Goal: Task Accomplishment & Management: Complete application form

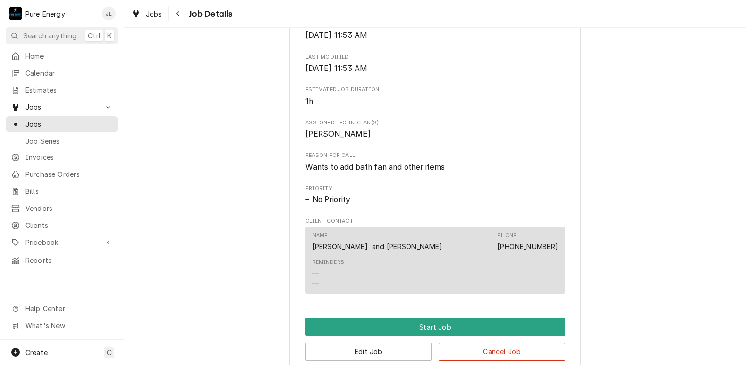
scroll to position [532, 0]
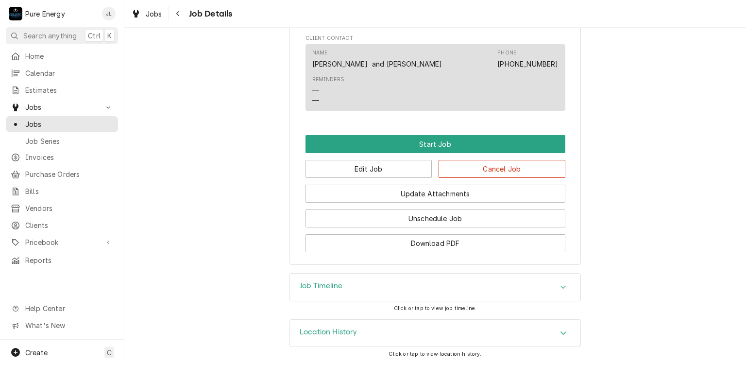
click at [467, 160] on div "Edit Job Cancel Job" at bounding box center [436, 165] width 260 height 25
click at [472, 174] on button "Cancel Job" at bounding box center [502, 169] width 127 height 18
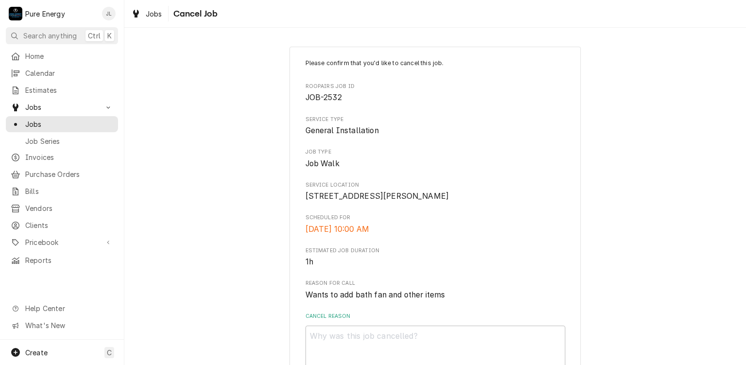
scroll to position [74, 0]
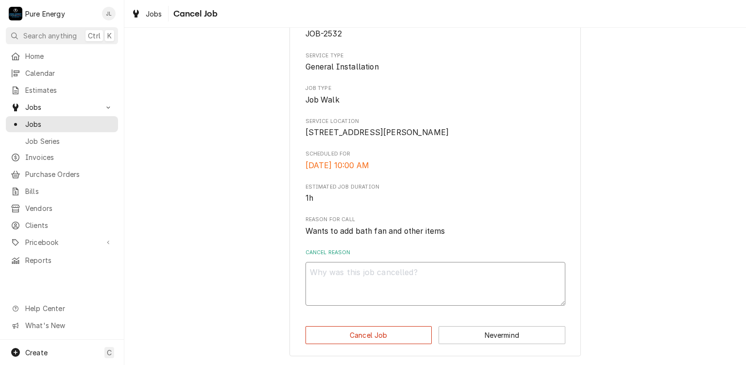
click at [352, 273] on textarea "Cancel Reason" at bounding box center [436, 284] width 260 height 44
type textarea "x"
type textarea "J"
type textarea "x"
type textarea "Jo"
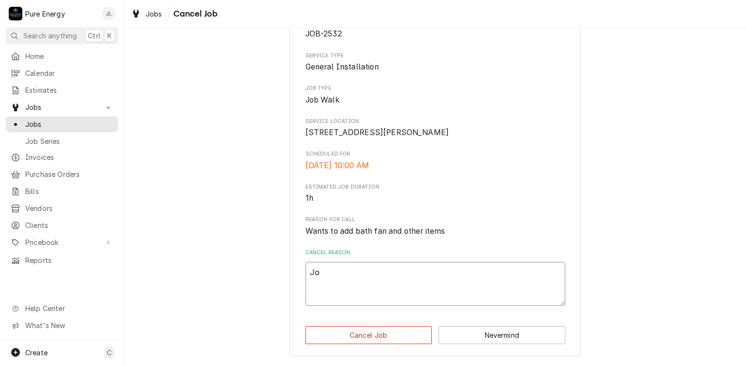
type textarea "x"
type textarea "Job"
type textarea "x"
type textarea "Job"
type textarea "x"
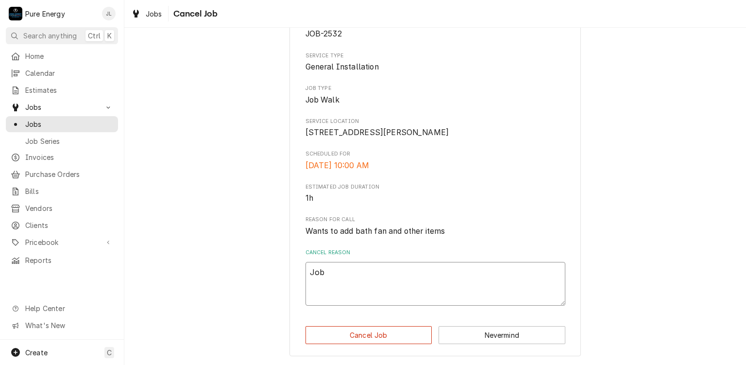
type textarea "Job w"
type textarea "x"
type textarea "Job wal"
type textarea "x"
type textarea "Job walk"
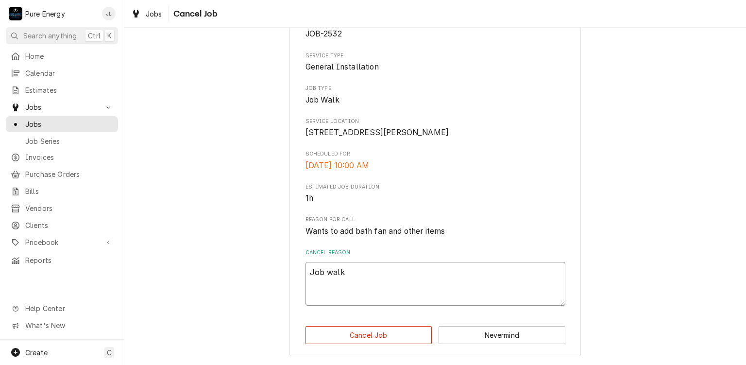
type textarea "x"
type textarea "Job walk"
type textarea "x"
type textarea "Job walk do"
type textarea "x"
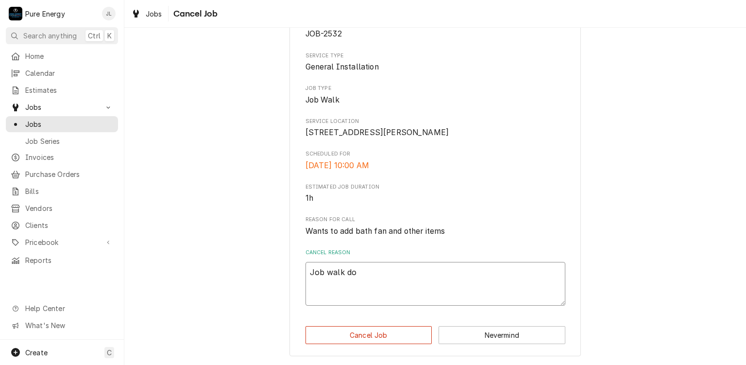
type textarea "Job walk don"
type textarea "x"
type textarea "Job walk done"
type textarea "x"
type textarea "Job walk done,"
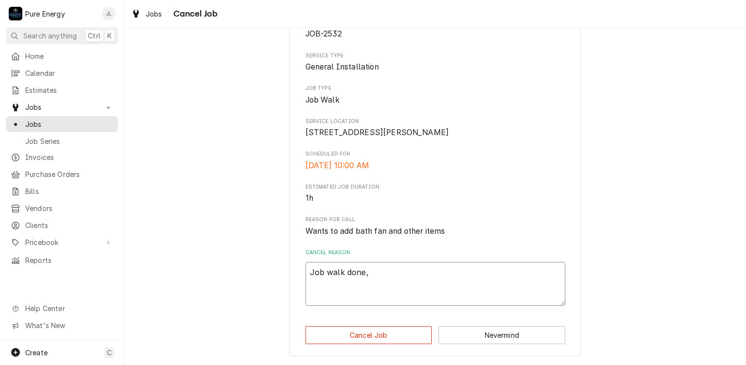
type textarea "x"
type textarea "Job walk done, b"
type textarea "x"
type textarea "Job walk done, bi"
type textarea "x"
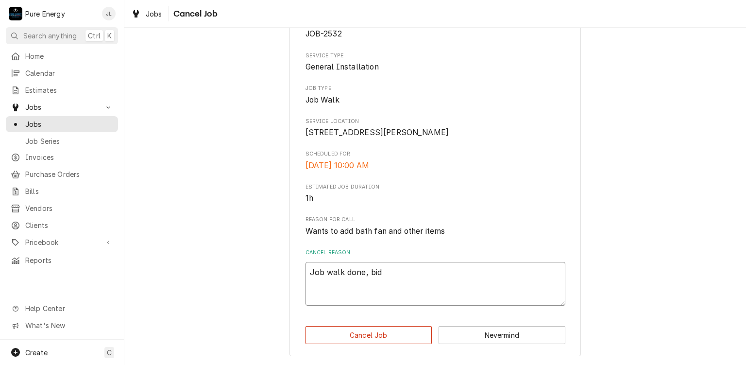
type textarea "Job walk done, bid"
type textarea "x"
type textarea "Job walk done, bid a"
type textarea "x"
type textarea "Job walk done, bid an"
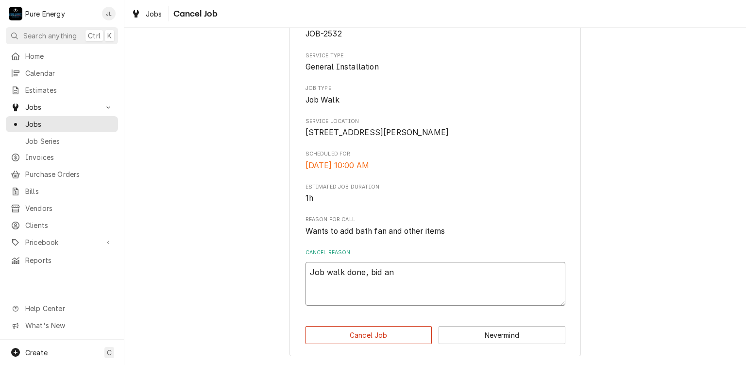
type textarea "x"
type textarea "Job walk done, bid and"
type textarea "x"
type textarea "Job walk done, bid and g"
type textarea "x"
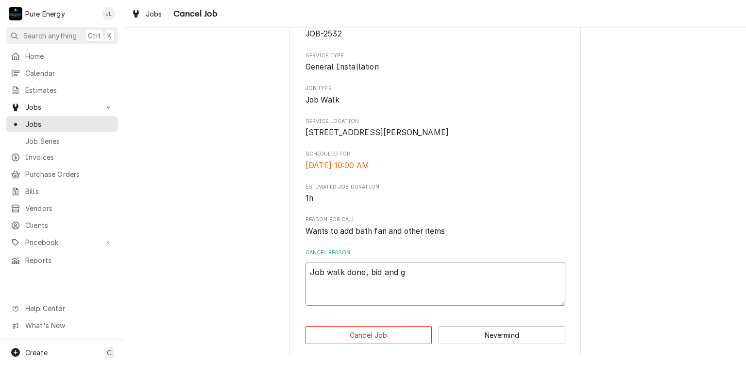
type textarea "Job walk done, bid and go"
type textarea "x"
type textarea "Job walk done, bid and got"
type textarea "x"
type textarea "Job walk done, bid and got j"
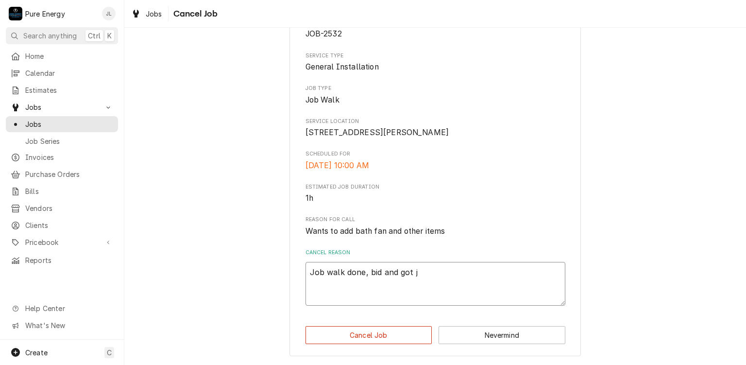
type textarea "x"
type textarea "Job walk done, bid and got jo"
type textarea "x"
type textarea "Job walk done, bid and got job"
click at [411, 333] on button "Cancel Job" at bounding box center [369, 335] width 127 height 18
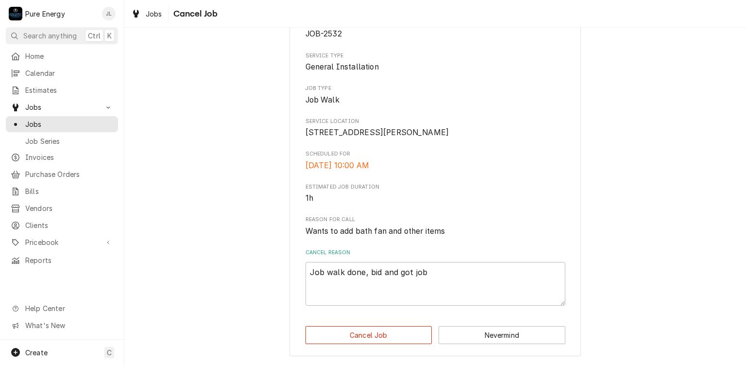
type textarea "x"
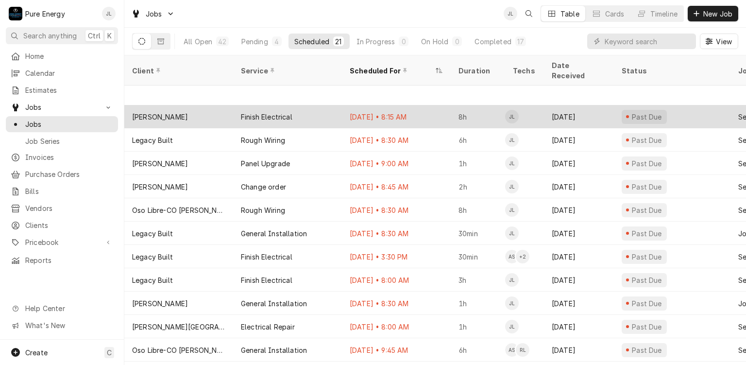
scroll to position [146, 0]
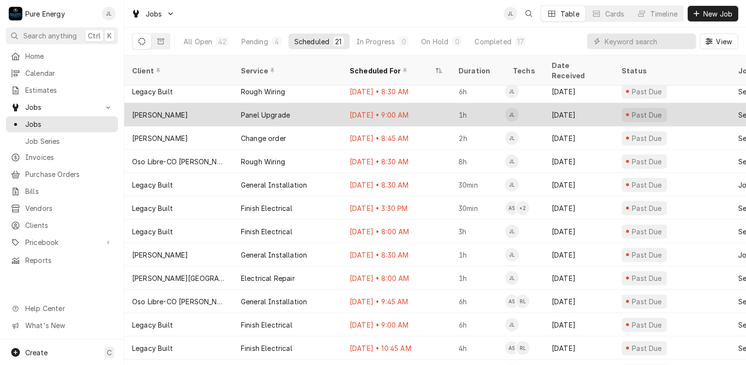
click at [435, 106] on div "Aug 8 • 9:00 AM" at bounding box center [396, 114] width 109 height 23
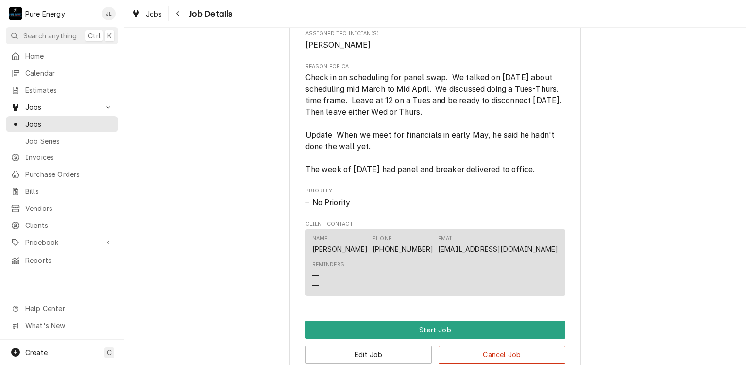
scroll to position [542, 0]
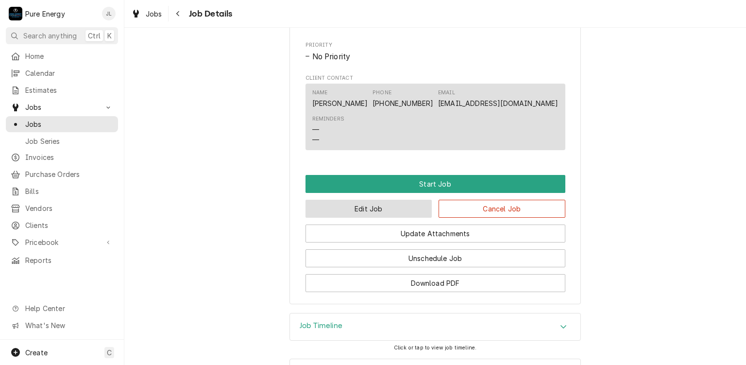
click at [398, 218] on button "Edit Job" at bounding box center [369, 209] width 127 height 18
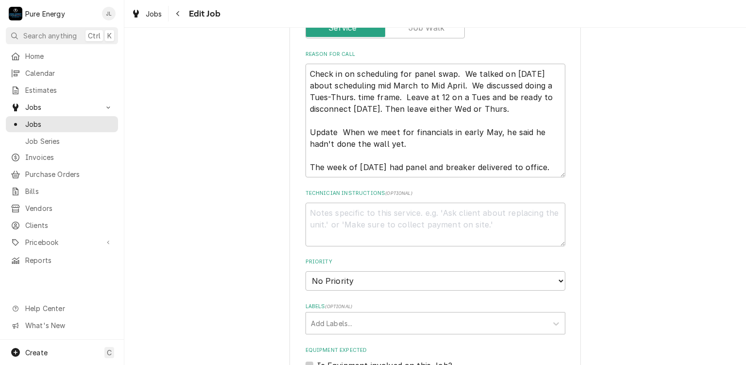
scroll to position [437, 0]
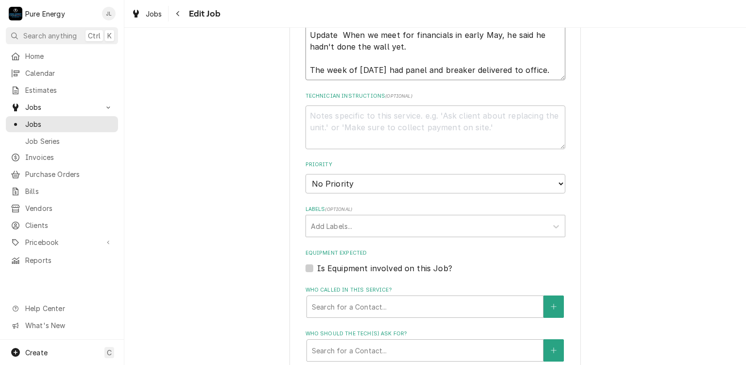
click at [351, 74] on textarea "Check in on scheduling for panel swap. We talked on Jan 15th about scheduling m…" at bounding box center [436, 23] width 260 height 114
type textarea "x"
type textarea "Check in on scheduling for panel swap. We talked on Jan 15th about scheduling m…"
type textarea "x"
type textarea "Check in on scheduling for panel swap. We talked on Jan 15th about scheduling m…"
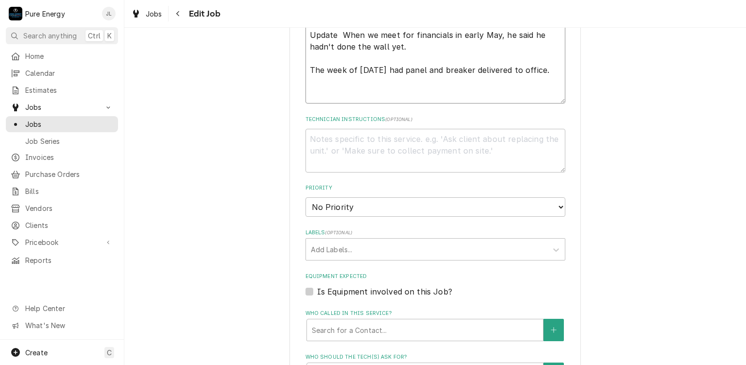
type textarea "x"
type textarea "Check in on scheduling for panel swap. We talked on Jan 15th about scheduling m…"
type textarea "x"
type textarea "Check in on scheduling for panel swap. We talked on Jan 15th about scheduling m…"
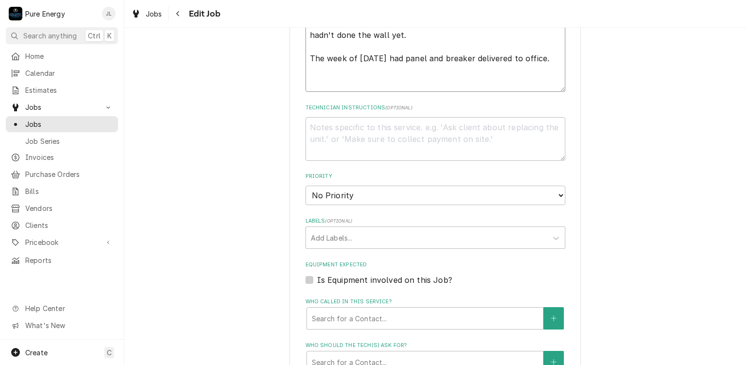
type textarea "x"
type textarea "Check in on scheduling for panel swap. We talked on Jan 15th about scheduling m…"
type textarea "x"
type textarea "Check in on scheduling for panel swap. We talked on Jan 15th about scheduling m…"
type textarea "x"
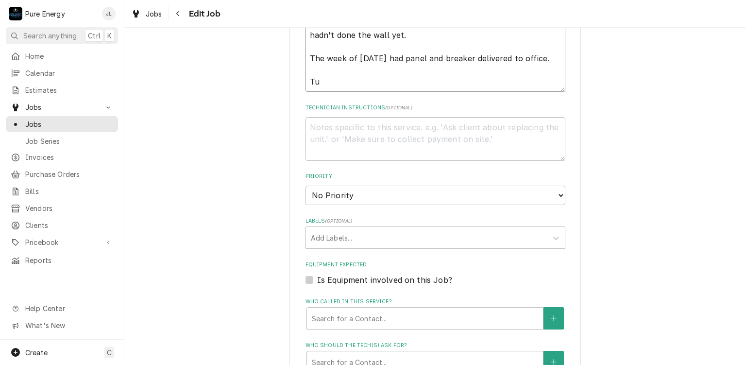
type textarea "Check in on scheduling for panel swap. We talked on Jan 15th about scheduling m…"
type textarea "x"
type textarea "Check in on scheduling for panel swap. We talked on Jan 15th about scheduling m…"
type textarea "x"
type textarea "Check in on scheduling for panel swap. We talked on Jan 15th about scheduling m…"
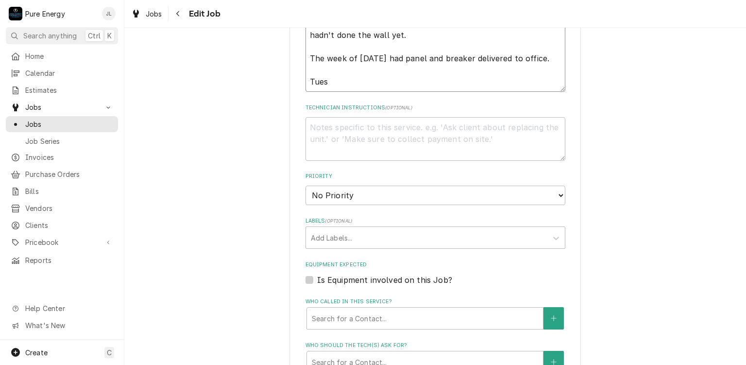
type textarea "x"
type textarea "Check in on scheduling for panel swap. We talked on Jan 15th about scheduling m…"
type textarea "x"
type textarea "Check in on scheduling for panel swap. We talked on Jan 15th about scheduling m…"
type textarea "x"
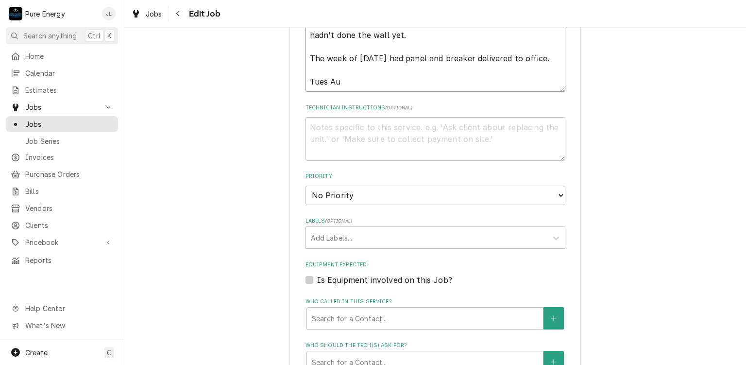
type textarea "Check in on scheduling for panel swap. We talked on Jan 15th about scheduling m…"
type textarea "x"
type textarea "Check in on scheduling for panel swap. We talked on Jan 15th about scheduling m…"
type textarea "x"
type textarea "Check in on scheduling for panel swap. We talked on Jan 15th about scheduling m…"
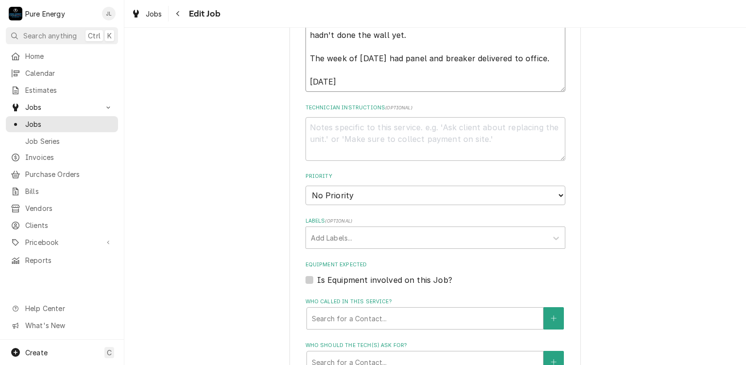
type textarea "x"
type textarea "Check in on scheduling for panel swap. We talked on Jan 15th about scheduling m…"
type textarea "x"
type textarea "Check in on scheduling for panel swap. We talked on Jan 15th about scheduling m…"
type textarea "x"
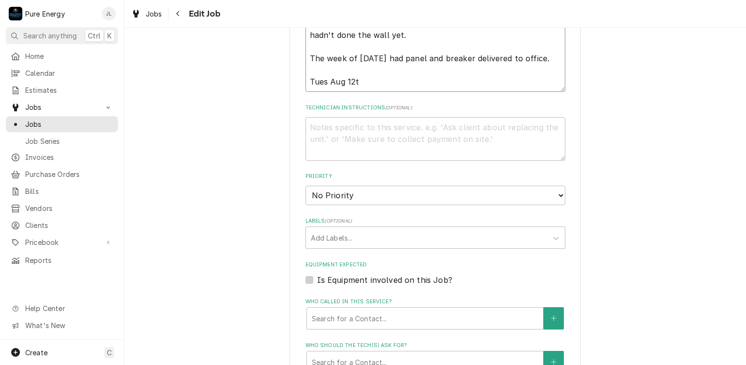
type textarea "Check in on scheduling for panel swap. We talked on Jan 15th about scheduling m…"
type textarea "x"
type textarea "Check in on scheduling for panel swap. We talked on Jan 15th about scheduling m…"
type textarea "x"
type textarea "Check in on scheduling for panel swap. We talked on Jan 15th about scheduling m…"
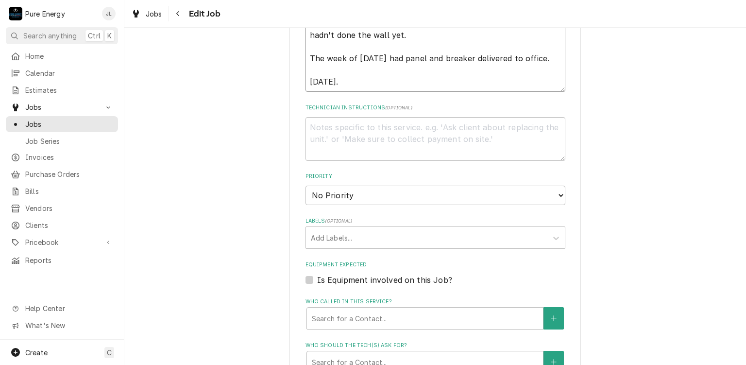
type textarea "x"
type textarea "Check in on scheduling for panel swap. We talked on Jan 15th about scheduling m…"
type textarea "x"
type textarea "Check in on scheduling for panel swap. We talked on Jan 15th about scheduling m…"
type textarea "x"
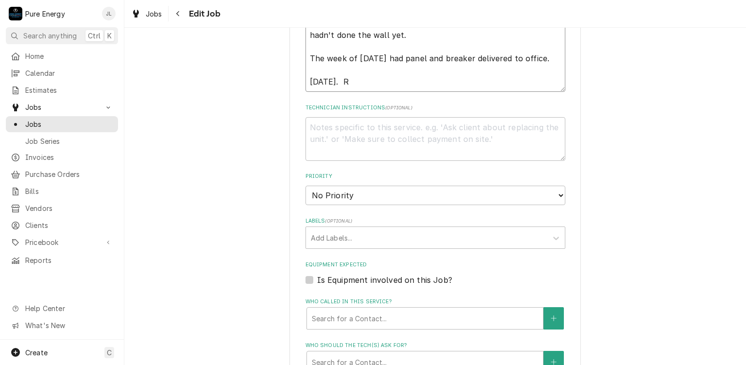
type textarea "Check in on scheduling for panel swap. We talked on Jan 15th about scheduling m…"
type textarea "x"
type textarea "Check in on scheduling for panel swap. We talked on Jan 15th about scheduling m…"
type textarea "x"
type textarea "Check in on scheduling for panel swap. We talked on Jan 15th about scheduling m…"
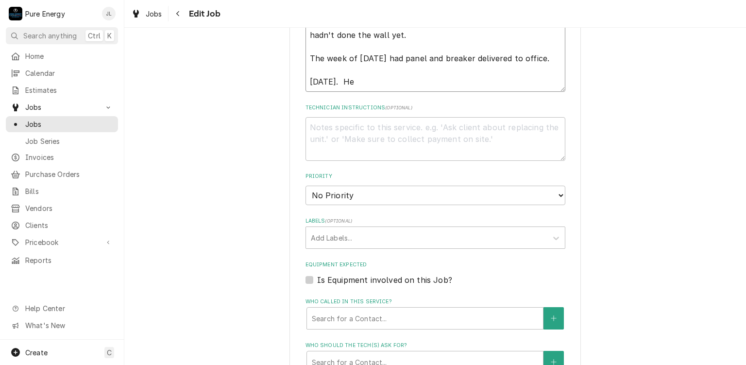
type textarea "x"
type textarea "Check in on scheduling for panel swap. We talked on Jan 15th about scheduling m…"
type textarea "x"
type textarea "Check in on scheduling for panel swap. We talked on Jan 15th about scheduling m…"
type textarea "x"
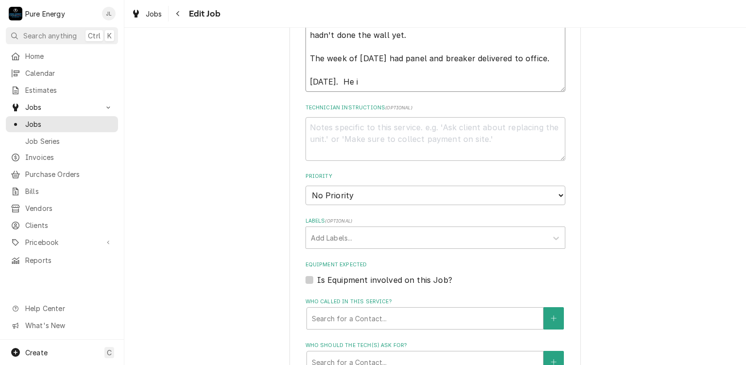
type textarea "Check in on scheduling for panel swap. We talked on Jan 15th about scheduling m…"
type textarea "x"
type textarea "Check in on scheduling for panel swap. We talked on Jan 15th about scheduling m…"
type textarea "x"
type textarea "Check in on scheduling for panel swap. We talked on Jan 15th about scheduling m…"
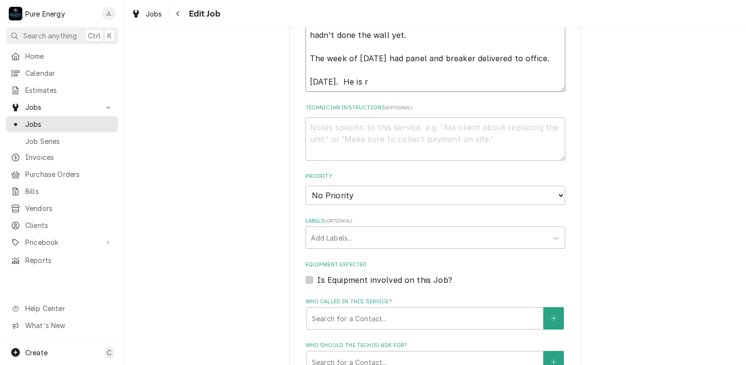
type textarea "x"
type textarea "Check in on scheduling for panel swap. We talked on Jan 15th about scheduling m…"
type textarea "x"
type textarea "Check in on scheduling for panel swap. We talked on Jan 15th about scheduling m…"
type textarea "x"
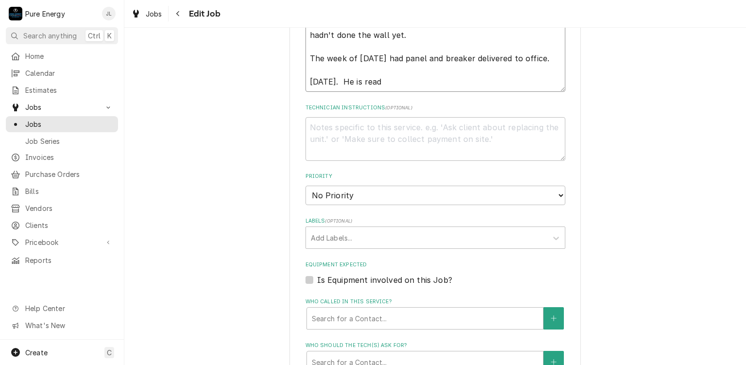
type textarea "Check in on scheduling for panel swap. We talked on Jan 15th about scheduling m…"
type textarea "x"
type textarea "Check in on scheduling for panel swap. We talked on Jan 15th about scheduling m…"
type textarea "x"
type textarea "Check in on scheduling for panel swap. We talked on Jan 15th about scheduling m…"
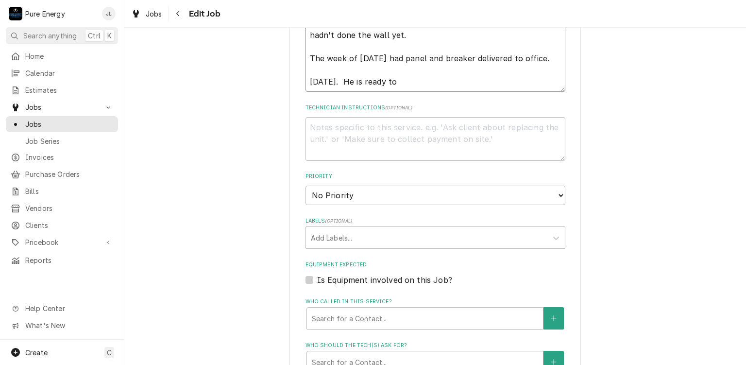
type textarea "x"
type textarea "Check in on scheduling for panel swap. We talked on Jan 15th about scheduling m…"
type textarea "x"
type textarea "Check in on scheduling for panel swap. We talked on Jan 15th about scheduling m…"
type textarea "x"
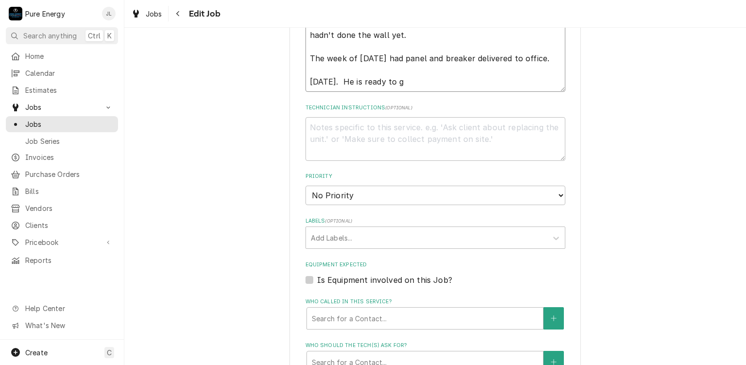
type textarea "Check in on scheduling for panel swap. We talked on Jan 15th about scheduling m…"
type textarea "x"
type textarea "Check in on scheduling for panel swap. We talked on Jan 15th about scheduling m…"
type textarea "x"
type textarea "Check in on scheduling for panel swap. We talked on Jan 15th about scheduling m…"
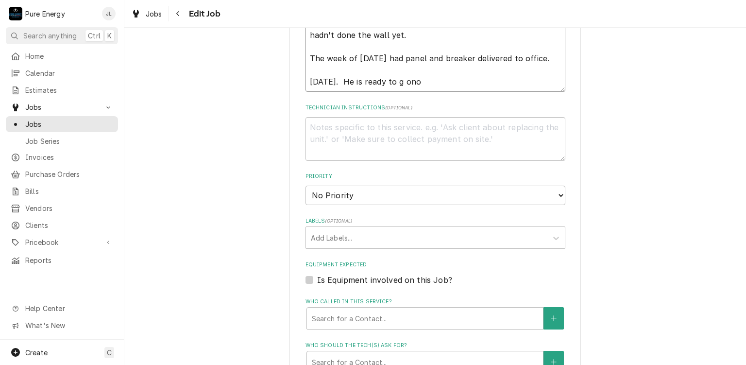
type textarea "x"
type textarea "Check in on scheduling for panel swap. We talked on Jan 15th about scheduling m…"
type textarea "x"
type textarea "Check in on scheduling for panel swap. We talked on Jan 15th about scheduling m…"
type textarea "x"
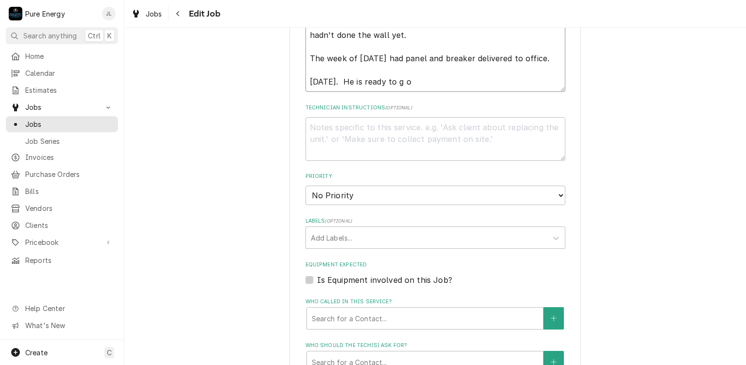
type textarea "Check in on scheduling for panel swap. We talked on Jan 15th about scheduling m…"
type textarea "x"
type textarea "Check in on scheduling for panel swap. We talked on Jan 15th about scheduling m…"
type textarea "x"
type textarea "Check in on scheduling for panel swap. We talked on Jan 15th about scheduling m…"
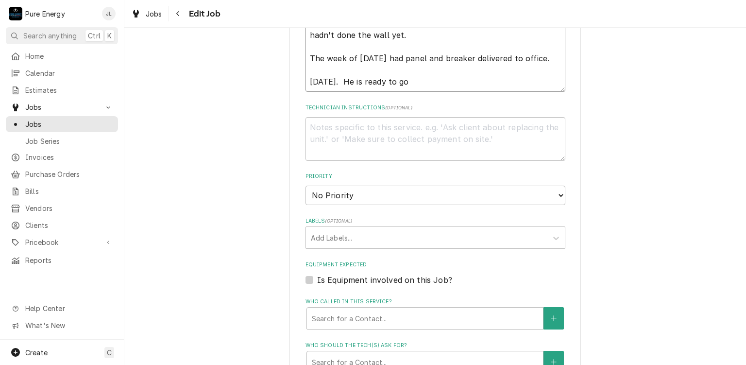
type textarea "x"
type textarea "Check in on scheduling for panel swap. We talked on Jan 15th about scheduling m…"
type textarea "x"
type textarea "Check in on scheduling for panel swap. We talked on Jan 15th about scheduling m…"
type textarea "x"
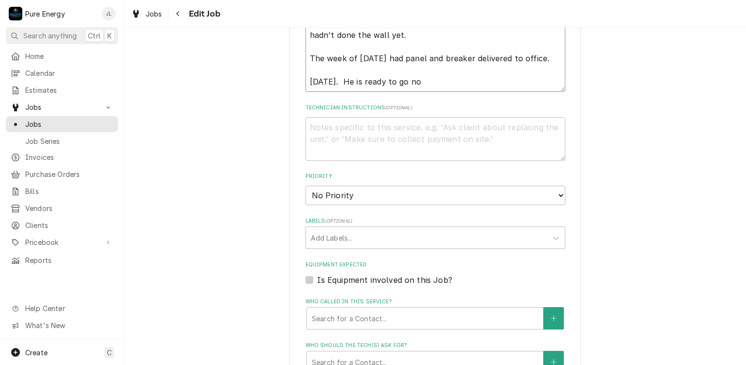
type textarea "Check in on scheduling for panel swap. We talked on Jan 15th about scheduling m…"
type textarea "x"
type textarea "Check in on scheduling for panel swap. We talked on Jan 15th about scheduling m…"
type textarea "x"
type textarea "Check in on scheduling for panel swap. We talked on Jan 15th about scheduling m…"
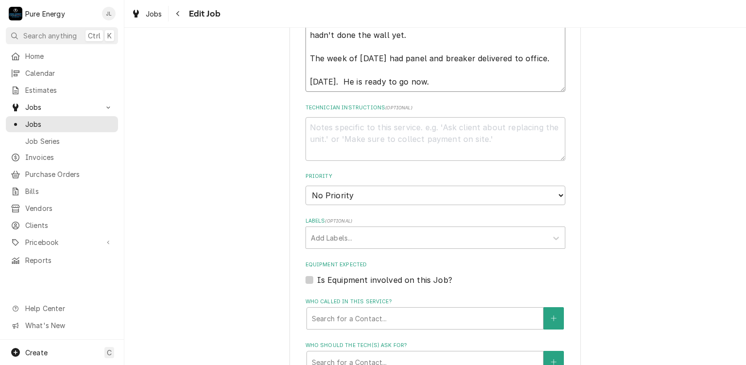
type textarea "x"
type textarea "Check in on scheduling for panel swap. We talked on Jan 15th about scheduling m…"
type textarea "x"
type textarea "Check in on scheduling for panel swap. We talked on Jan 15th about scheduling m…"
type textarea "x"
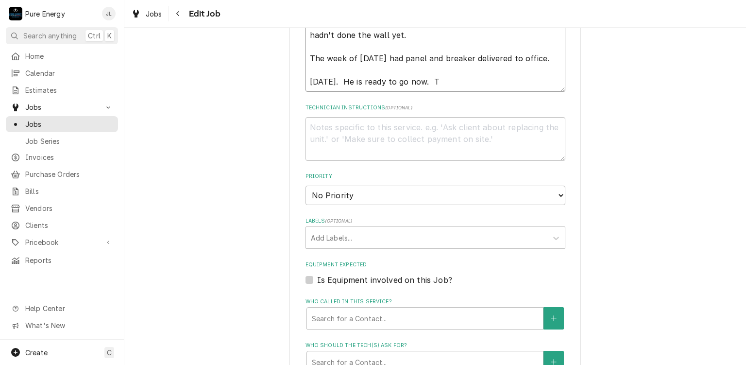
type textarea "Check in on scheduling for panel swap. We talked on Jan 15th about scheduling m…"
type textarea "x"
type textarea "Check in on scheduling for panel swap. We talked on Jan 15th about scheduling m…"
type textarea "x"
type textarea "Check in on scheduling for panel swap. We talked on Jan 15th about scheduling m…"
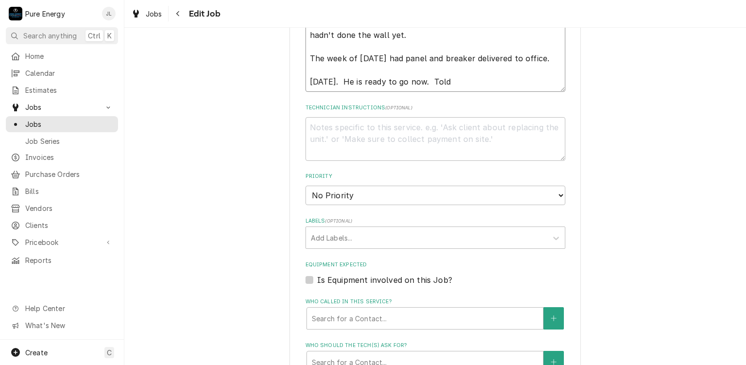
type textarea "x"
type textarea "Check in on scheduling for panel swap. We talked on Jan 15th about scheduling m…"
type textarea "x"
type textarea "Check in on scheduling for panel swap. We talked on Jan 15th about scheduling m…"
type textarea "x"
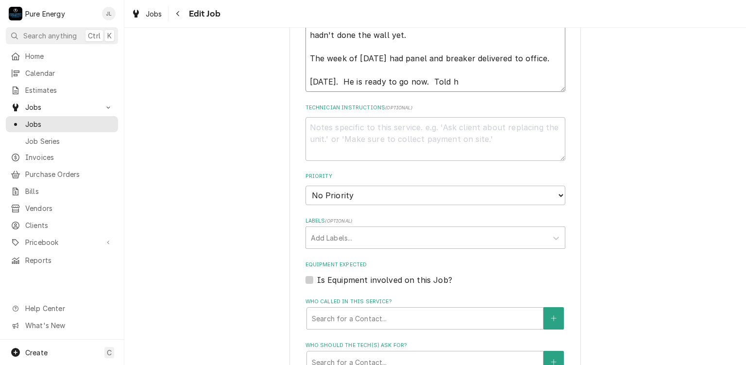
type textarea "Check in on scheduling for panel swap. We talked on Jan 15th about scheduling m…"
type textarea "x"
type textarea "Check in on scheduling for panel swap. We talked on Jan 15th about scheduling m…"
type textarea "x"
type textarea "Check in on scheduling for panel swap. We talked on Jan 15th about scheduling m…"
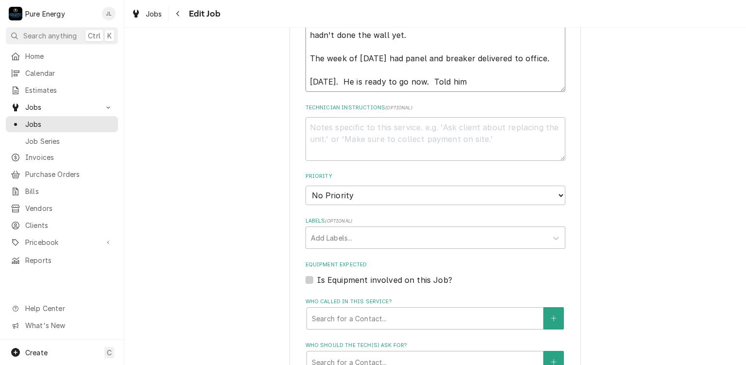
type textarea "x"
type textarea "Check in on scheduling for panel swap. We talked on Jan 15th about scheduling m…"
type textarea "x"
type textarea "Check in on scheduling for panel swap. We talked on Jan 15th about scheduling m…"
type textarea "x"
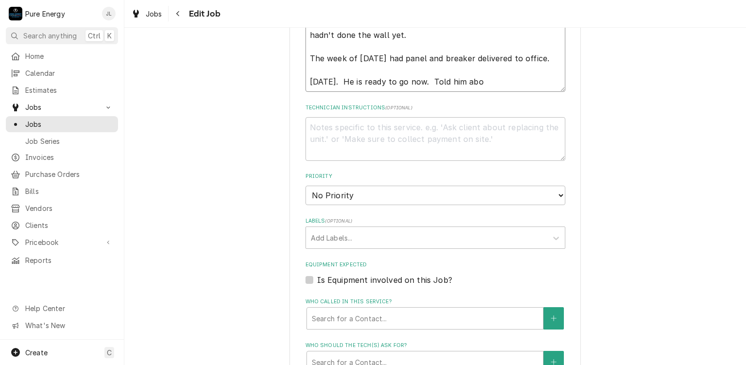
type textarea "Check in on scheduling for panel swap. We talked on Jan 15th about scheduling m…"
type textarea "x"
type textarea "Check in on scheduling for panel swap. We talked on Jan 15th about scheduling m…"
type textarea "x"
type textarea "Check in on scheduling for panel swap. We talked on Jan 15th about scheduling m…"
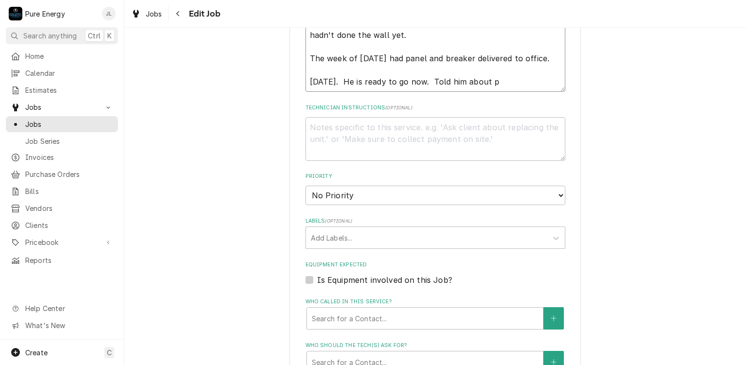
type textarea "x"
type textarea "Check in on scheduling for panel swap. We talked on Jan 15th about scheduling m…"
type textarea "x"
type textarea "Check in on scheduling for panel swap. We talked on Jan 15th about scheduling m…"
type textarea "x"
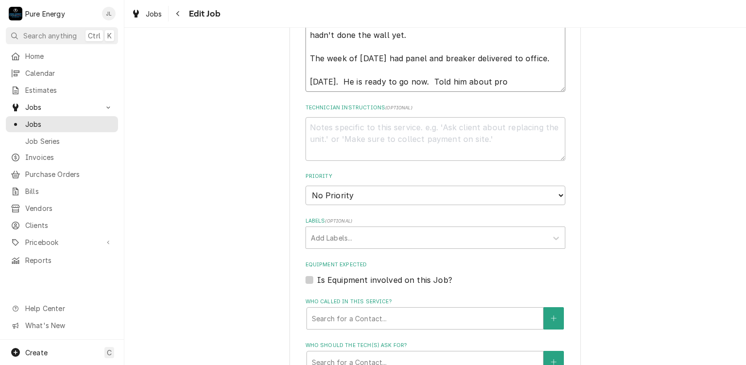
type textarea "Check in on scheduling for panel swap. We talked on Jan 15th about scheduling m…"
type textarea "x"
type textarea "Check in on scheduling for panel swap. We talked on Jan 15th about scheduling m…"
type textarea "x"
type textarea "Check in on scheduling for panel swap. We talked on Jan 15th about scheduling m…"
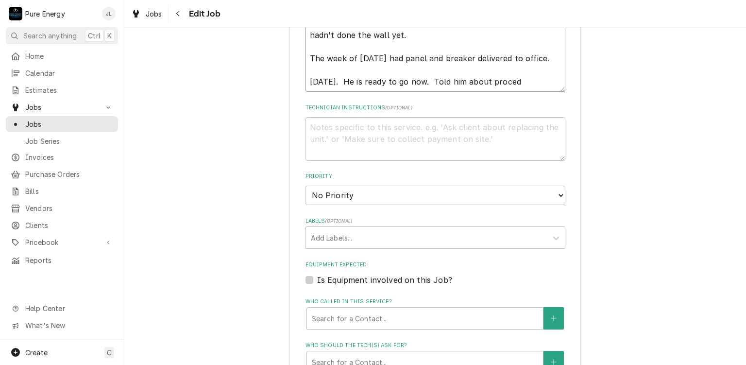
type textarea "x"
type textarea "Check in on scheduling for panel swap. We talked on Jan 15th about scheduling m…"
type textarea "x"
type textarea "Check in on scheduling for panel swap. We talked on Jan 15th about scheduling m…"
type textarea "x"
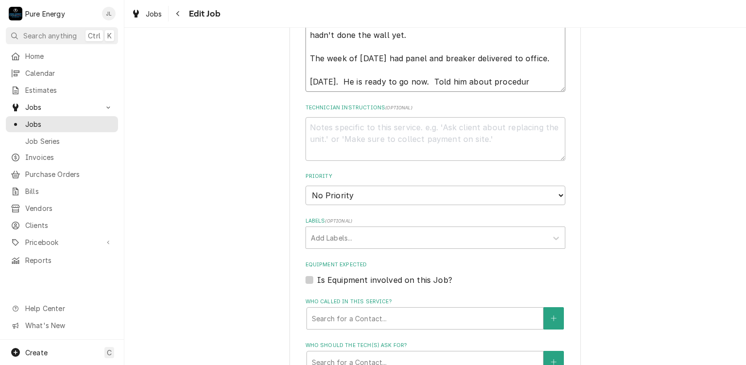
type textarea "Check in on scheduling for panel swap. We talked on Jan 15th about scheduling m…"
type textarea "x"
type textarea "Check in on scheduling for panel swap. We talked on Jan 15th about scheduling m…"
type textarea "x"
type textarea "Check in on scheduling for panel swap. We talked on Jan 15th about scheduling m…"
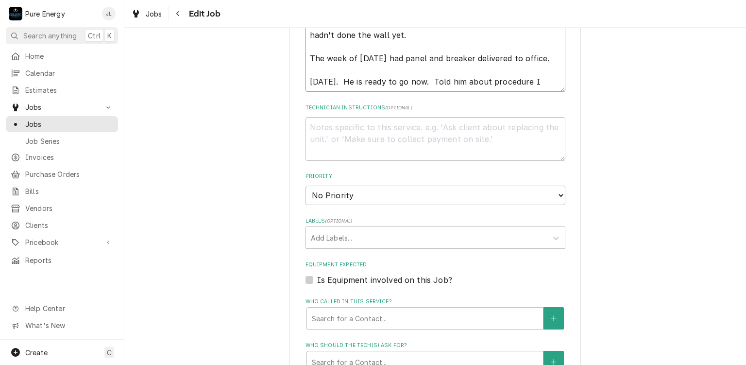
type textarea "x"
type textarea "Check in on scheduling for panel swap. We talked on Jan 15th about scheduling m…"
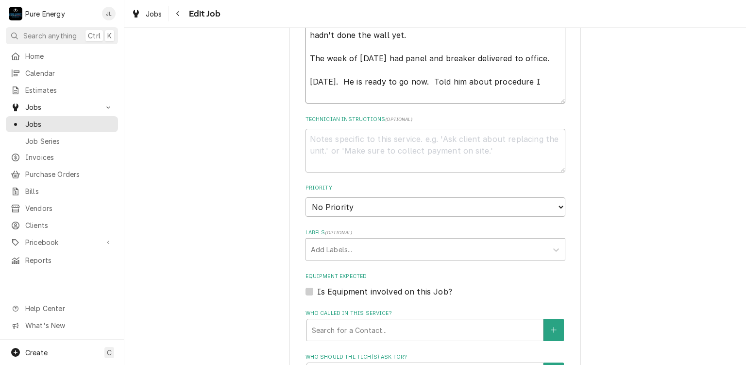
type textarea "x"
type textarea "Check in on scheduling for panel swap. We talked on Jan 15th about scheduling m…"
type textarea "x"
type textarea "Check in on scheduling for panel swap. We talked on Jan 15th about scheduling m…"
type textarea "x"
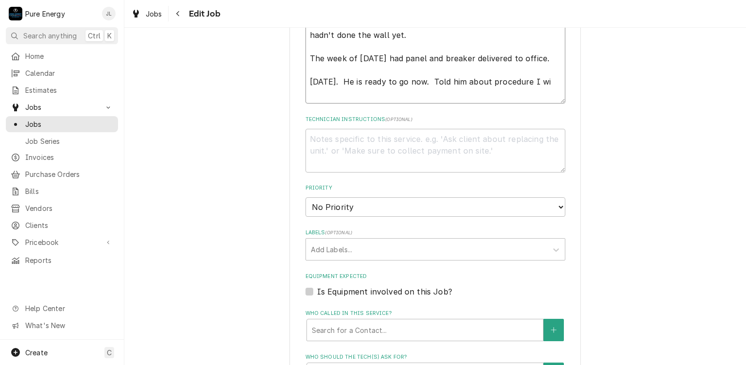
type textarea "Check in on scheduling for panel swap. We talked on Jan 15th about scheduling m…"
type textarea "x"
type textarea "Check in on scheduling for panel swap. We talked on Jan 15th about scheduling m…"
type textarea "x"
type textarea "Check in on scheduling for panel swap. We talked on Jan 15th about scheduling m…"
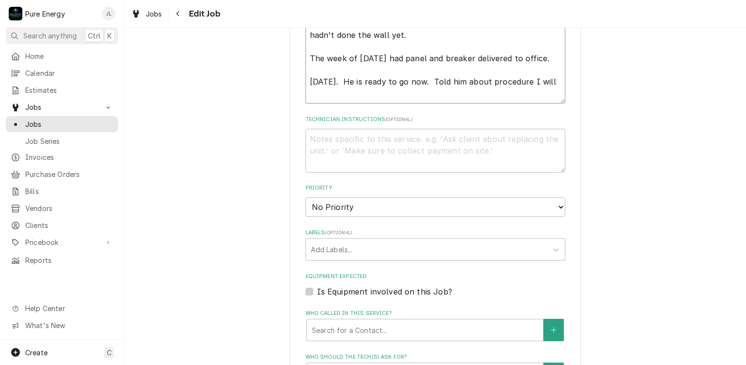
type textarea "x"
type textarea "Check in on scheduling for panel swap. We talked on Jan 15th about scheduling m…"
type textarea "x"
type textarea "Check in on scheduling for panel swap. We talked on Jan 15th about scheduling m…"
type textarea "x"
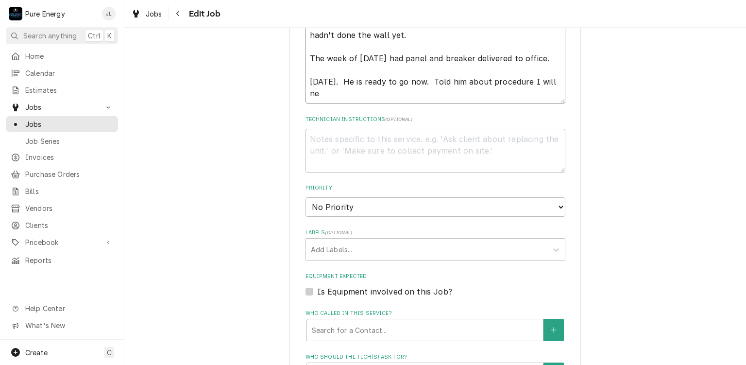
type textarea "Check in on scheduling for panel swap. We talked on Jan 15th about scheduling m…"
type textarea "x"
type textarea "Check in on scheduling for panel swap. We talked on Jan 15th about scheduling m…"
type textarea "x"
type textarea "Check in on scheduling for panel swap. We talked on Jan 15th about scheduling m…"
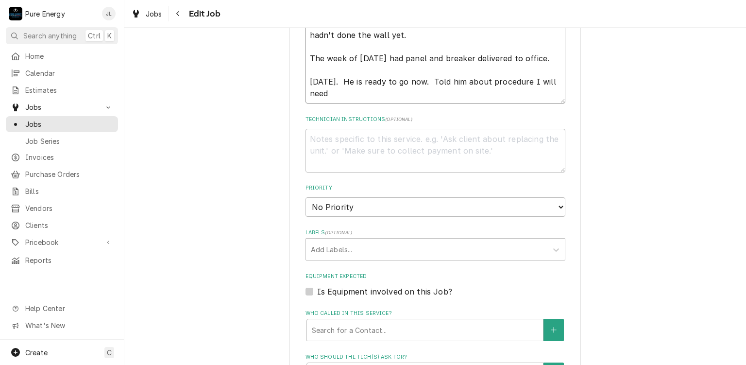
type textarea "x"
type textarea "Check in on scheduling for panel swap. We talked on Jan 15th about scheduling m…"
type textarea "x"
type textarea "Check in on scheduling for panel swap. We talked on Jan 15th about scheduling m…"
type textarea "x"
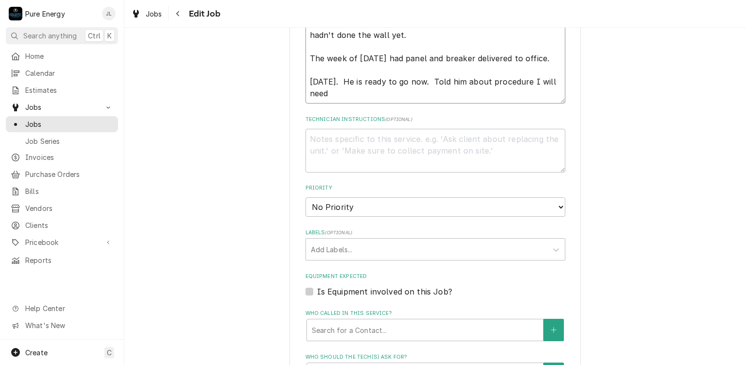
type textarea "Check in on scheduling for panel swap. We talked on Jan 15th about scheduling m…"
type textarea "x"
type textarea "Check in on scheduling for panel swap. We talked on Jan 15th about scheduling m…"
type textarea "x"
type textarea "Check in on scheduling for panel swap. We talked on Jan 15th about scheduling m…"
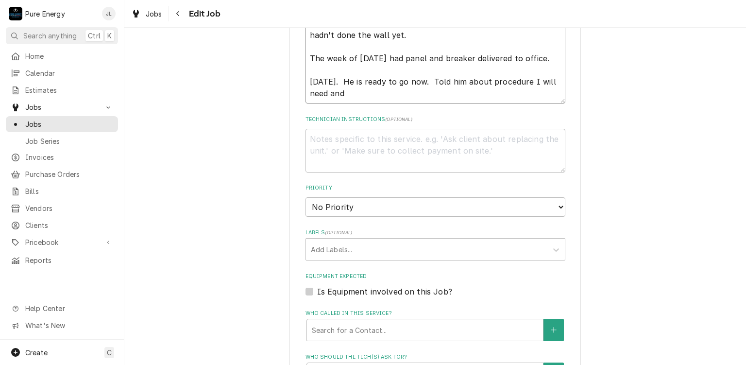
type textarea "x"
type textarea "Check in on scheduling for panel swap. We talked on Jan 15th about scheduling m…"
type textarea "x"
type textarea "Check in on scheduling for panel swap. We talked on Jan 15th about scheduling m…"
type textarea "x"
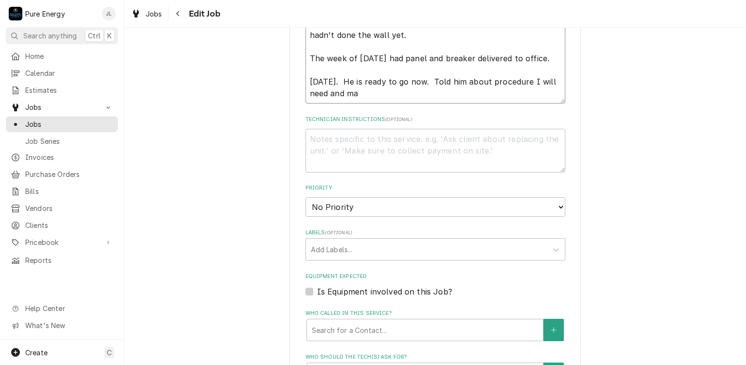
type textarea "Check in on scheduling for panel swap. We talked on Jan 15th about scheduling m…"
type textarea "x"
type textarea "Check in on scheduling for panel swap. We talked on Jan 15th about scheduling m…"
type textarea "x"
type textarea "Check in on scheduling for panel swap. We talked on Jan 15th about scheduling m…"
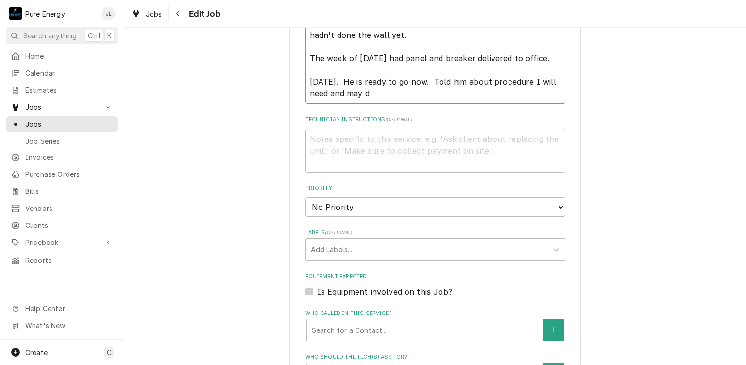
type textarea "x"
type textarea "Check in on scheduling for panel swap. We talked on Jan 15th about scheduling m…"
type textarea "x"
type textarea "Check in on scheduling for panel swap. We talked on Jan 15th about scheduling m…"
type textarea "x"
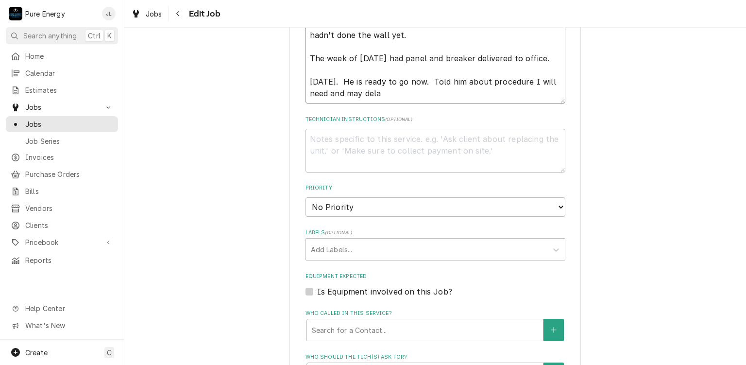
type textarea "Check in on scheduling for panel swap. We talked on Jan 15th about scheduling m…"
type textarea "x"
type textarea "Check in on scheduling for panel swap. We talked on Jan 15th about scheduling m…"
type textarea "x"
type textarea "Check in on scheduling for panel swap. We talked on Jan 15th about scheduling m…"
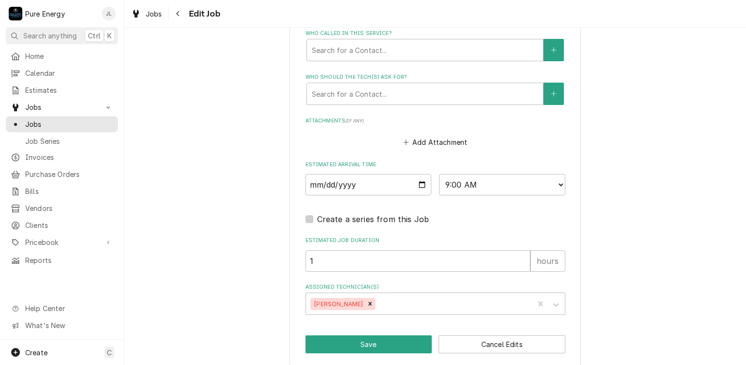
scroll to position [747, 0]
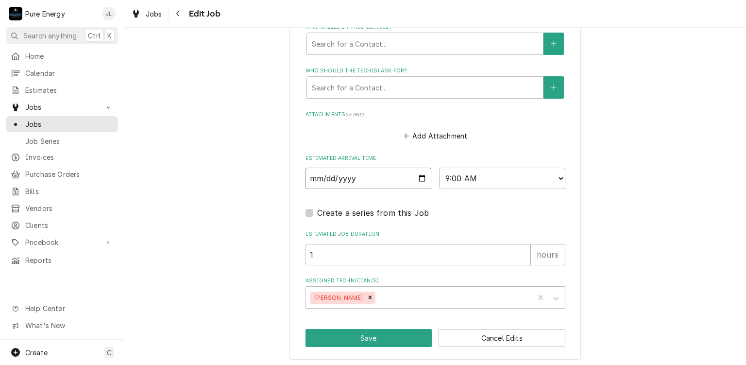
click at [419, 176] on input "2025-08-08" at bounding box center [369, 178] width 126 height 21
click at [381, 332] on button "Save" at bounding box center [369, 338] width 127 height 18
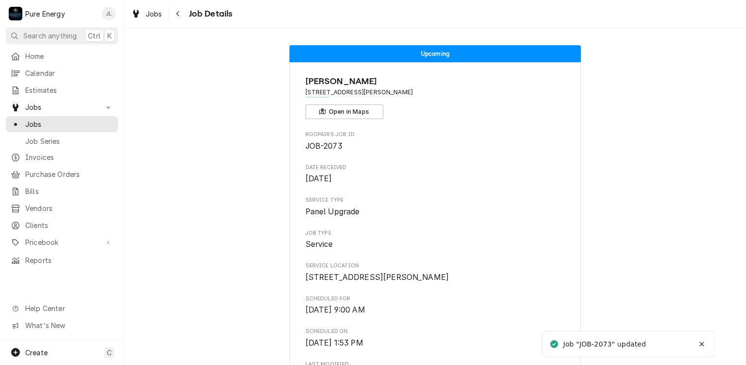
scroll to position [146, 0]
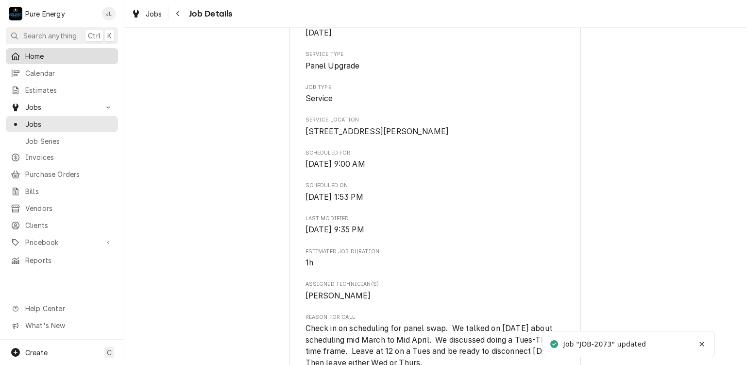
click at [69, 51] on span "Home" at bounding box center [69, 56] width 88 height 10
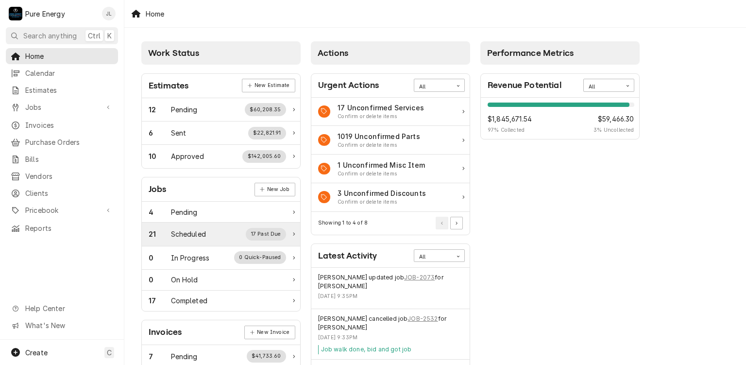
click at [198, 229] on div "Scheduled" at bounding box center [188, 234] width 35 height 10
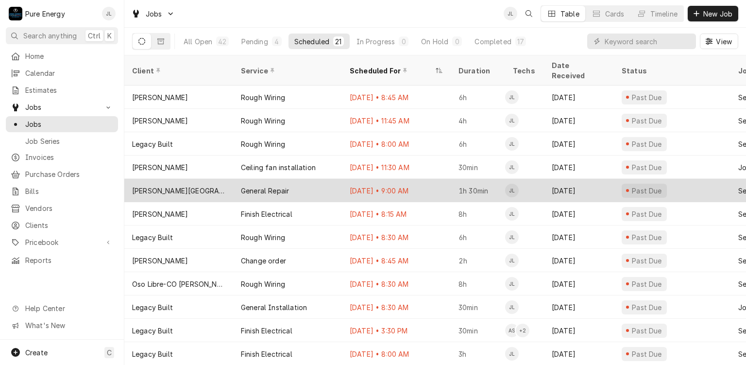
click at [430, 182] on div "Jul 17 • 9:00 AM" at bounding box center [396, 190] width 109 height 23
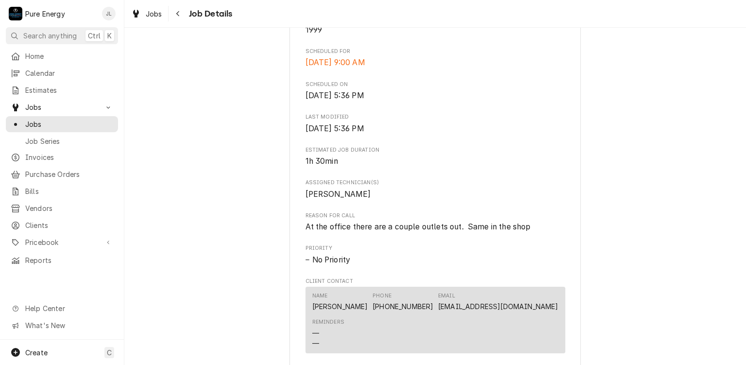
scroll to position [437, 0]
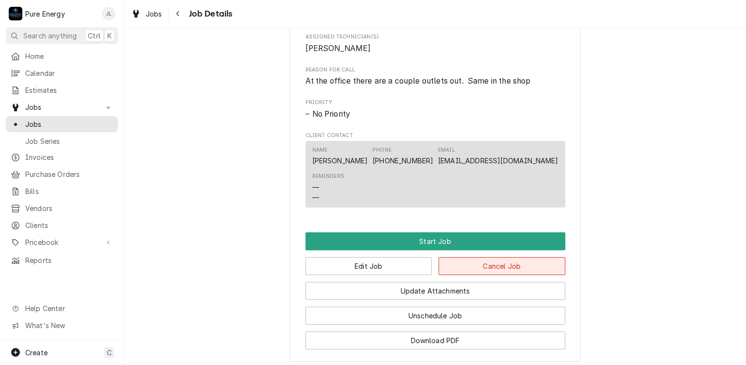
click at [472, 270] on button "Cancel Job" at bounding box center [502, 266] width 127 height 18
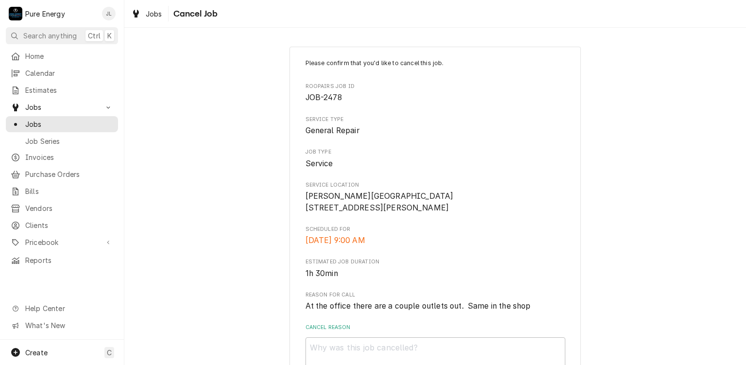
scroll to position [85, 0]
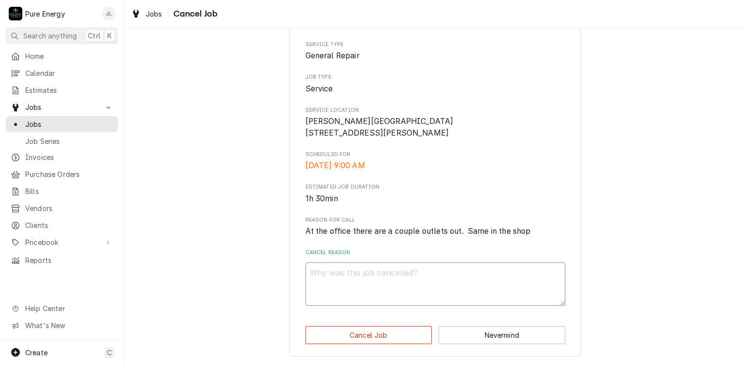
click at [357, 287] on textarea "Cancel Reason" at bounding box center [436, 284] width 260 height 44
type textarea "x"
type textarea "D"
type textarea "x"
type textarea "Du"
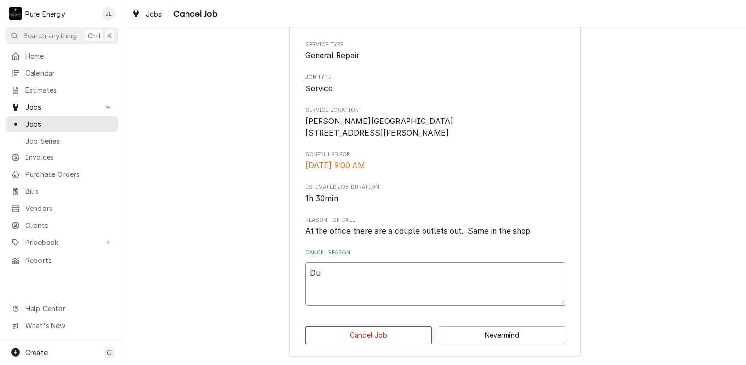
type textarea "x"
type textarea "Du["
type textarea "x"
type textarea "Du"
type textarea "x"
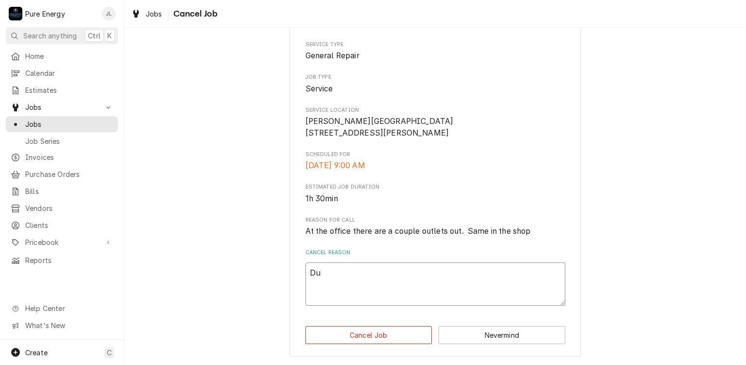
type textarea "Dup"
type textarea "x"
type textarea "Dup."
type textarea "x"
type textarea "Dup."
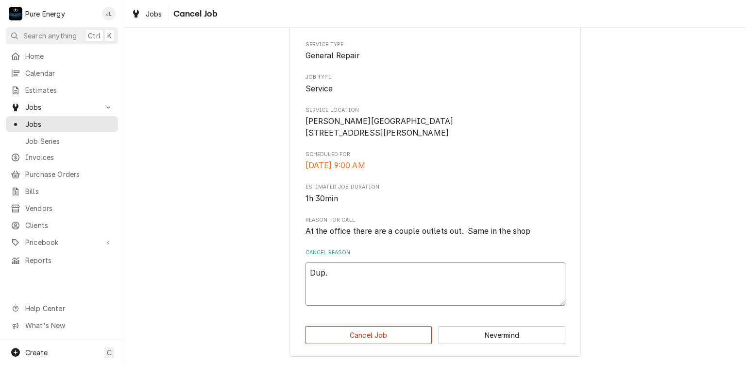
type textarea "x"
type textarea "Dup."
type textarea "x"
type textarea "Dup. Wo"
type textarea "x"
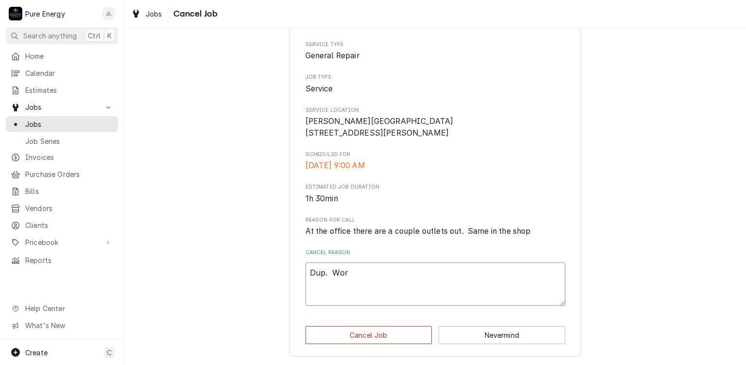
type textarea "Dup. Work"
type textarea "x"
type textarea "Dup. Work"
type textarea "x"
type textarea "Dup. Work do"
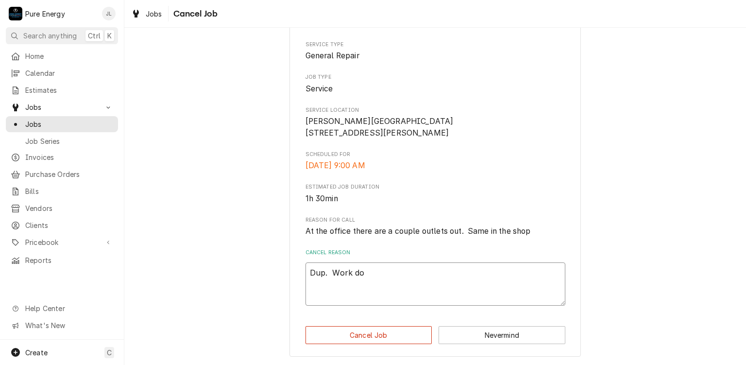
type textarea "x"
type textarea "Dup. Work don"
type textarea "x"
type textarea "Dup. Work done"
type textarea "x"
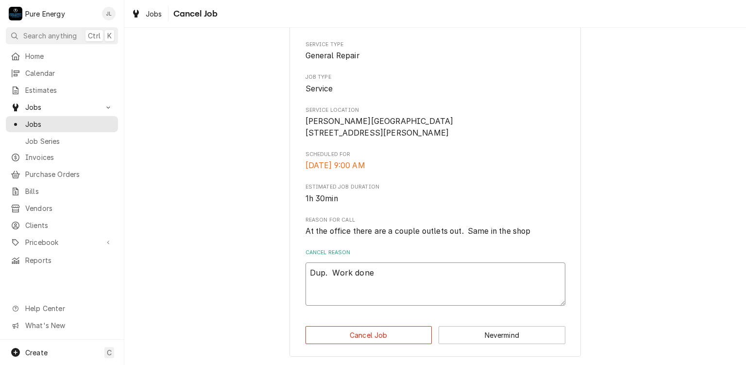
type textarea "Dup. Work done"
type textarea "x"
type textarea "Dup. Work done a"
type textarea "x"
type textarea "Dup. Work done an"
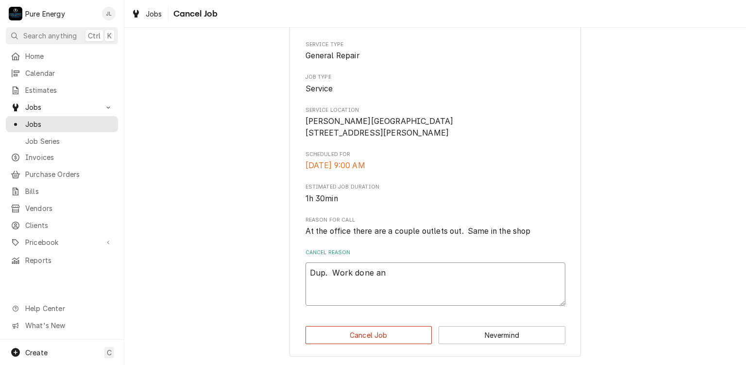
type textarea "x"
type textarea "Dup. Work done and"
type textarea "x"
type textarea "Dup. Work done and bi"
type textarea "x"
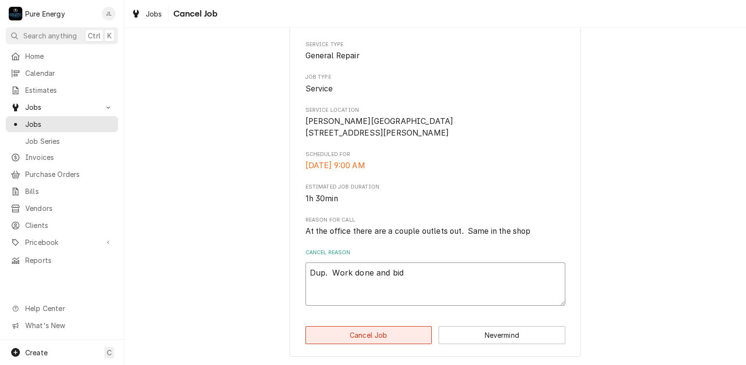
type textarea "Dup. Work done and bid"
click at [376, 334] on button "Cancel Job" at bounding box center [369, 335] width 127 height 18
type textarea "x"
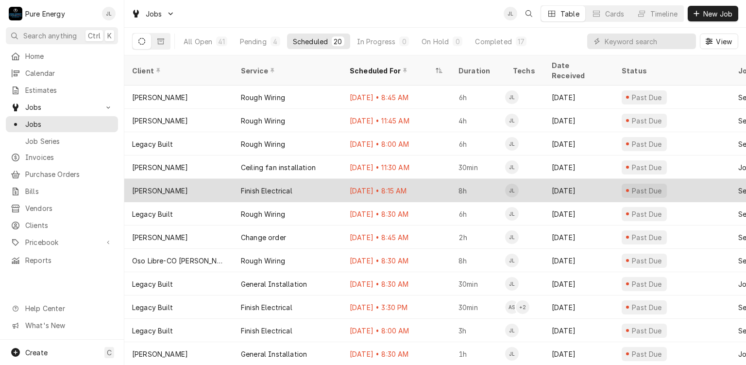
click at [427, 181] on div "[DATE] • 8:15 AM" at bounding box center [396, 190] width 109 height 23
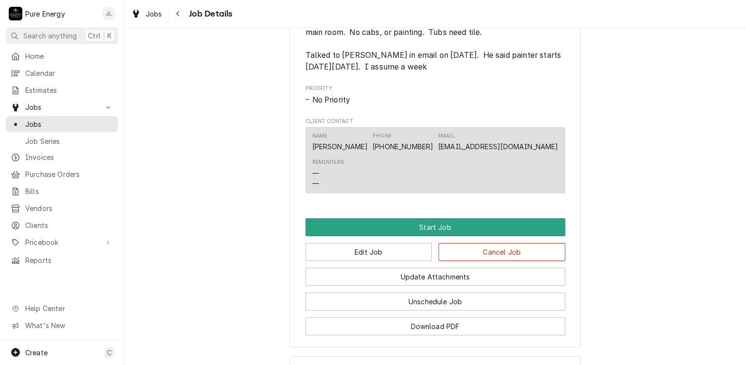
scroll to position [534, 0]
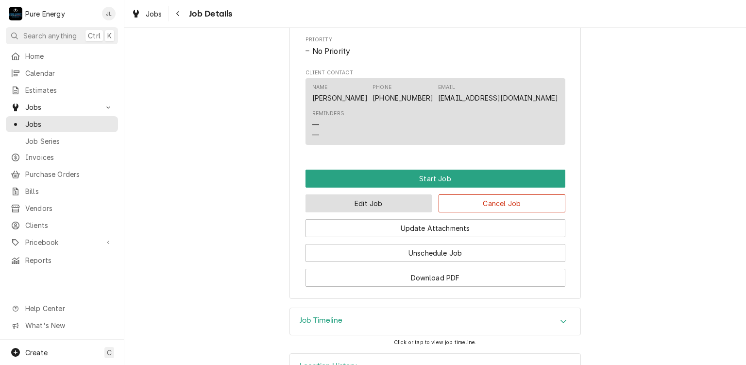
click at [381, 212] on button "Edit Job" at bounding box center [369, 203] width 127 height 18
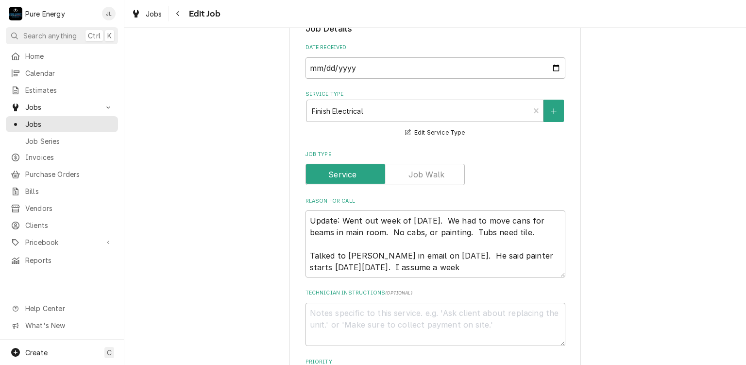
scroll to position [389, 0]
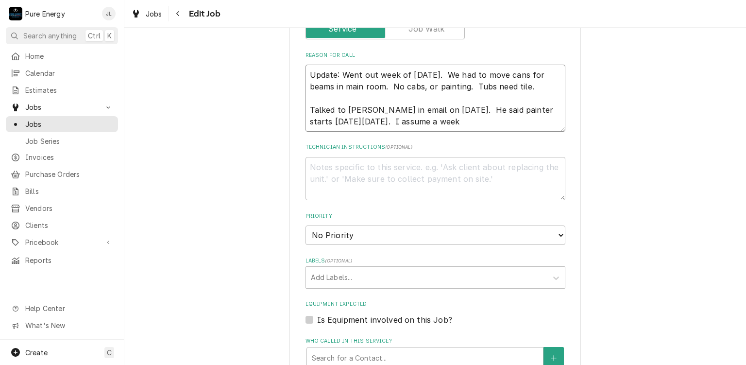
click at [456, 126] on textarea "Update: Went out week of [DATE]. We had to move cans for beams in main room. No…" at bounding box center [436, 98] width 260 height 67
type textarea "x"
type textarea "Update: Went out week of [DATE]. We had to move cans for beams in main room. No…"
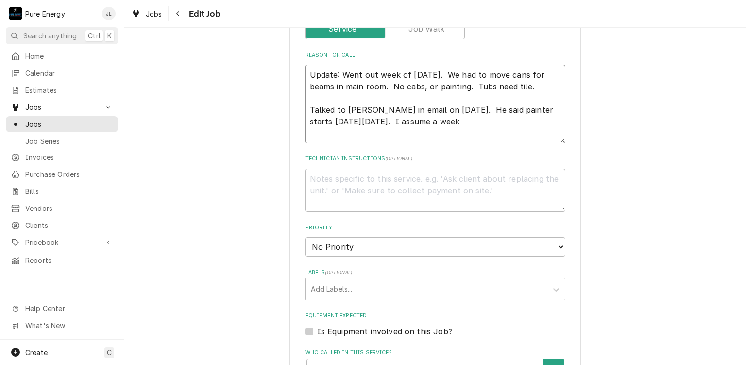
type textarea "x"
type textarea "Update: Went out week of [DATE]. We had to move cans for beams in main room. No…"
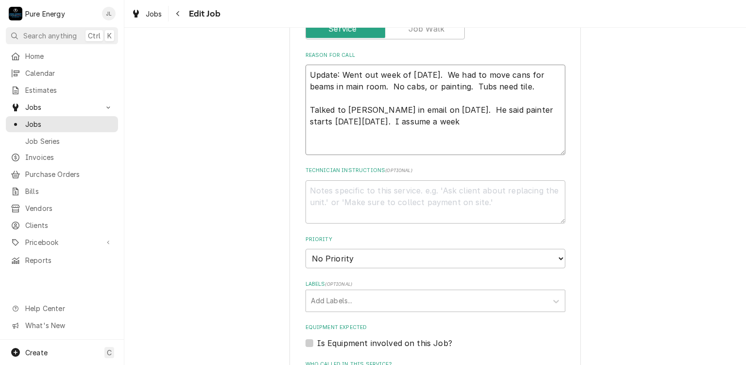
type textarea "x"
type textarea "Update: Went out week of [DATE]. We had to move cans for beams in main room. No…"
type textarea "x"
type textarea "Update: Went out week of [DATE]. We had to move cans for beams in main room. No…"
type textarea "x"
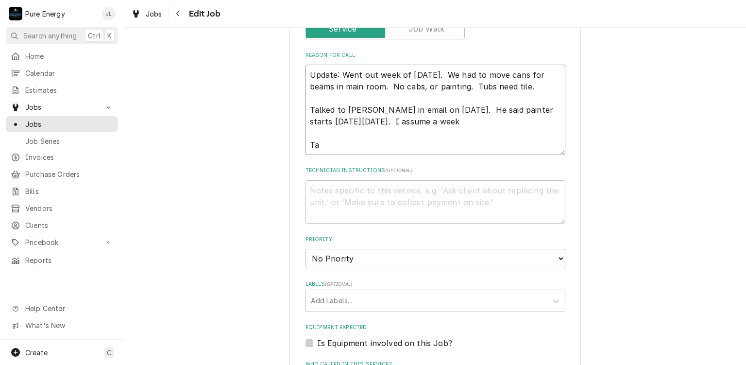
type textarea "Update: Went out week of [DATE]. We had to move cans for beams in main room. No…"
type textarea "x"
type textarea "Update: Went out week of [DATE]. We had to move cans for beams in main room. No…"
type textarea "x"
type textarea "Update: Went out week of [DATE]. We had to move cans for beams in main room. No…"
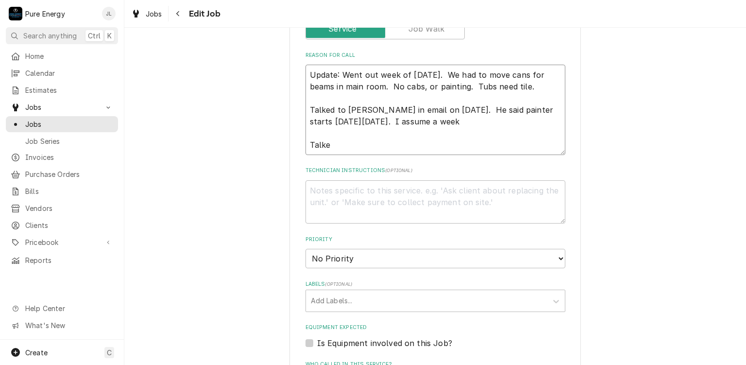
type textarea "x"
type textarea "Update: Went out week of [DATE]. We had to move cans for beams in main room. No…"
type textarea "x"
type textarea "Update: Went out week of [DATE]. We had to move cans for beams in main room. No…"
type textarea "x"
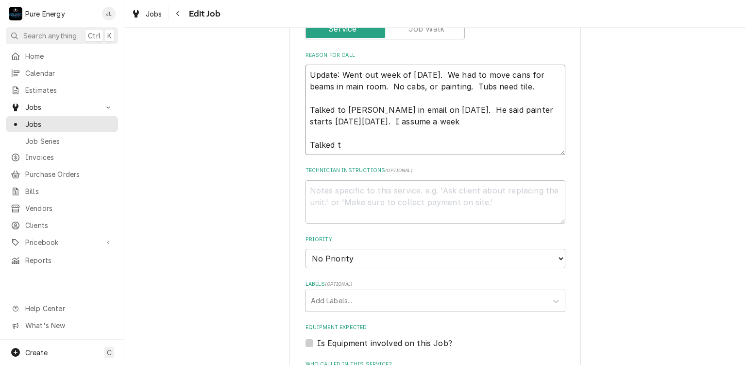
type textarea "Update: Went out week of [DATE]. We had to move cans for beams in main room. No…"
type textarea "x"
type textarea "Update: Went out week of [DATE]. We had to move cans for beams in main room. No…"
type textarea "x"
type textarea "Update: Went out week of [DATE]. We had to move cans for beams in main room. No…"
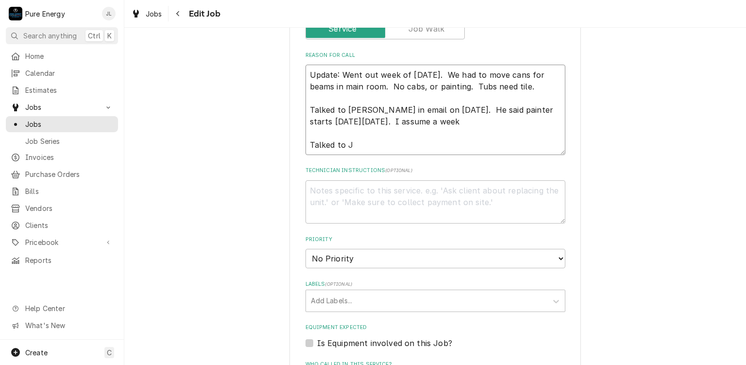
type textarea "x"
type textarea "Update: Went out week of [DATE]. We had to move cans for beams in main room. No…"
type textarea "x"
type textarea "Update: Went out week of [DATE]. We had to move cans for beams in main room. No…"
type textarea "x"
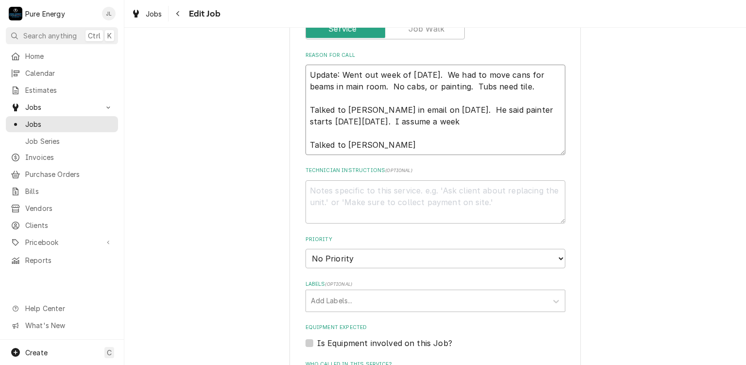
type textarea "Update: Went out week of [DATE]. We had to move cans for beams in main room. No…"
type textarea "x"
type textarea "Update: Went out week of [DATE]. We had to move cans for beams in main room. No…"
type textarea "x"
type textarea "Update: Went out week of [DATE]. We had to move cans for beams in main room. No…"
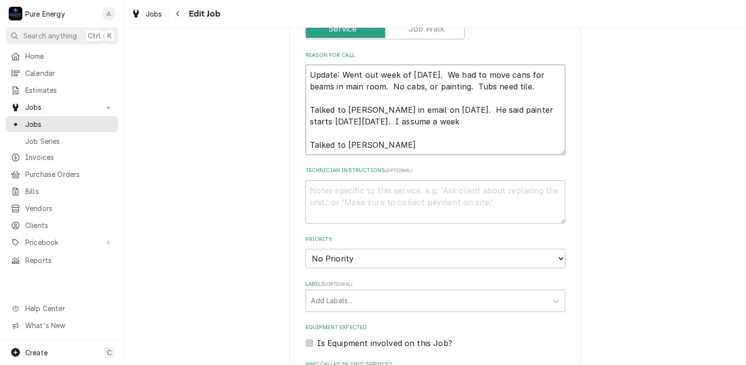
type textarea "x"
type textarea "Update: Went out week of [DATE]. We had to move cans for beams in main room. No…"
type textarea "x"
type textarea "Update: Went out week of July 1st. We had to move cans for beams in main room. …"
type textarea "x"
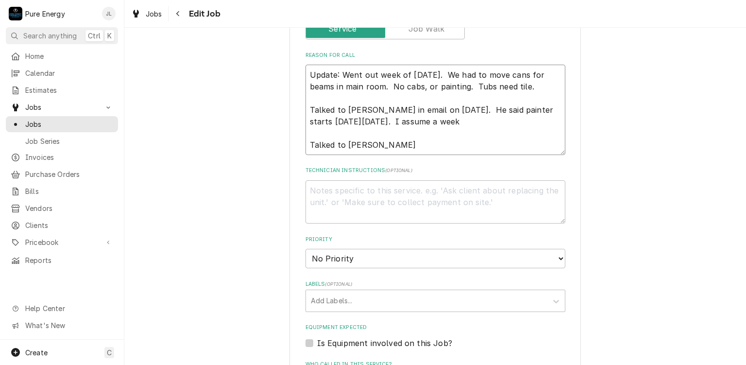
type textarea "Update: Went out week of July 1st. We had to move cans for beams in main room. …"
type textarea "x"
type textarea "Update: Went out week of July 1st. We had to move cans for beams in main room. …"
type textarea "x"
type textarea "Update: Went out week of July 1st. We had to move cans for beams in main room. …"
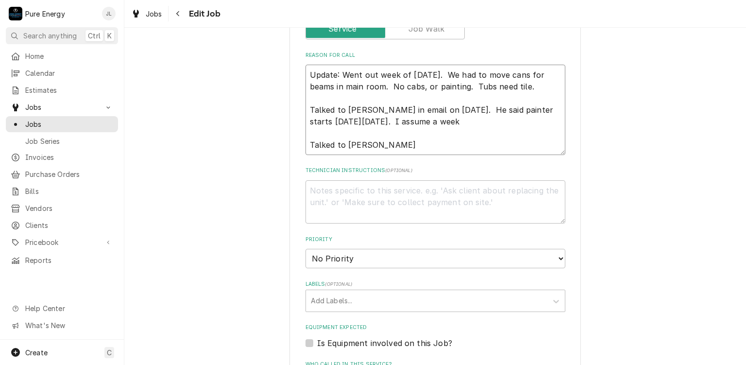
type textarea "x"
type textarea "Update: Went out week of July 1st. We had to move cans for beams in main room. …"
type textarea "x"
type textarea "Update: Went out week of July 1st. We had to move cans for beams in main room. …"
type textarea "x"
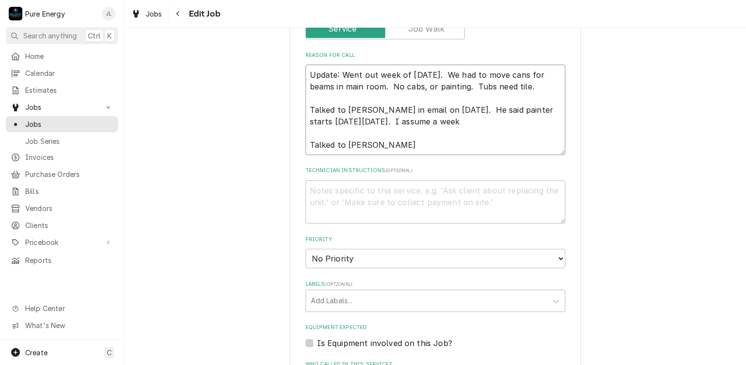
type textarea "Update: Went out week of July 1st. We had to move cans for beams in main room. …"
type textarea "x"
type textarea "Update: Went out week of July 1st. We had to move cans for beams in main room. …"
type textarea "x"
type textarea "Update: Went out week of July 1st. We had to move cans for beams in main room. …"
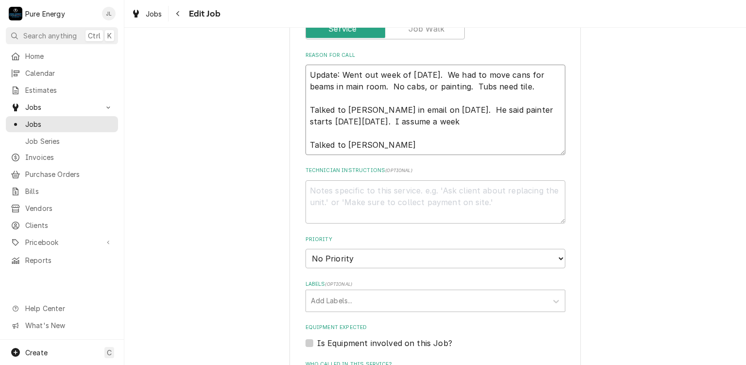
type textarea "x"
type textarea "Update: Went out week of July 1st. We had to move cans for beams in main room. …"
type textarea "x"
type textarea "Update: Went out week of July 1st. We had to move cans for beams in main room. …"
type textarea "x"
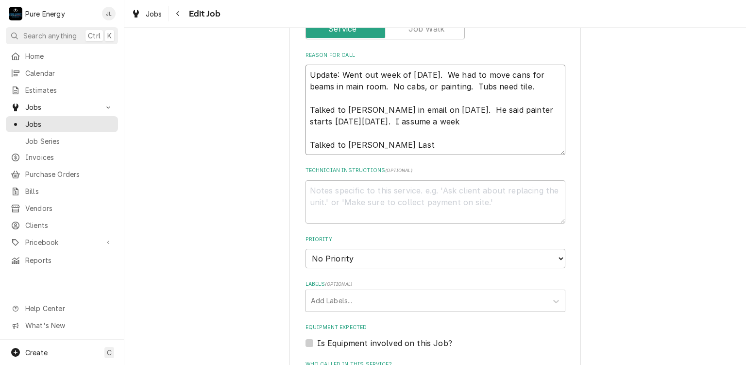
type textarea "Update: Went out week of July 1st. We had to move cans for beams in main room. …"
type textarea "x"
type textarea "Update: Went out week of July 1st. We had to move cans for beams in main room. …"
type textarea "x"
type textarea "Update: Went out week of July 1st. We had to move cans for beams in main room. …"
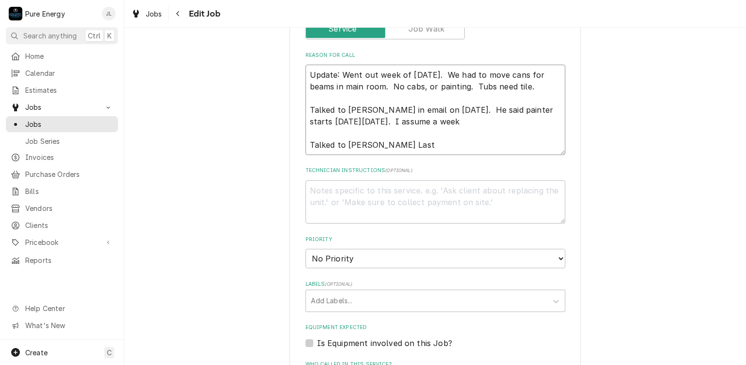
type textarea "x"
type textarea "Update: Went out week of July 1st. We had to move cans for beams in main room. …"
type textarea "x"
type textarea "Update: Went out week of July 1st. We had to move cans for beams in main room. …"
type textarea "x"
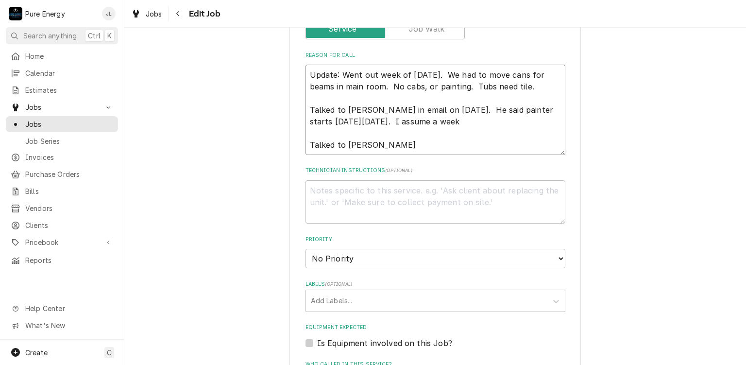
type textarea "Update: Went out week of July 1st. We had to move cans for beams in main room. …"
type textarea "x"
type textarea "Update: Went out week of July 1st. We had to move cans for beams in main room. …"
type textarea "x"
type textarea "Update: Went out week of July 1st. We had to move cans for beams in main room. …"
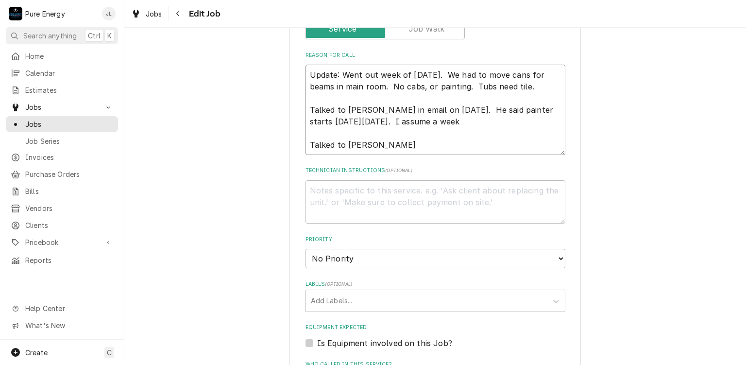
type textarea "x"
type textarea "Update: Went out week of July 1st. We had to move cans for beams in main room. …"
type textarea "x"
type textarea "Update: Went out week of July 1st. We had to move cans for beams in main room. …"
type textarea "x"
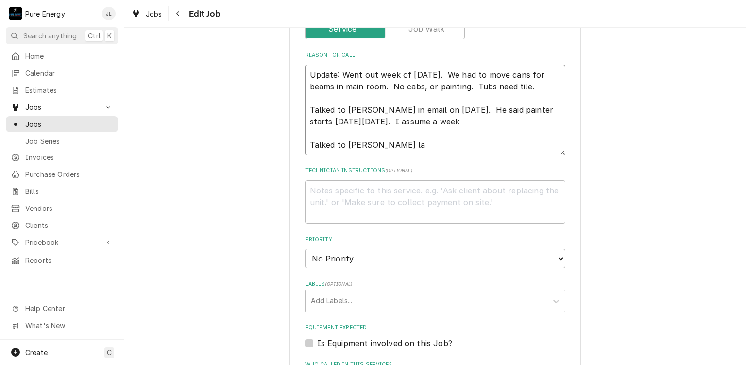
type textarea "Update: Went out week of July 1st. We had to move cans for beams in main room. …"
type textarea "x"
type textarea "Update: Went out week of July 1st. We had to move cans for beams in main room. …"
type textarea "x"
type textarea "Update: Went out week of July 1st. We had to move cans for beams in main room. …"
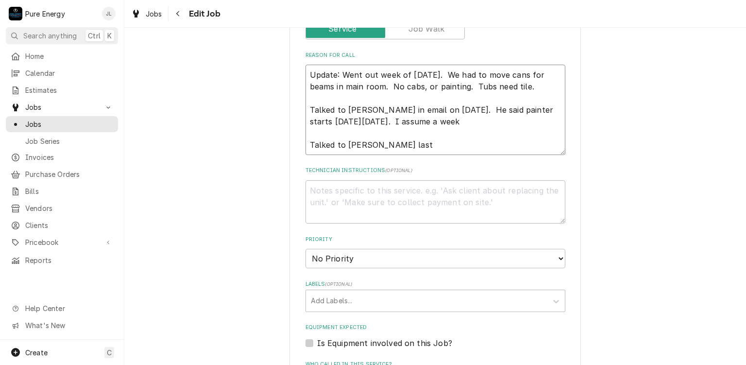
type textarea "x"
type textarea "Update: Went out week of July 1st. We had to move cans for beams in main room. …"
type textarea "x"
type textarea "Update: Went out week of July 1st. We had to move cans for beams in main room. …"
type textarea "x"
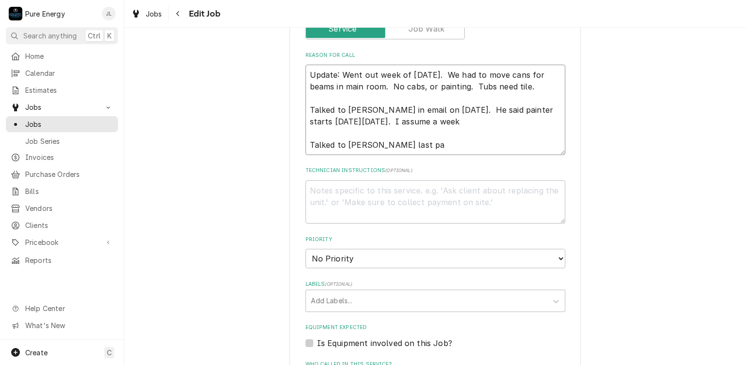
type textarea "Update: Went out week of July 1st. We had to move cans for beams in main room. …"
type textarea "x"
type textarea "Update: Went out week of July 1st. We had to move cans for beams in main room. …"
type textarea "x"
type textarea "Update: Went out week of July 1st. We had to move cans for beams in main room. …"
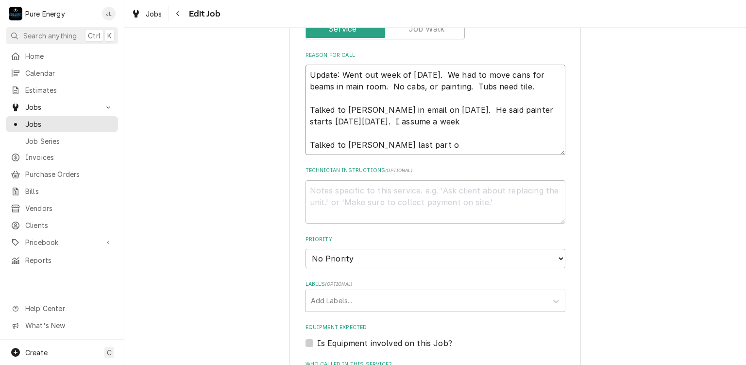
type textarea "x"
type textarea "Update: Went out week of July 1st. We had to move cans for beams in main room. …"
type textarea "x"
type textarea "Update: Went out week of July 1st. We had to move cans for beams in main room. …"
type textarea "x"
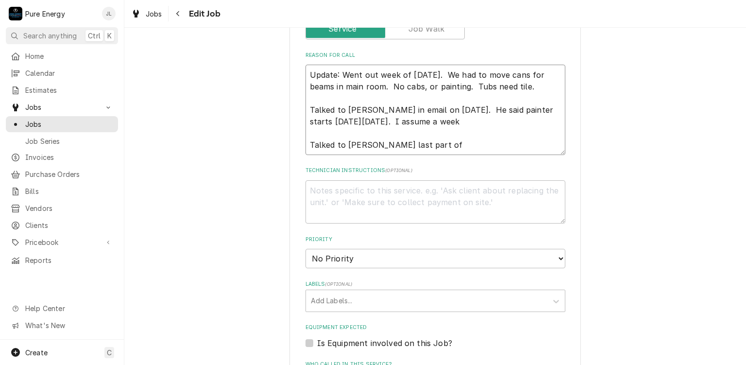
type textarea "Update: Went out week of July 1st. We had to move cans for beams in main room. …"
type textarea "x"
type textarea "Update: Went out week of July 1st. We had to move cans for beams in main room. …"
type textarea "x"
type textarea "Update: Went out week of July 1st. We had to move cans for beams in main room. …"
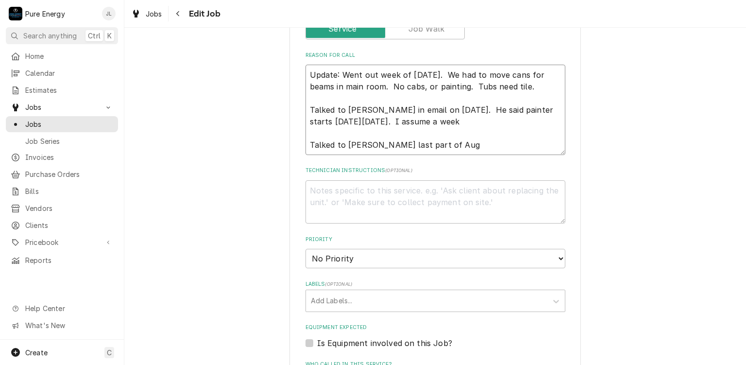
type textarea "x"
type textarea "Update: Went out week of July 1st. We had to move cans for beams in main room. …"
type textarea "x"
type textarea "Update: Went out week of July 1st. We had to move cans for beams in main room. …"
type textarea "x"
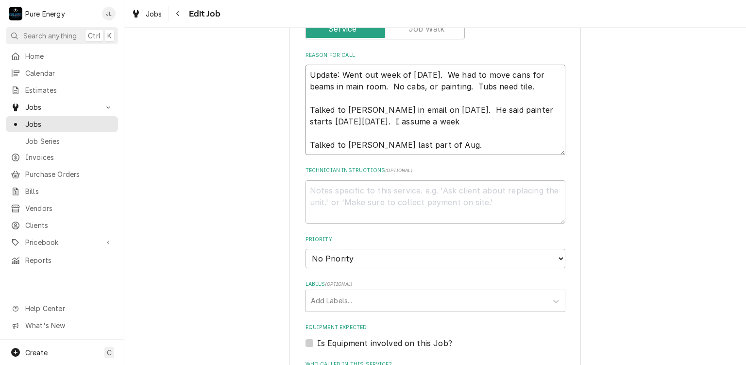
type textarea "Update: Went out week of July 1st. We had to move cans for beams in main room. …"
type textarea "x"
type textarea "Update: Went out week of July 1st. We had to move cans for beams in main room. …"
type textarea "x"
type textarea "Update: Went out week of July 1st. We had to move cans for beams in main room. …"
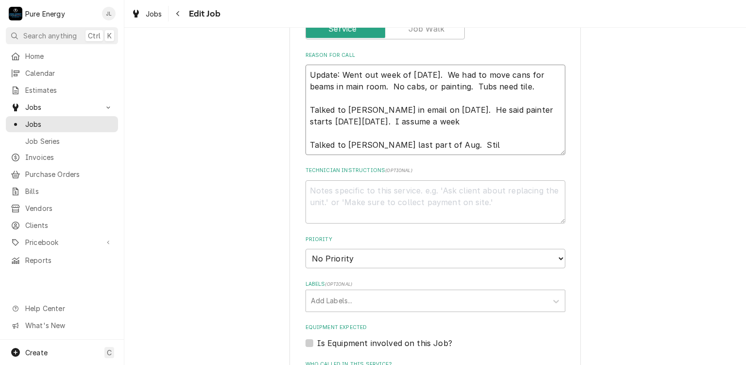
type textarea "x"
type textarea "Update: Went out week of July 1st. We had to move cans for beams in main room. …"
type textarea "x"
type textarea "Update: Went out week of July 1st. We had to move cans for beams in main room. …"
type textarea "x"
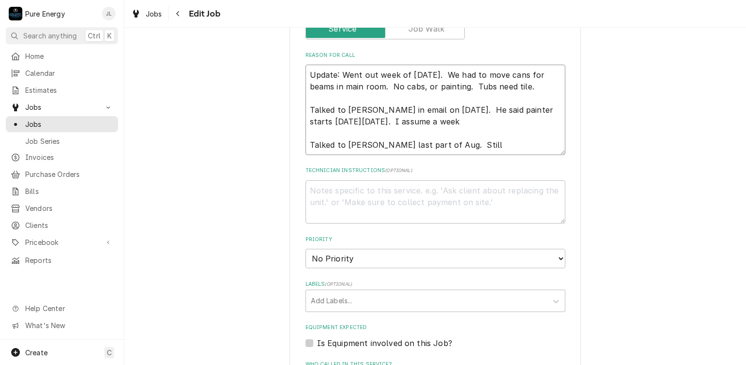
type textarea "Update: Went out week of July 1st. We had to move cans for beams in main room. …"
type textarea "x"
type textarea "Update: Went out week of July 1st. We had to move cans for beams in main room. …"
type textarea "x"
type textarea "Update: Went out week of July 1st. We had to move cans for beams in main room. …"
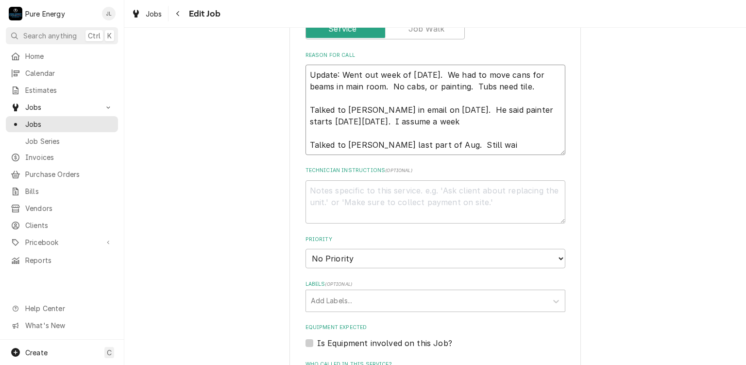
type textarea "x"
type textarea "Update: Went out week of July 1st. We had to move cans for beams in main room. …"
type textarea "x"
type textarea "Update: Went out week of July 1st. We had to move cans for beams in main room. …"
type textarea "x"
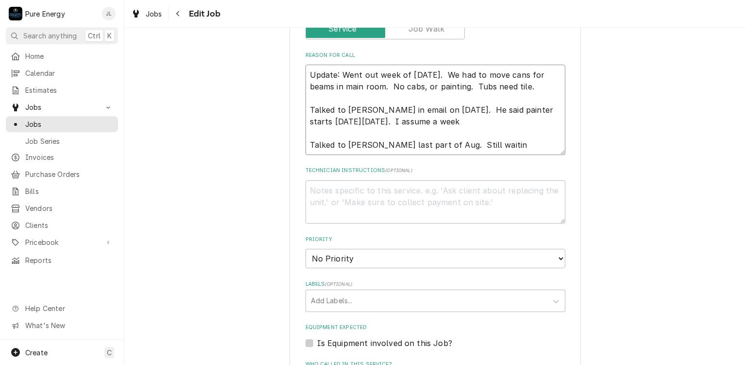
type textarea "Update: Went out week of July 1st. We had to move cans for beams in main room. …"
type textarea "x"
type textarea "Update: Went out week of July 1st. We had to move cans for beams in main room. …"
type textarea "x"
type textarea "Update: Went out week of July 1st. We had to move cans for beams in main room. …"
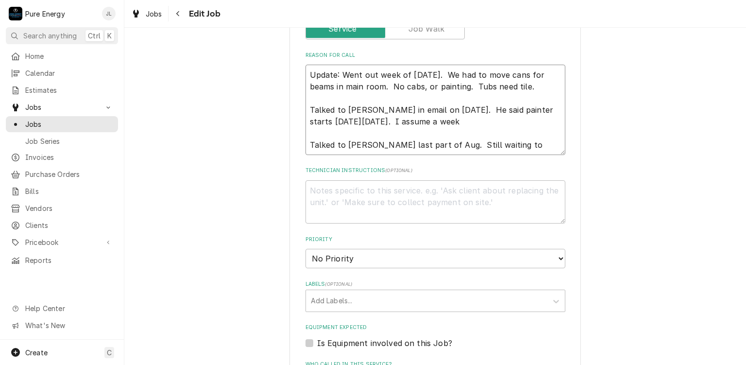
type textarea "x"
type textarea "Update: Went out week of July 1st. We had to move cans for beams in main room. …"
type textarea "x"
type textarea "Update: Went out week of July 1st. We had to move cans for beams in main room. …"
type textarea "x"
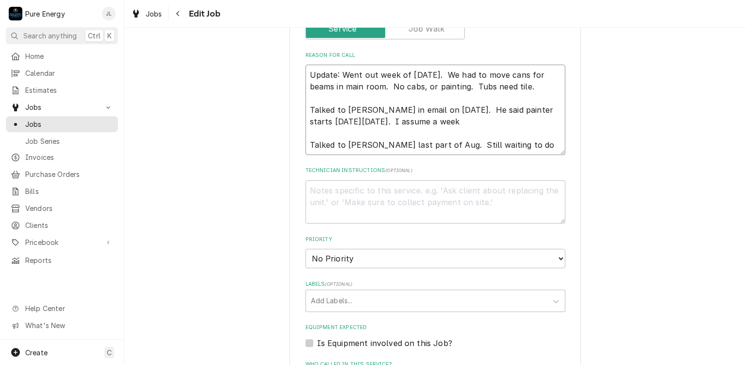
type textarea "Update: Went out week of July 1st. We had to move cans for beams in main room. …"
type textarea "x"
type textarea "Update: Went out week of July 1st. We had to move cans for beams in main room. …"
type textarea "x"
type textarea "Update: Went out week of July 1st. We had to move cans for beams in main room. …"
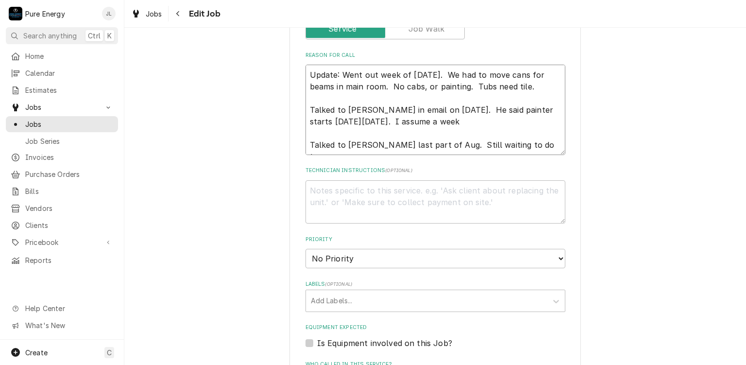
type textarea "x"
type textarea "Update: Went out week of July 1st. We had to move cans for beams in main room. …"
type textarea "x"
type textarea "Update: Went out week of July 1st. We had to move cans for beams in main room. …"
type textarea "x"
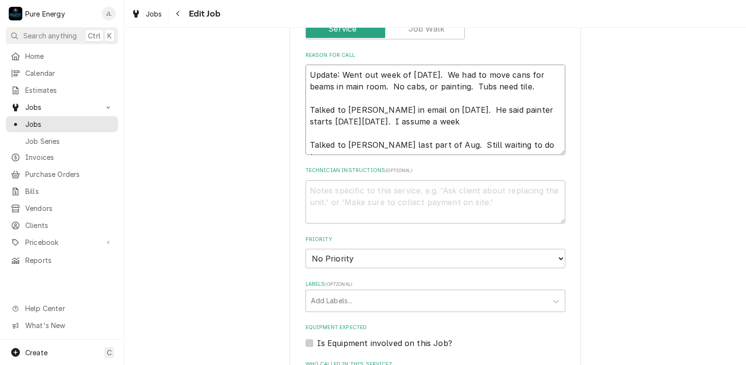
type textarea "Update: Went out week of July 1st. We had to move cans for beams in main room. …"
type textarea "x"
type textarea "Update: Went out week of July 1st. We had to move cans for beams in main room. …"
type textarea "x"
type textarea "Update: Went out week of July 1st. We had to move cans for beams in main room. …"
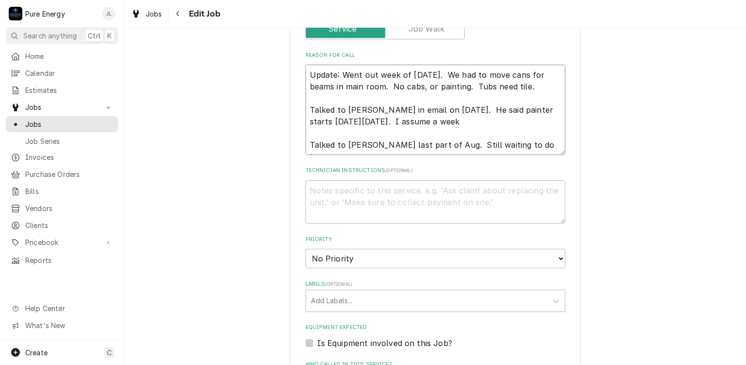
type textarea "x"
type textarea "Update: Went out week of July 1st. We had to move cans for beams in main room. …"
type textarea "x"
type textarea "Update: Went out week of July 1st. We had to move cans for beams in main room. …"
type textarea "x"
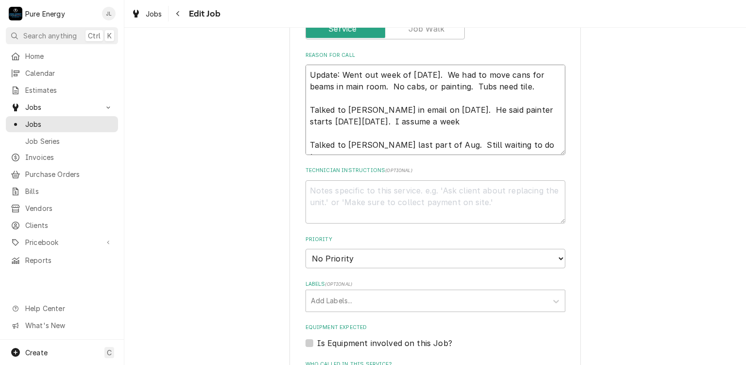
type textarea "Update: Went out week of July 1st. We had to move cans for beams in main room. …"
type textarea "x"
type textarea "Update: Went out week of July 1st. We had to move cans for beams in main room. …"
type textarea "x"
type textarea "Update: Went out week of July 1st. We had to move cans for beams in main room. …"
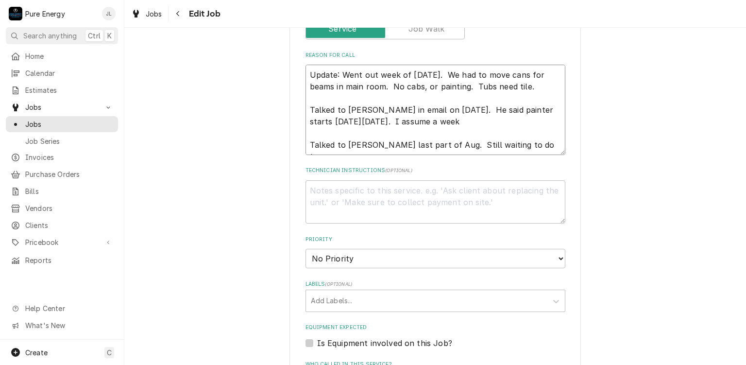
type textarea "x"
type textarea "Update: Went out week of July 1st. We had to move cans for beams in main room. …"
type textarea "x"
type textarea "Update: Went out week of July 1st. We had to move cans for beams in main room. …"
type textarea "x"
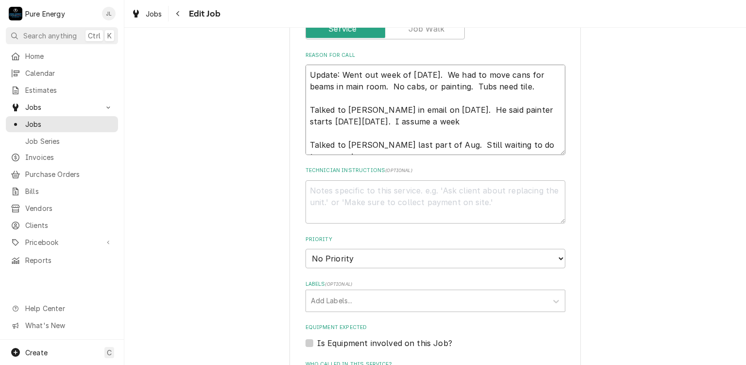
type textarea "Update: Went out week of July 1st. We had to move cans for beams in main room. …"
type textarea "x"
type textarea "Update: Went out week of July 1st. We had to move cans for beams in main room. …"
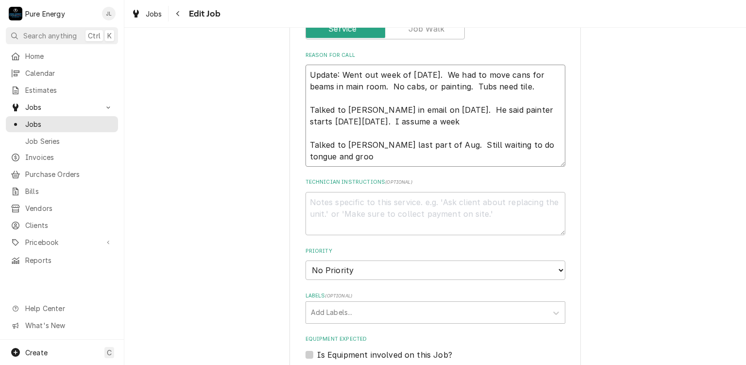
type textarea "x"
type textarea "Update: Went out week of July 1st. We had to move cans for beams in main room. …"
type textarea "x"
type textarea "Update: Went out week of July 1st. We had to move cans for beams in main room. …"
type textarea "x"
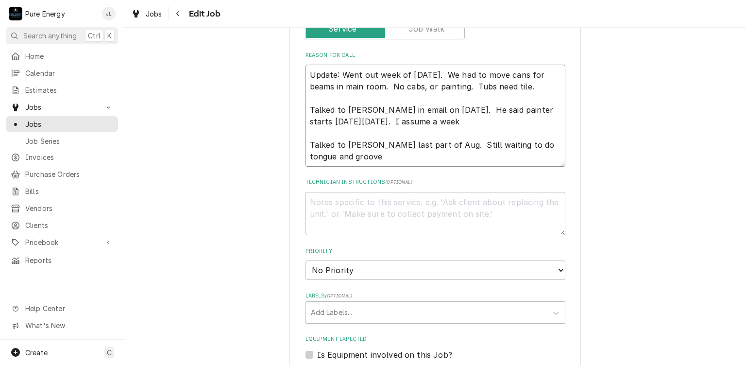
type textarea "Update: Went out week of July 1st. We had to move cans for beams in main room. …"
type textarea "x"
type textarea "Update: Went out week of July 1st. We had to move cans for beams in main room. …"
type textarea "x"
type textarea "Update: Went out week of July 1st. We had to move cans for beams in main room. …"
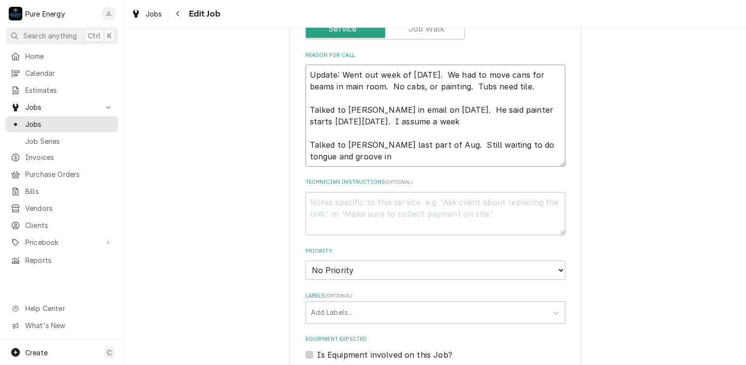
type textarea "x"
type textarea "Update: Went out week of July 1st. We had to move cans for beams in main room. …"
type textarea "x"
type textarea "Update: Went out week of July 1st. We had to move cans for beams in main room. …"
type textarea "x"
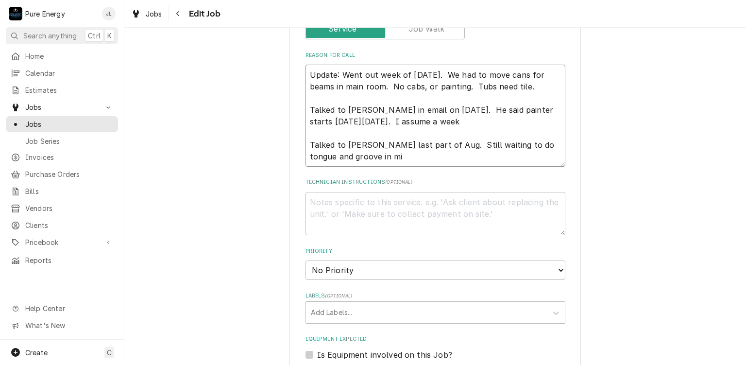
type textarea "Update: Went out week of July 1st. We had to move cans for beams in main room. …"
type textarea "x"
type textarea "Update: Went out week of July 1st. We had to move cans for beams in main room. …"
type textarea "x"
type textarea "Update: Went out week of July 1st. We had to move cans for beams in main room. …"
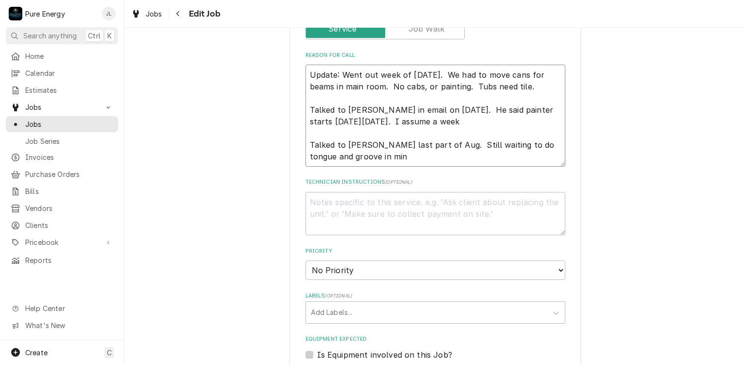
type textarea "x"
type textarea "Update: Went out week of July 1st. We had to move cans for beams in main room. …"
type textarea "x"
type textarea "Update: Went out week of July 1st. We had to move cans for beams in main room. …"
type textarea "x"
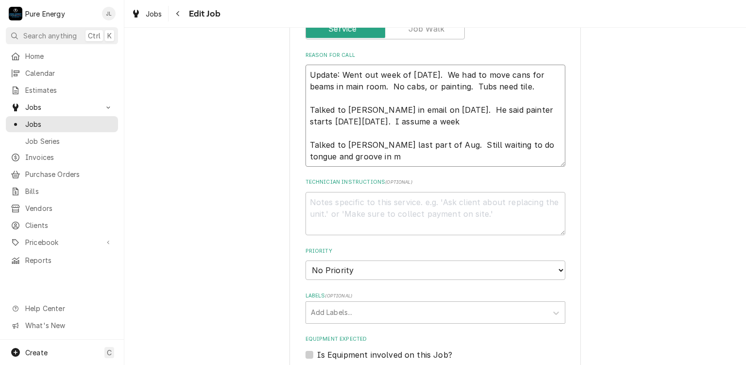
type textarea "Update: Went out week of July 1st. We had to move cans for beams in main room. …"
type textarea "x"
type textarea "Update: Went out week of July 1st. We had to move cans for beams in main room. …"
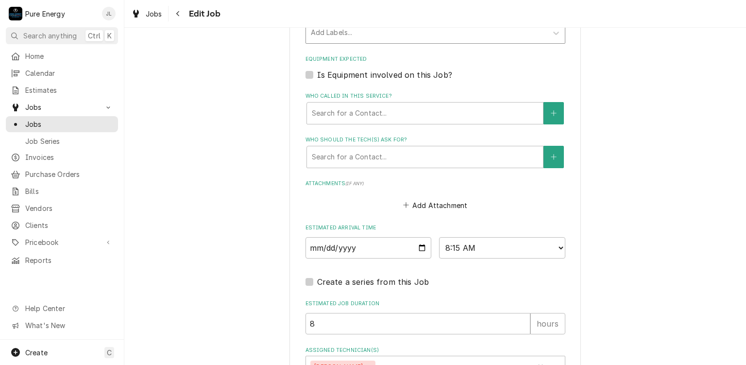
scroll to position [750, 0]
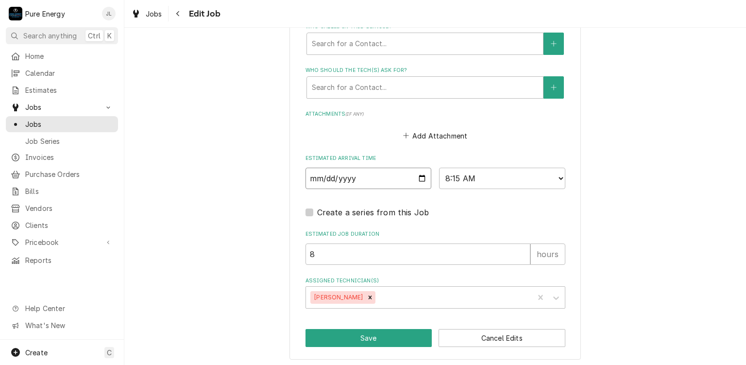
click at [420, 176] on input "2025-08-08" at bounding box center [369, 178] width 126 height 21
click at [386, 329] on button "Save" at bounding box center [369, 338] width 127 height 18
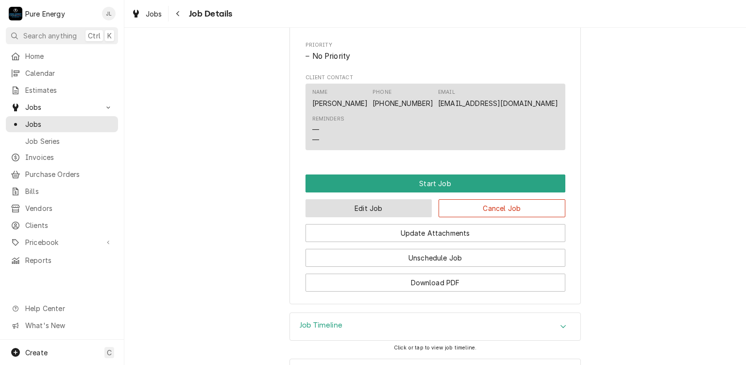
scroll to position [624, 0]
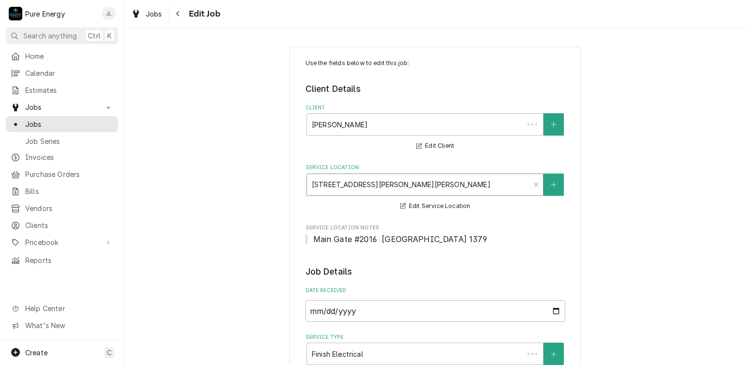
type textarea "x"
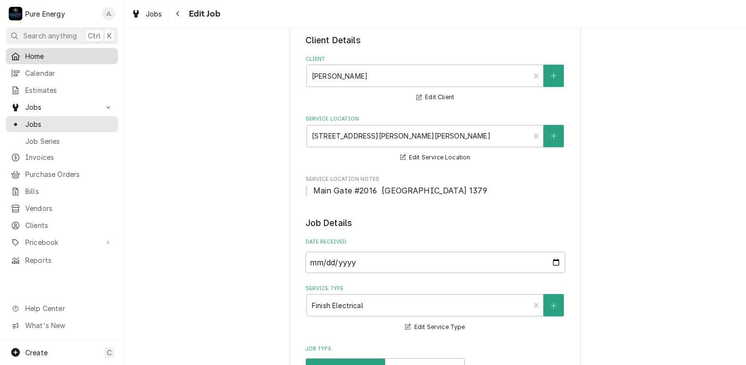
click at [79, 56] on span "Home" at bounding box center [69, 56] width 88 height 10
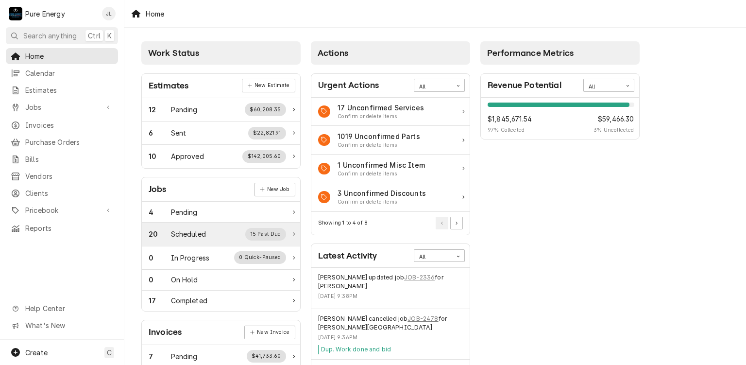
click at [205, 231] on div "Scheduled" at bounding box center [188, 234] width 35 height 10
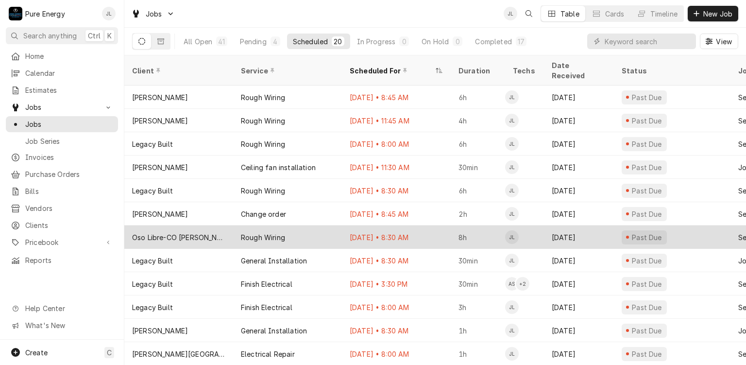
click at [424, 225] on div "Aug 14 • 8:30 AM" at bounding box center [396, 236] width 109 height 23
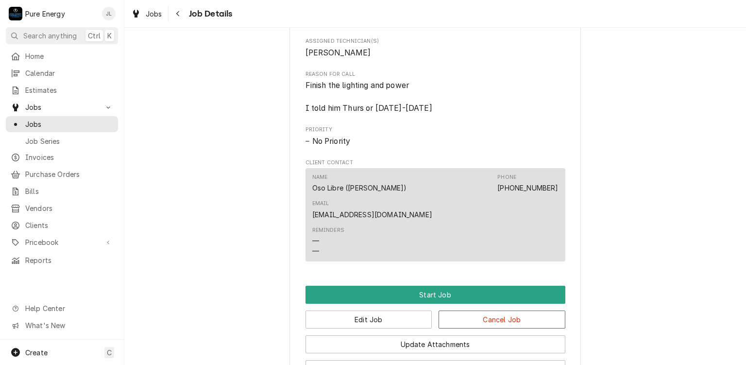
scroll to position [243, 0]
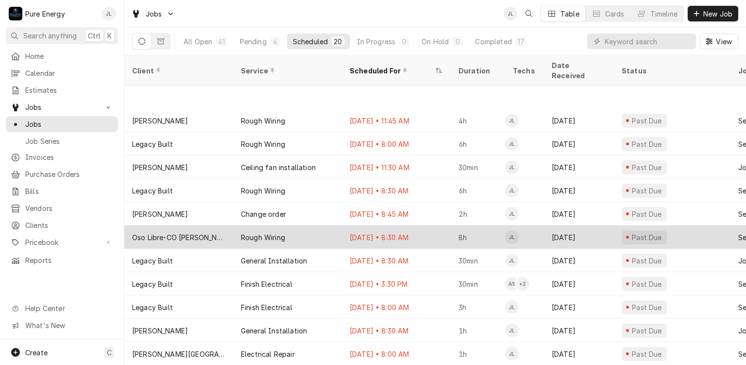
scroll to position [49, 0]
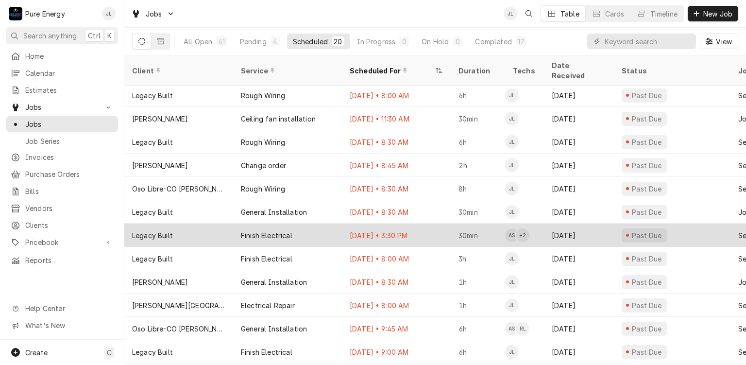
click at [436, 223] on div "Aug 15 • 3:30 PM" at bounding box center [396, 234] width 109 height 23
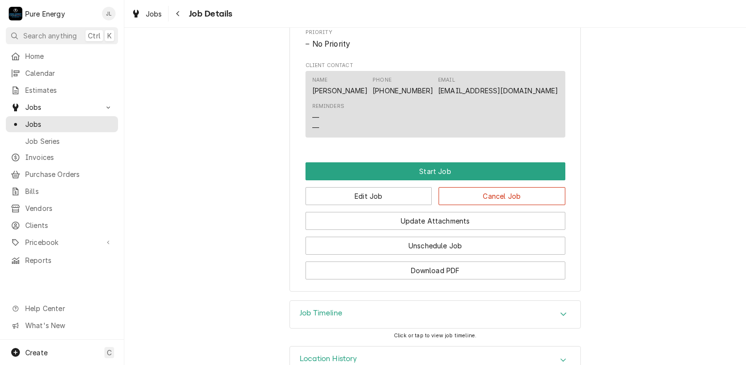
scroll to position [522, 0]
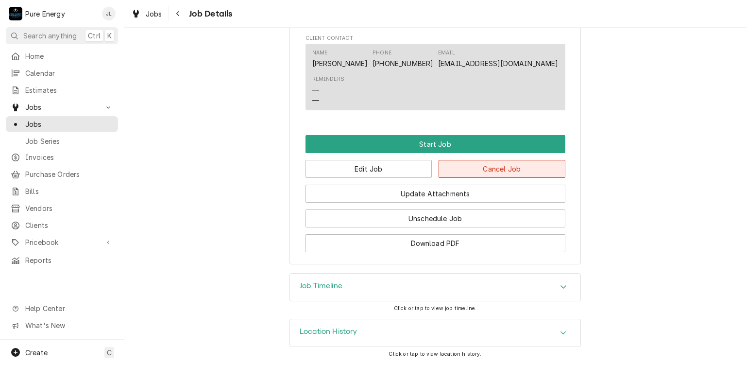
click at [464, 172] on button "Cancel Job" at bounding box center [502, 169] width 127 height 18
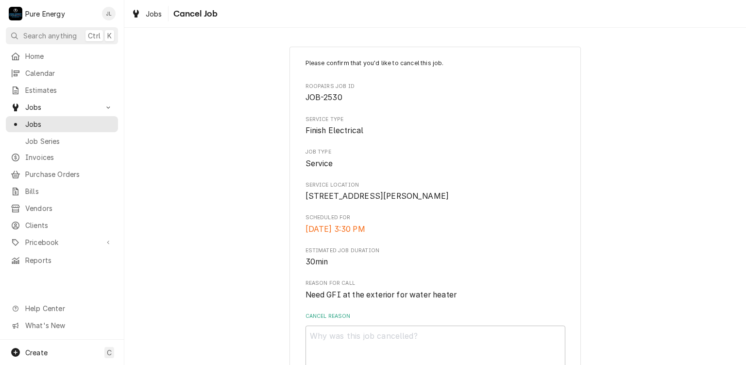
scroll to position [74, 0]
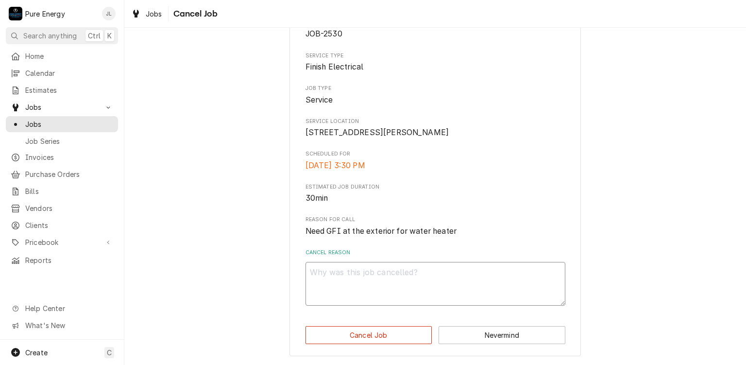
click at [389, 265] on textarea "Cancel Reason" at bounding box center [436, 284] width 260 height 44
type textarea "x"
type textarea "W"
type textarea "x"
type textarea "Wo"
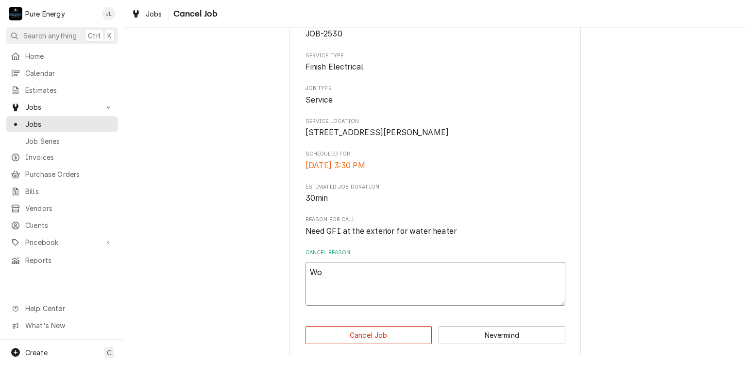
type textarea "x"
type textarea "Wor"
type textarea "x"
type textarea "Work"
type textarea "x"
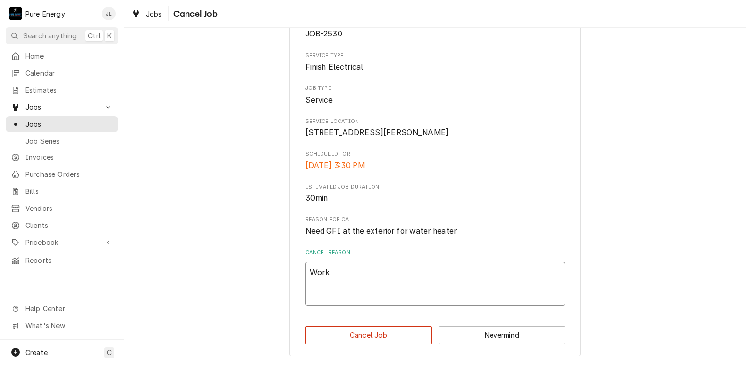
type textarea "Work"
type textarea "x"
type textarea "Work d"
type textarea "x"
type textarea "Work do"
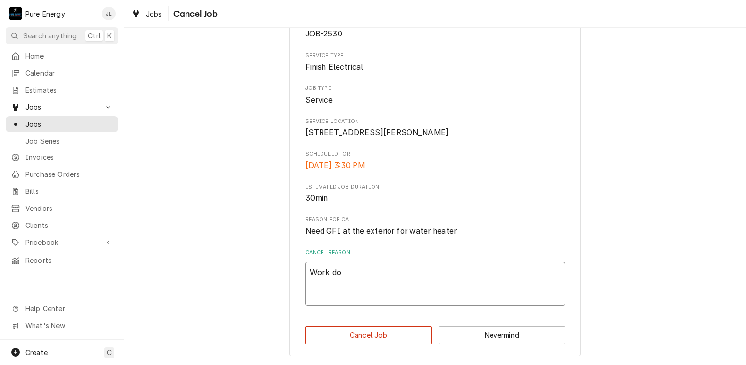
type textarea "x"
type textarea "Work don"
type textarea "x"
type textarea "Work done"
click at [368, 333] on button "Cancel Job" at bounding box center [369, 335] width 127 height 18
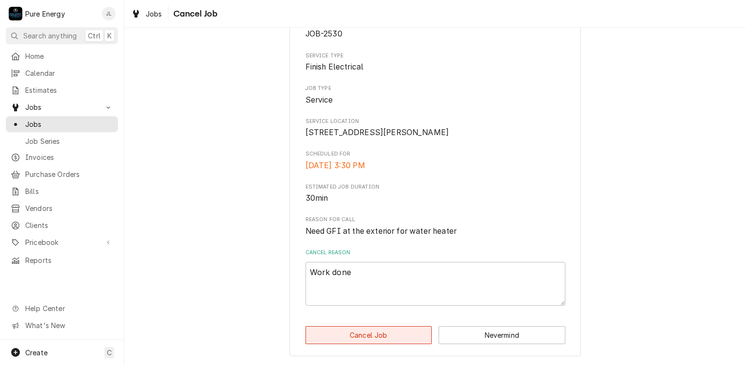
type textarea "x"
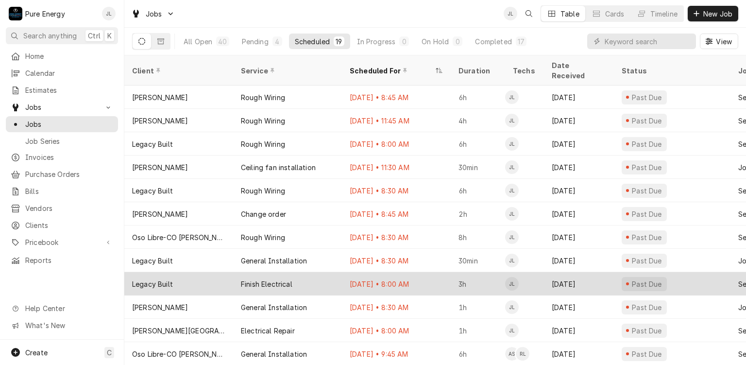
click at [437, 272] on div "[DATE] • 8:00 AM" at bounding box center [396, 283] width 109 height 23
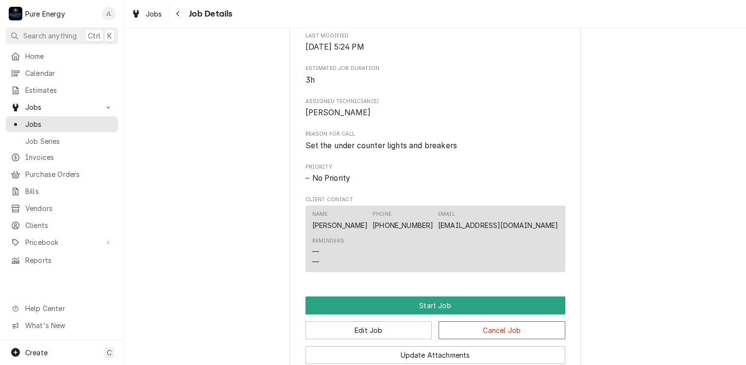
scroll to position [291, 0]
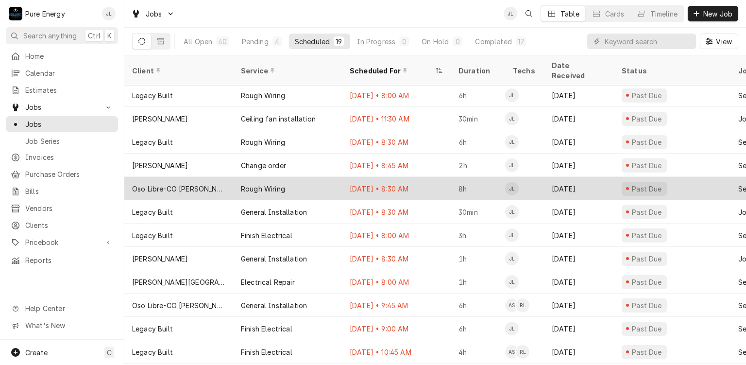
scroll to position [97, 0]
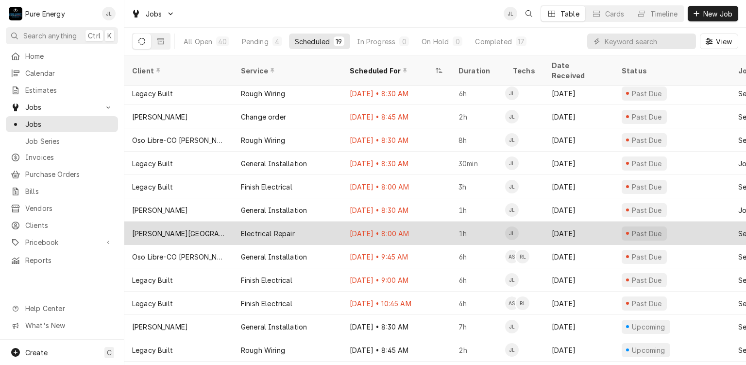
click at [431, 225] on div "Aug 22 • 8:00 AM" at bounding box center [396, 233] width 109 height 23
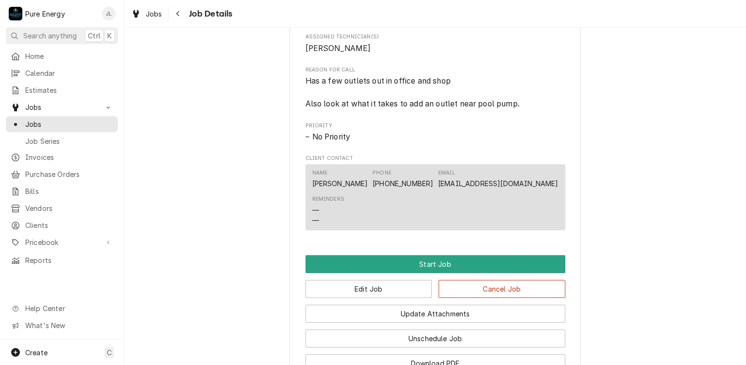
scroll to position [566, 0]
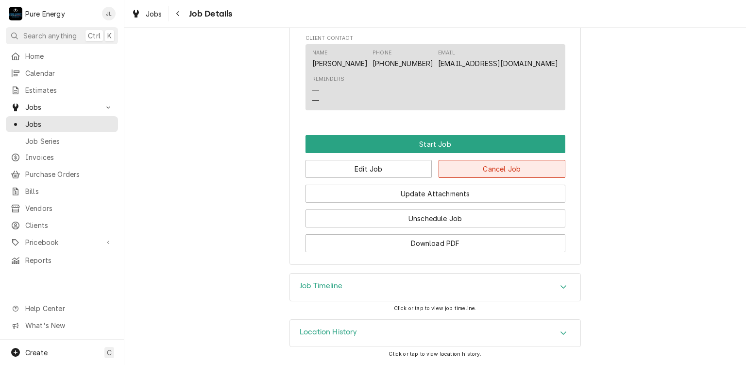
click at [458, 169] on button "Cancel Job" at bounding box center [502, 169] width 127 height 18
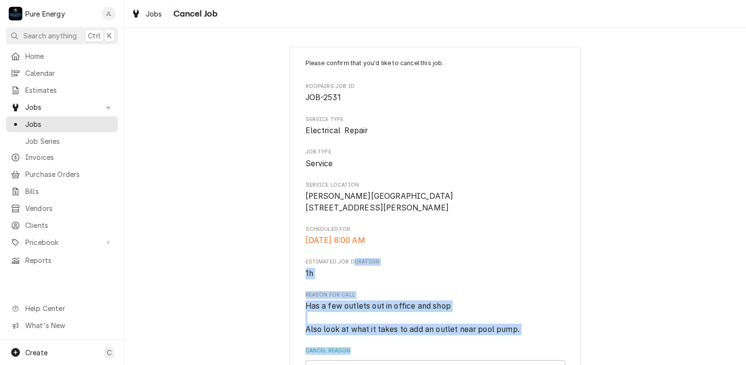
scroll to position [109, 0]
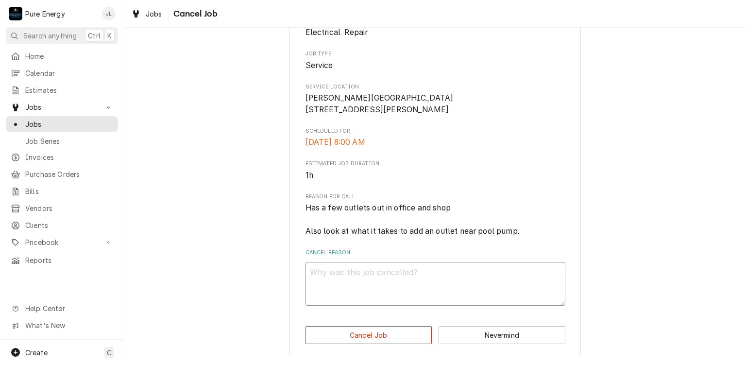
click at [353, 287] on textarea "Cancel Reason" at bounding box center [436, 284] width 260 height 44
type textarea "x"
type textarea "D"
type textarea "x"
type textarea "Di"
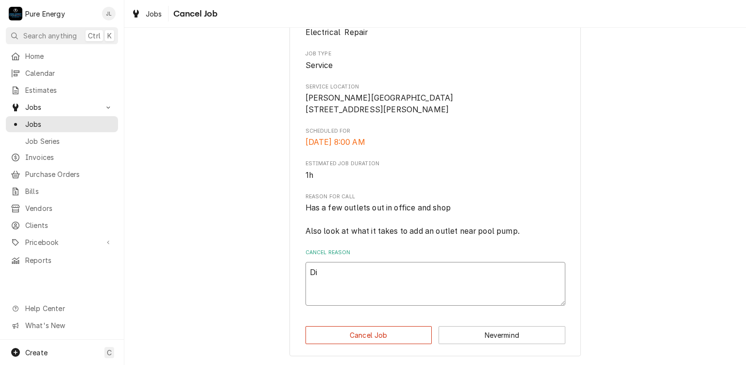
type textarea "x"
type textarea "Did"
type textarea "x"
type textarea "Did t"
type textarea "x"
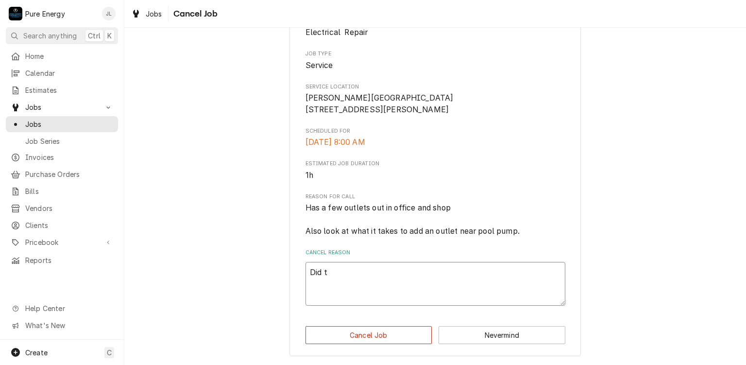
type textarea "Did th"
type textarea "x"
type textarea "Did the"
type textarea "x"
type textarea "Did the o"
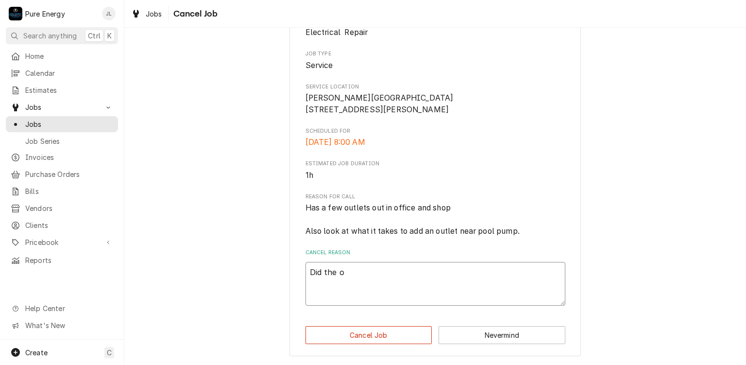
type textarea "x"
type textarea "Did the of"
type textarea "x"
type textarea "Did the off"
type textarea "x"
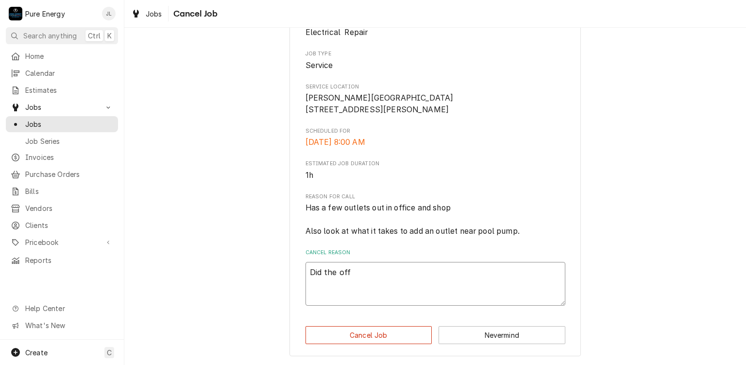
type textarea "Did the offi"
type textarea "x"
type textarea "Did the offic"
type textarea "x"
type textarea "Did the office"
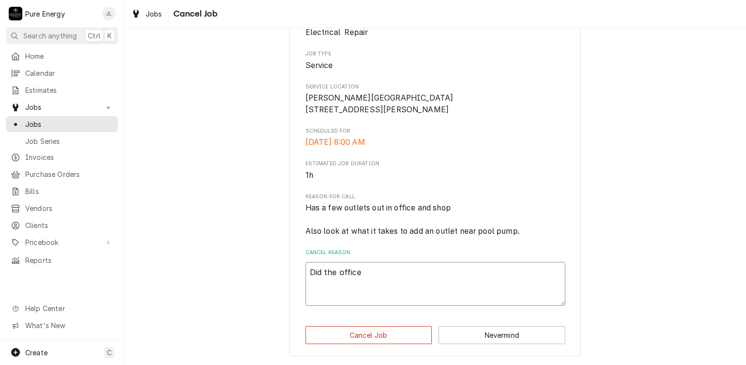
type textarea "x"
type textarea "Did the office an"
type textarea "x"
type textarea "Did the office an"
type textarea "x"
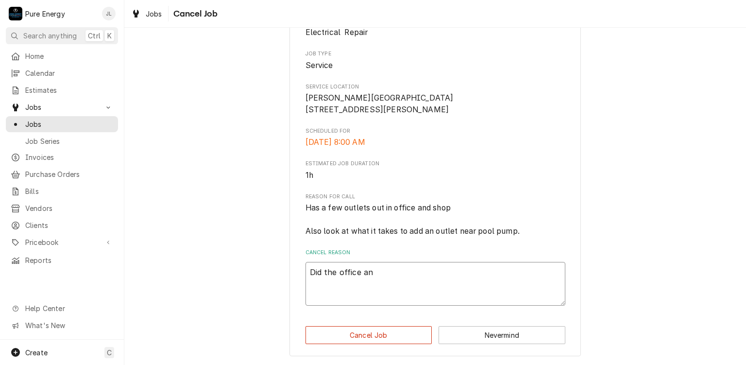
type textarea "Did the office an d"
type textarea "x"
type textarea "Did the office an"
type textarea "x"
type textarea "Did the office an"
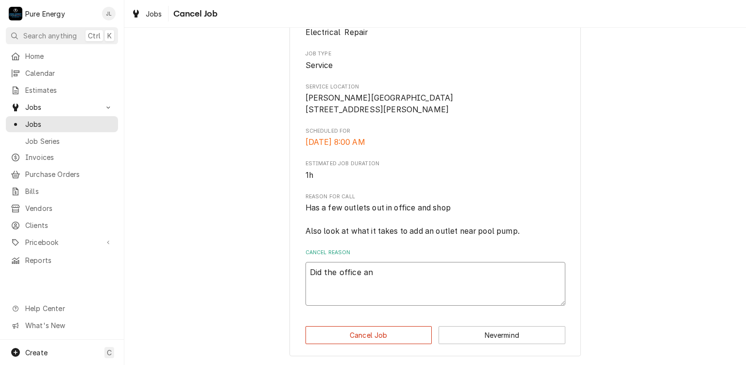
type textarea "x"
type textarea "Did the office and"
type textarea "x"
type textarea "Did the office and"
type textarea "x"
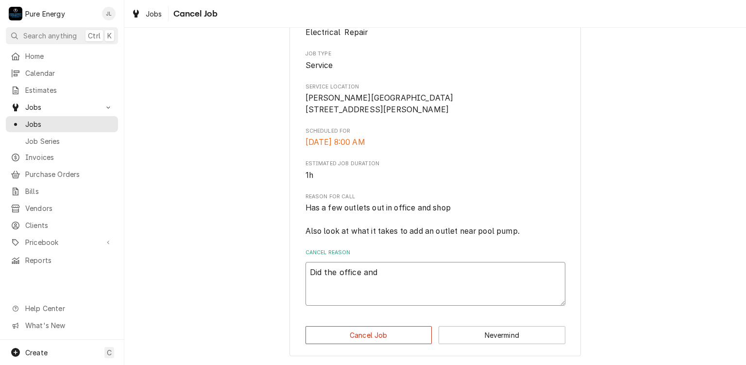
type textarea "Did the office and i"
type textarea "x"
type textarea "Did the office and in"
type textarea "x"
type textarea "Did the office and inv"
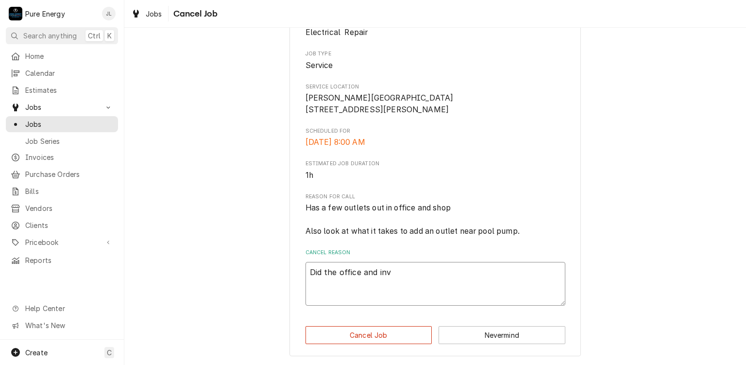
type textarea "x"
type textarea "Did the office and invo"
type textarea "x"
type textarea "Did the office and invoi"
type textarea "x"
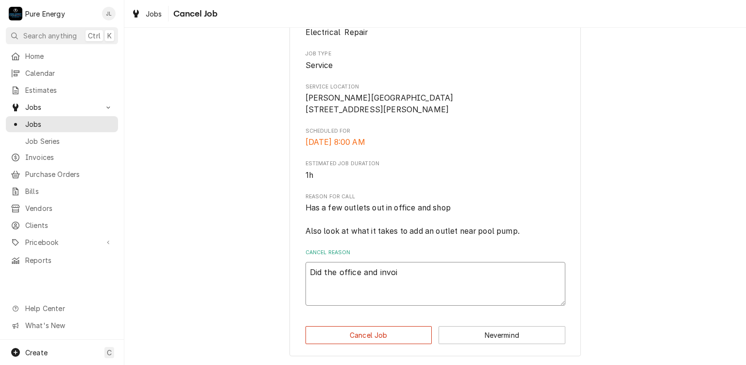
type textarea "Did the office and invoic"
type textarea "x"
type textarea "Did the office and invoice"
type textarea "x"
type textarea "Did the office and invoiced"
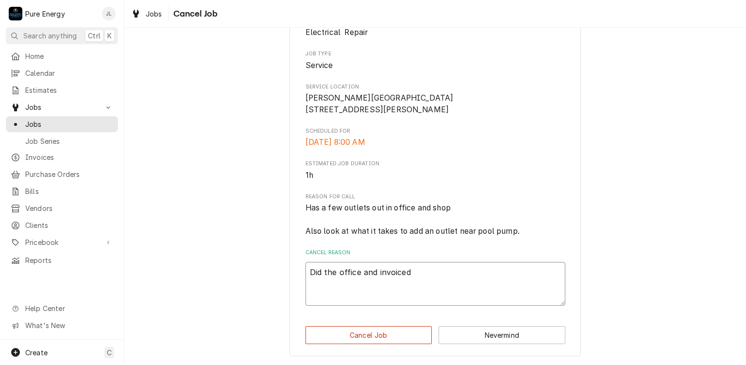
type textarea "x"
type textarea "Did the office and invoiced."
type textarea "x"
type textarea "Did the office and invoiced."
type textarea "x"
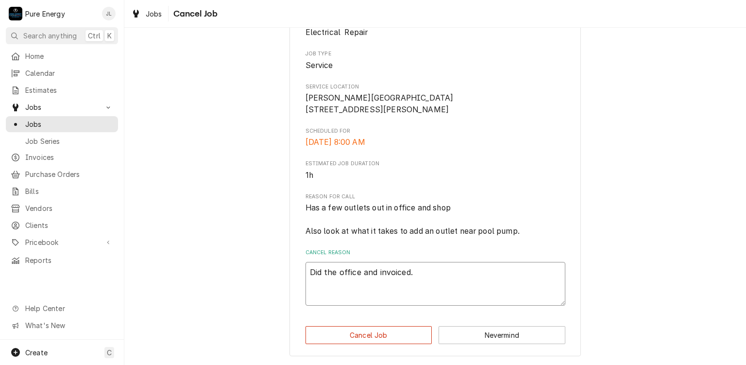
type textarea "Did the office and invoiced."
type textarea "x"
type textarea "Did the office and invoiced. N"
type textarea "x"
type textarea "Did the office and invoiced. No"
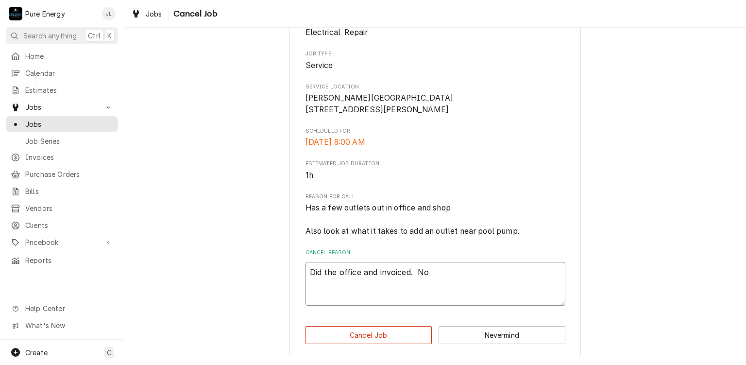
type textarea "x"
type textarea "Did the office and invoiced. N"
type textarea "x"
type textarea "Did the office and invoiced."
type textarea "x"
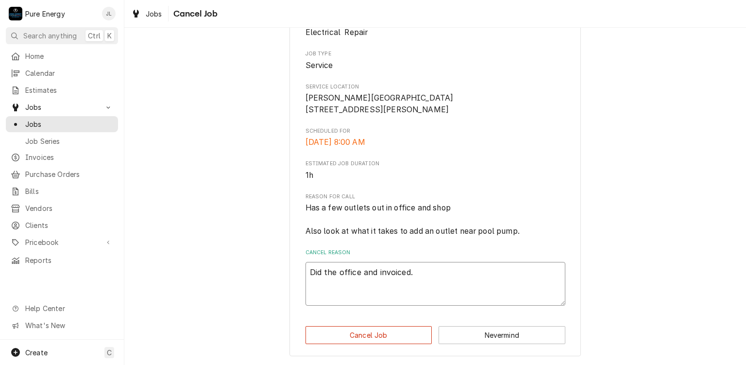
type textarea "Did the office and invoiced. H"
type textarea "x"
type textarea "Did the office and invoiced. He"
type textarea "x"
type textarea "Did the office and invoiced. He"
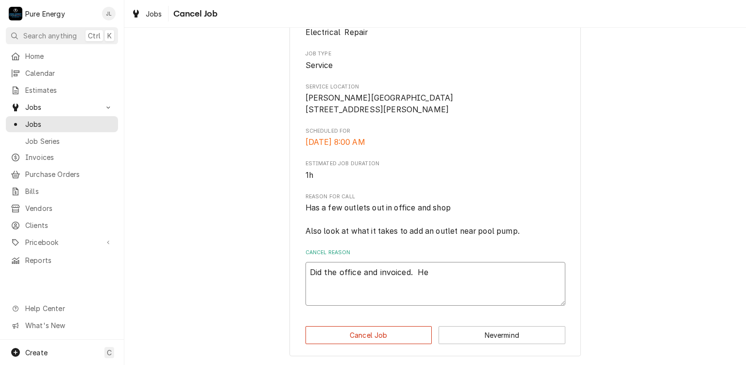
type textarea "x"
type textarea "Did the office and invoiced. He i"
type textarea "x"
type textarea "Did the office and invoiced. He is"
type textarea "x"
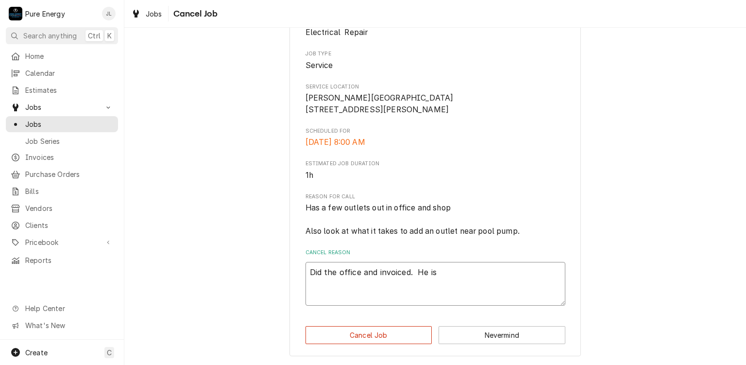
type textarea "Did the office and invoiced. He is o"
type textarea "x"
type textarea "Did the office and invoiced. He is on"
type textarea "x"
type textarea "Did the office and invoiced. He is on f"
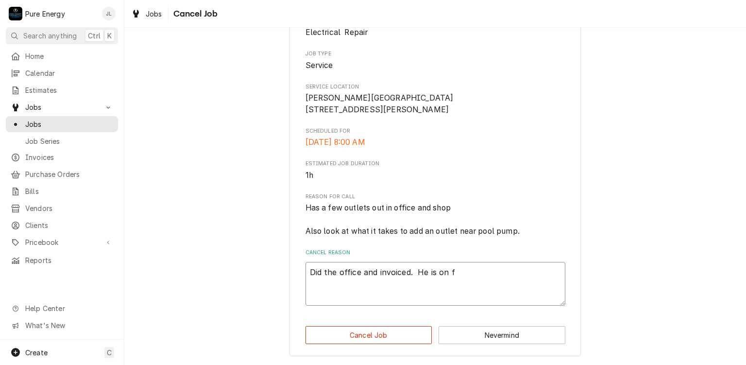
type textarea "x"
type textarea "Did the office and invoiced. He is on fe"
type textarea "x"
type textarea "Did the office and invoiced. He is on fen"
type textarea "x"
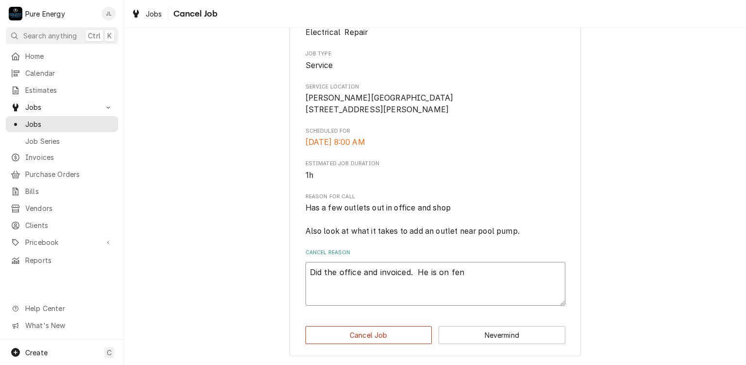
type textarea "Did the office and invoiced. He is on fenc"
type textarea "x"
type textarea "Did the office and invoiced. He is on fence"
type textarea "x"
type textarea "Did the office and invoiced. He is on fence wi"
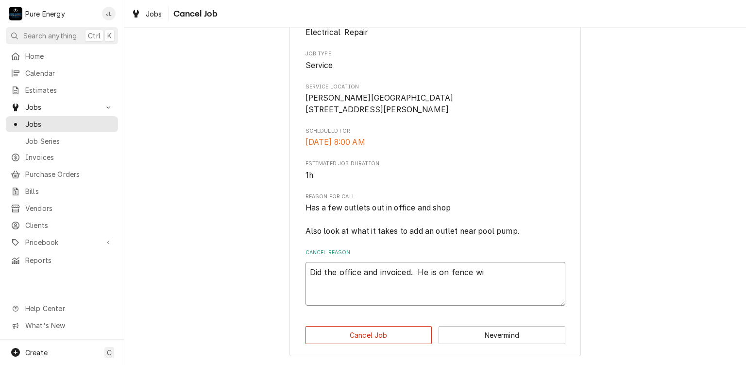
type textarea "x"
type textarea "Did the office and invoiced. He is on fence with"
type textarea "x"
type textarea "Did the office and invoiced. He is on fence with"
type textarea "x"
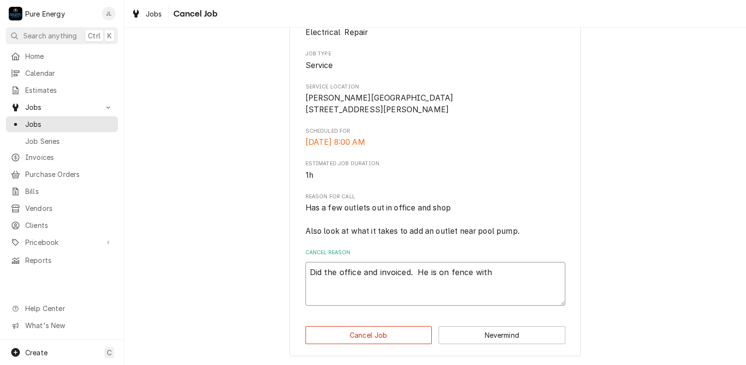
type textarea "Did the office and invoiced. He is on fence with p"
type textarea "x"
type textarea "Did the office and invoiced. He is on fence with po"
type textarea "x"
type textarea "Did the office and invoiced. He is on fence with poo"
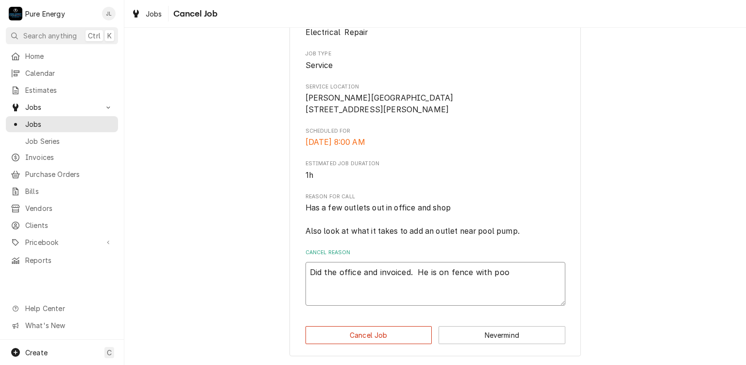
type textarea "x"
type textarea "Did the office and invoiced. He is on fence with pool"
click at [406, 336] on button "Cancel Job" at bounding box center [369, 335] width 127 height 18
type textarea "x"
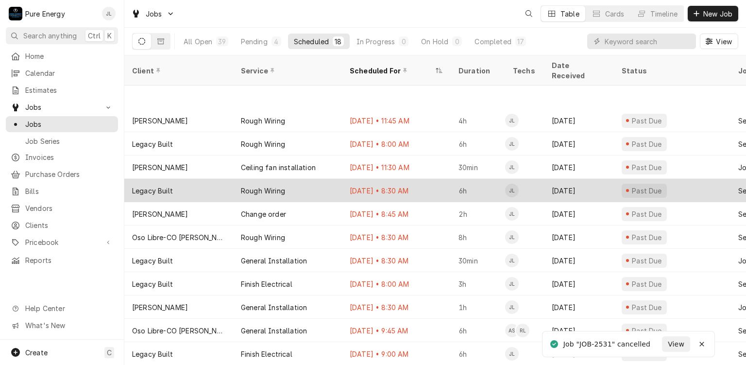
scroll to position [113, 0]
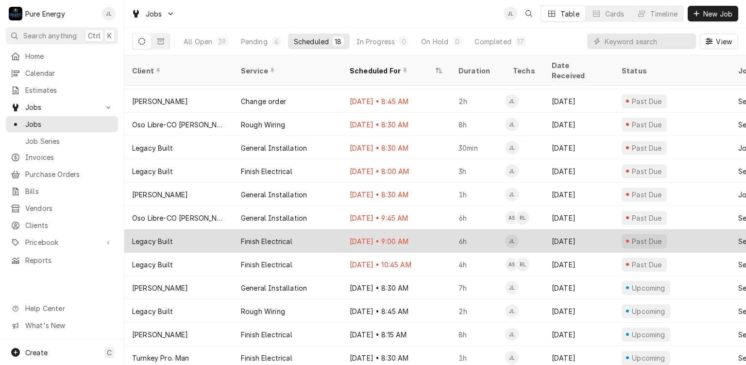
click at [433, 229] on div "Aug 27 • 9:00 AM" at bounding box center [396, 240] width 109 height 23
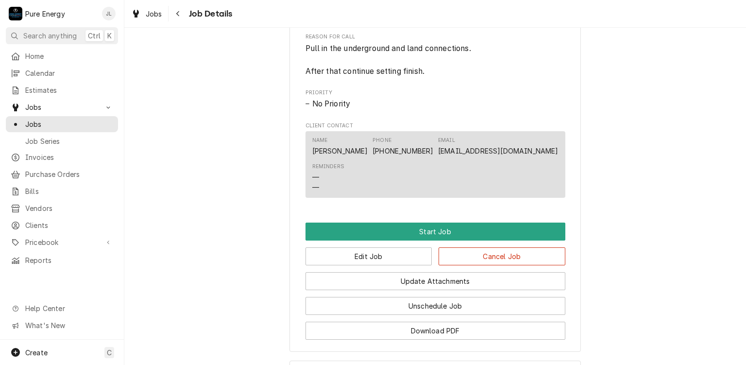
scroll to position [486, 0]
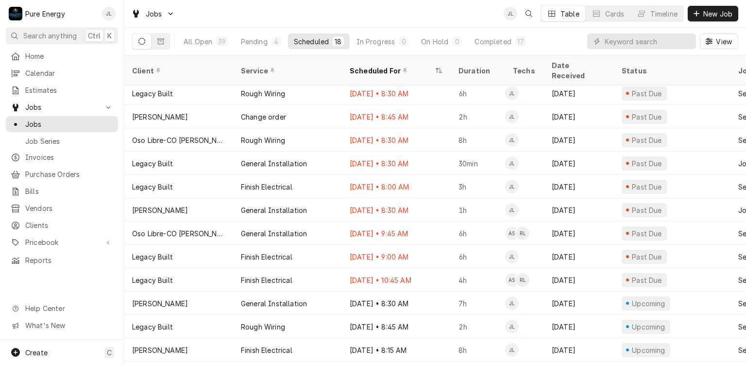
scroll to position [136, 0]
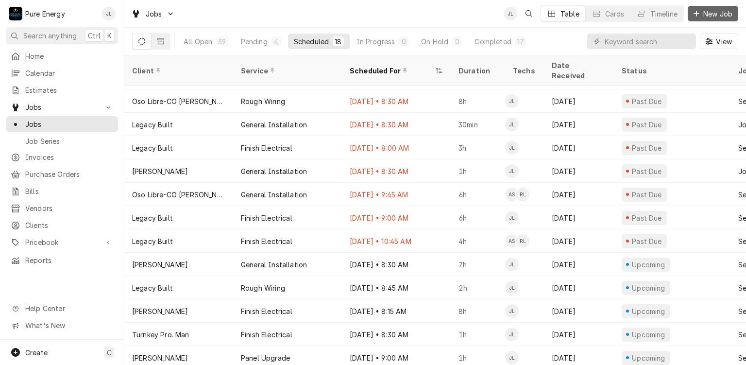
click at [717, 12] on span "New Job" at bounding box center [717, 14] width 33 height 10
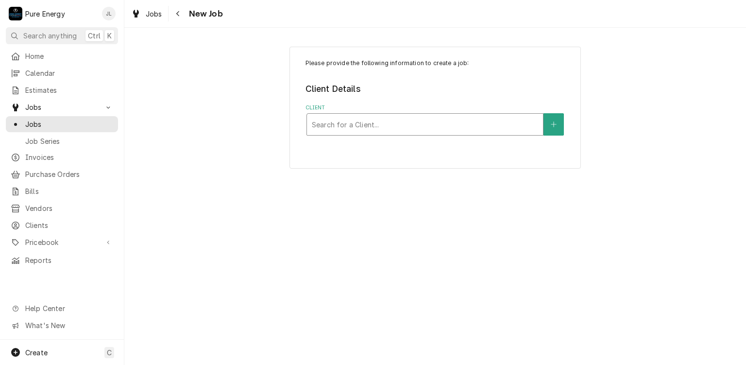
click at [358, 130] on div "Client" at bounding box center [425, 124] width 226 height 17
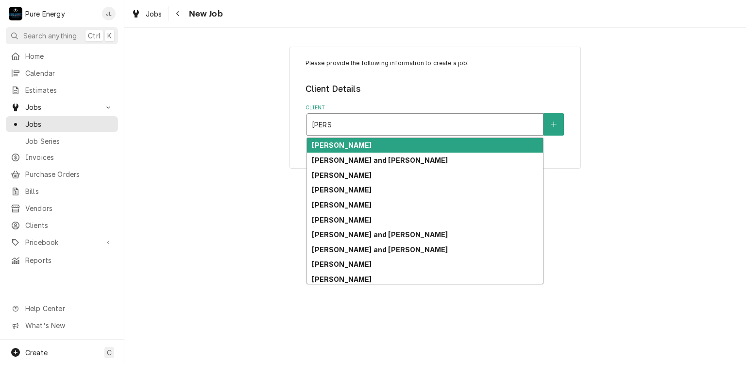
type input "[PERSON_NAME]"
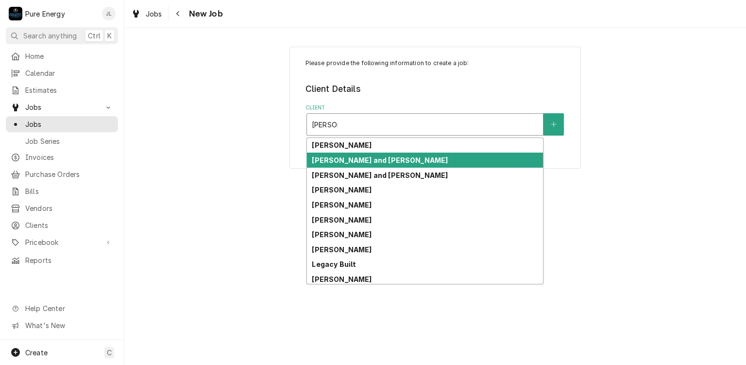
click at [362, 156] on strong "[PERSON_NAME] and [PERSON_NAME]" at bounding box center [380, 160] width 136 height 8
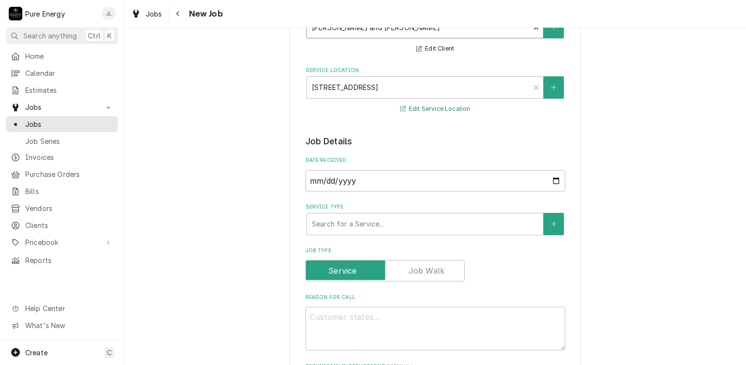
scroll to position [194, 0]
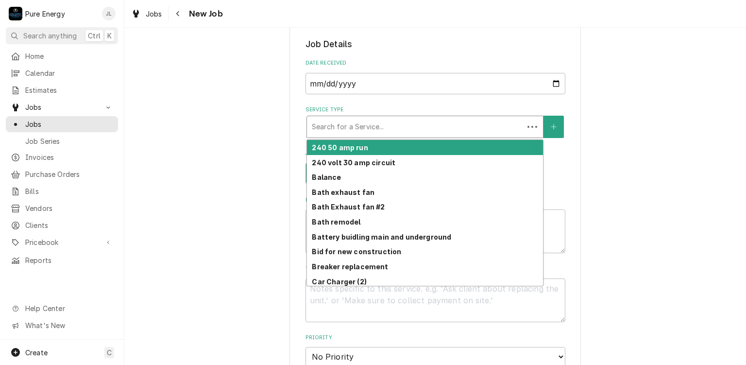
click at [360, 122] on div "Service Type" at bounding box center [415, 126] width 207 height 17
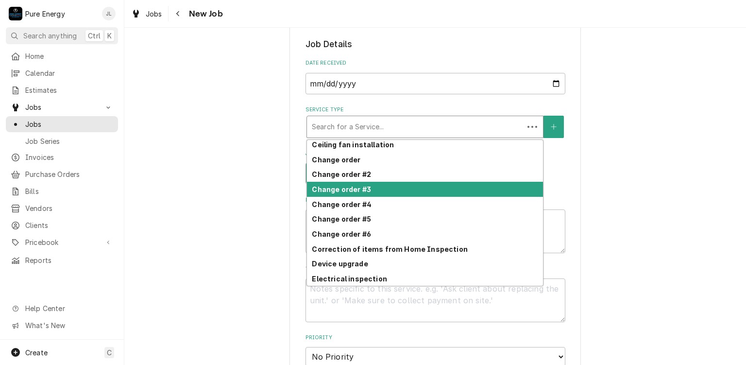
scroll to position [152, 0]
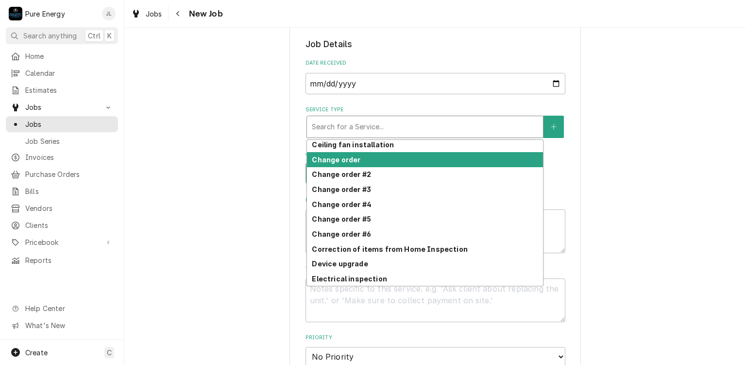
click at [369, 155] on div "Change order" at bounding box center [425, 159] width 236 height 15
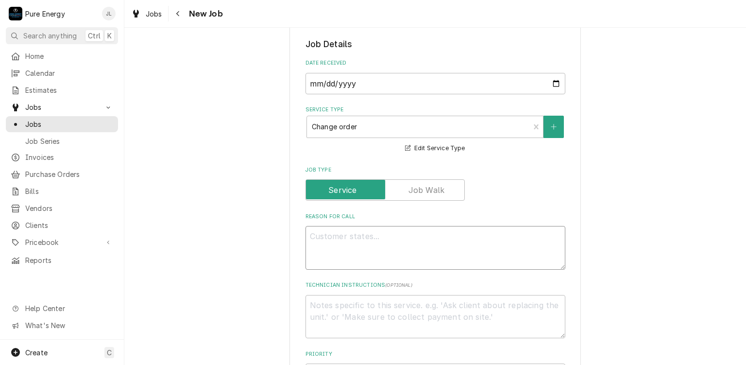
click at [347, 238] on textarea "Reason For Call" at bounding box center [436, 248] width 260 height 44
type textarea "x"
type textarea "H"
type textarea "x"
type textarea "He"
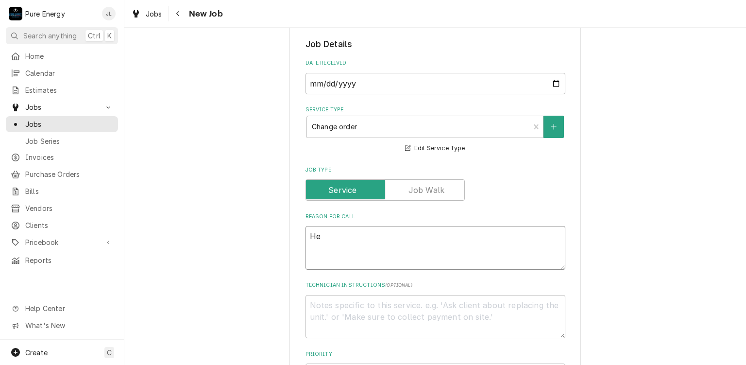
type textarea "x"
type textarea "He"
type textarea "x"
type textarea "He w"
type textarea "x"
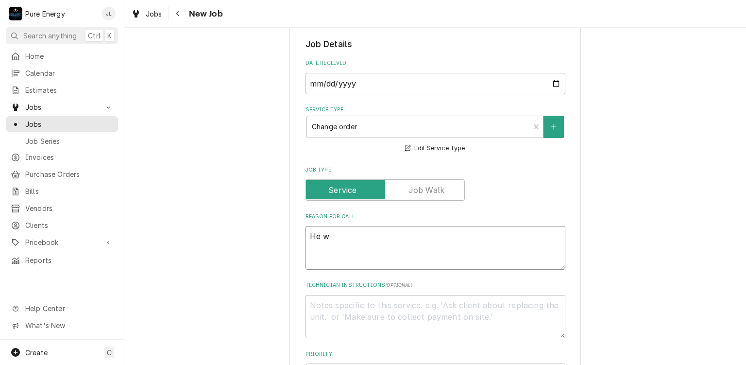
type textarea "He wa"
type textarea "x"
type textarea "He wan"
type textarea "x"
type textarea "He want"
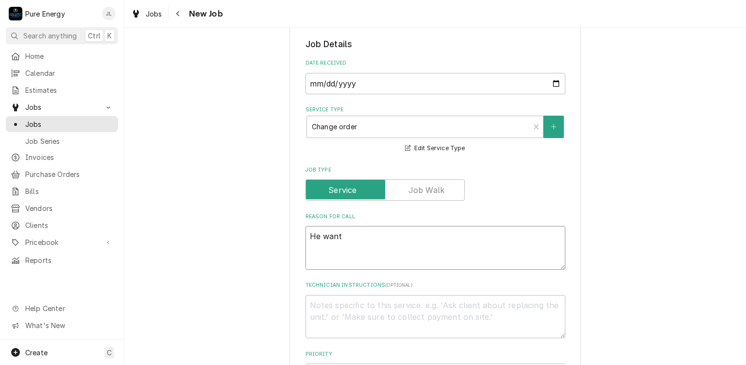
type textarea "x"
type textarea "He wants"
type textarea "x"
type textarea "He wants to"
type textarea "x"
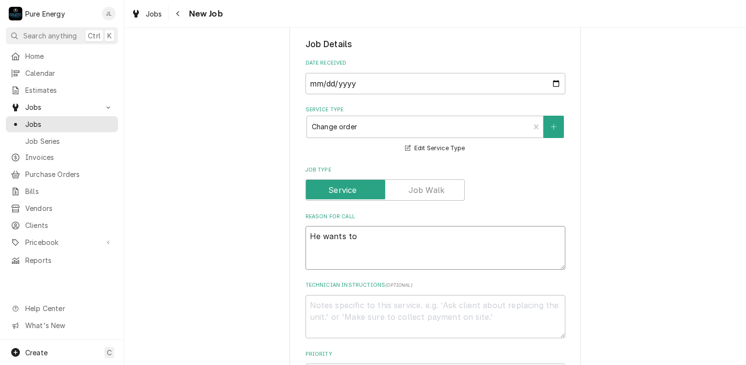
type textarea "He wants to"
type textarea "x"
type textarea "He wants to i"
type textarea "x"
type textarea "He wants to in"
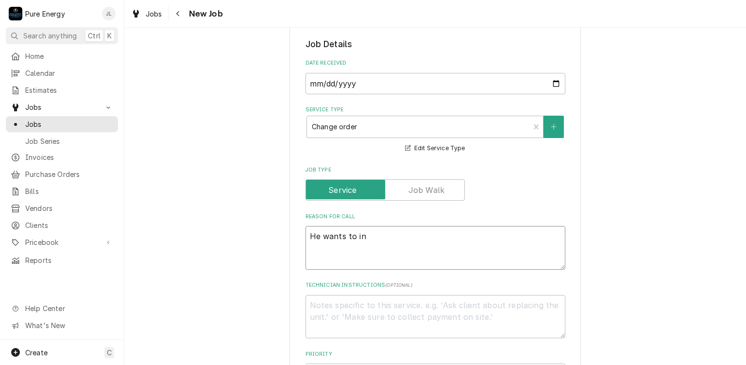
type textarea "x"
type textarea "He wants to ins"
type textarea "x"
type textarea "He wants to inst"
type textarea "x"
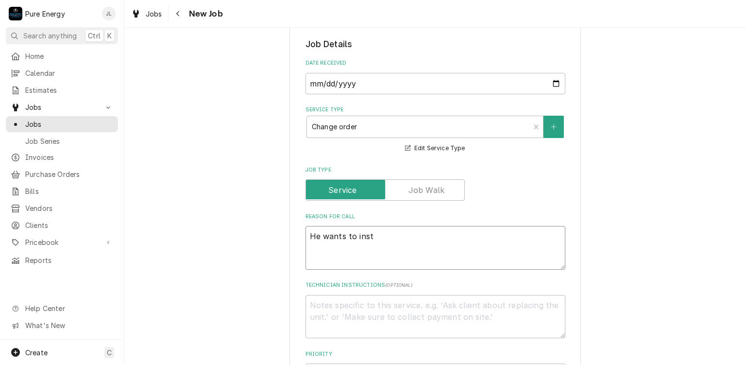
type textarea "He wants to insta"
type textarea "x"
type textarea "He wants to instal"
type textarea "x"
type textarea "He wants to install"
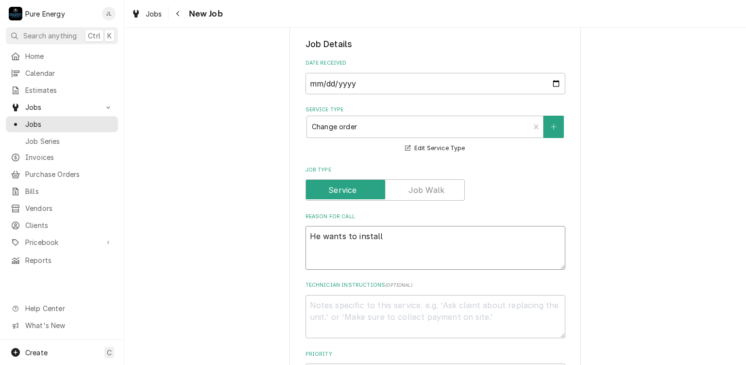
type textarea "x"
type textarea "He wants to install"
type textarea "x"
type textarea "He wants to install a"
type textarea "x"
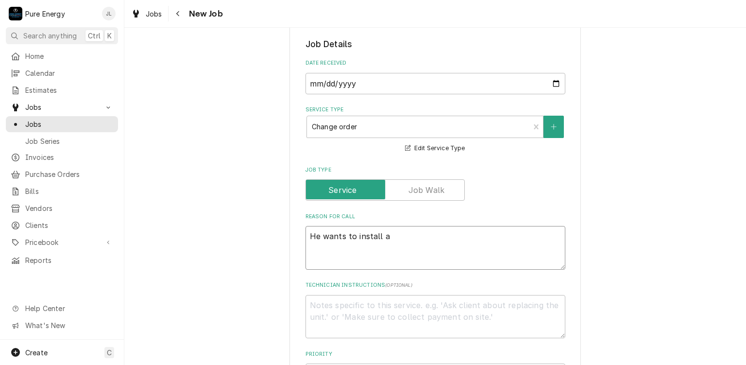
type textarea "He wants to install a"
type textarea "x"
type textarea "He wants to install a c"
type textarea "x"
type textarea "He wants to install a ci"
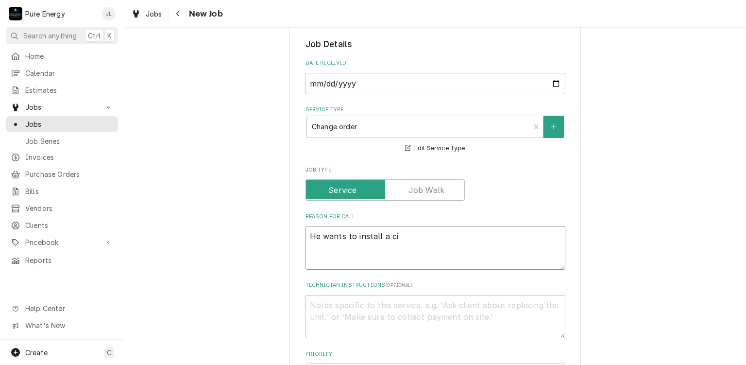
type textarea "x"
type textarea "He wants to install a c"
type textarea "x"
type textarea "He wants to install a ce"
type textarea "x"
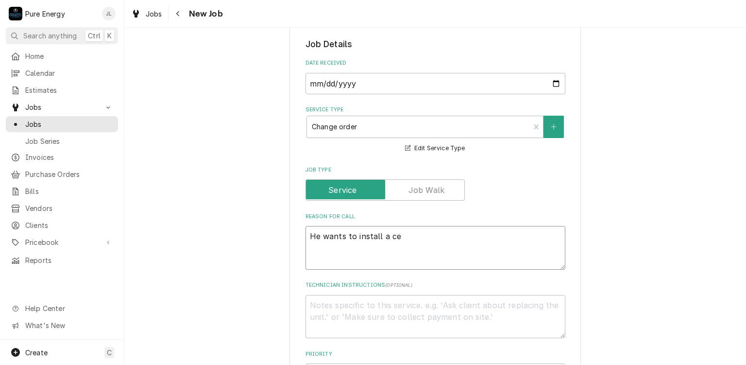
type textarea "He wants to install a cei"
type textarea "x"
type textarea "He wants to install a ceil"
type textarea "x"
type textarea "He wants to install a ceili"
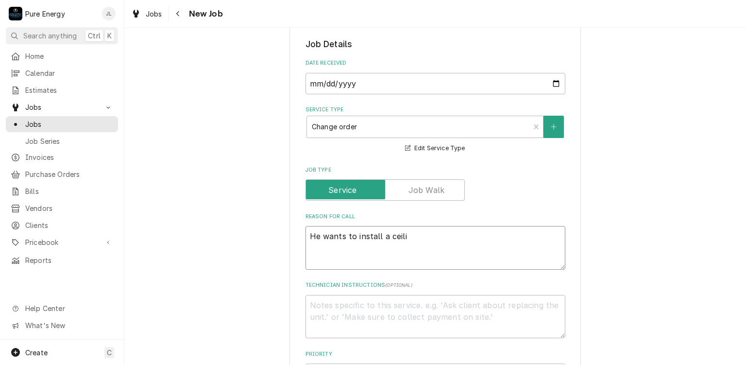
type textarea "x"
type textarea "He wants to install a ceilin"
type textarea "x"
type textarea "He wants to install a ceiling"
type textarea "x"
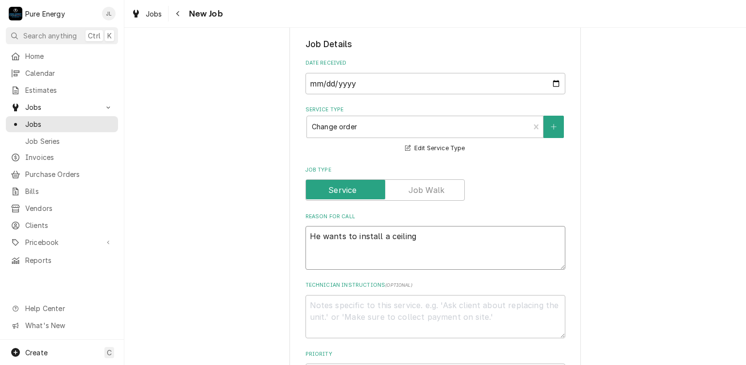
type textarea "He wants to install a ceiling"
type textarea "x"
type textarea "He wants to install a ceiling f"
type textarea "x"
type textarea "He wants to install a ceiling fa"
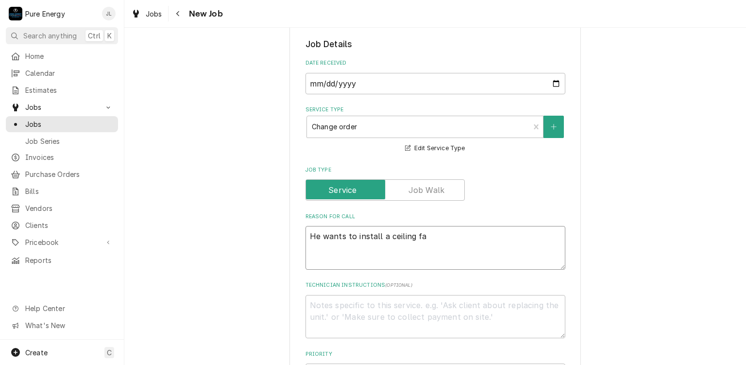
type textarea "x"
type textarea "He wants to install a ceiling fan"
type textarea "x"
type textarea "He wants to install a ceiling fan"
type textarea "x"
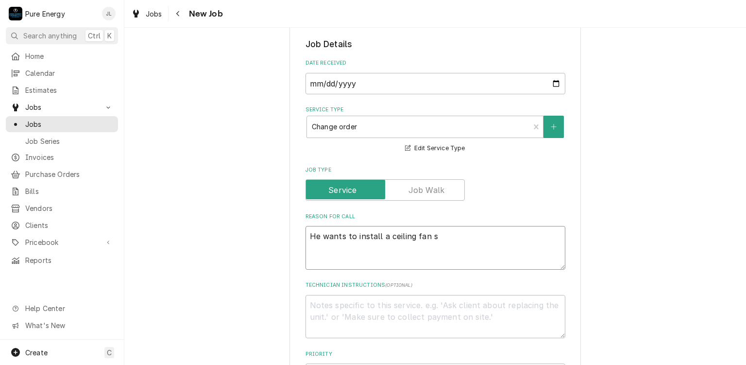
type textarea "He wants to install a ceiling fan so"
type textarea "x"
type textarea "He wants to install a ceiling fan som"
type textarea "x"
type textarea "He wants to install a ceiling fan some"
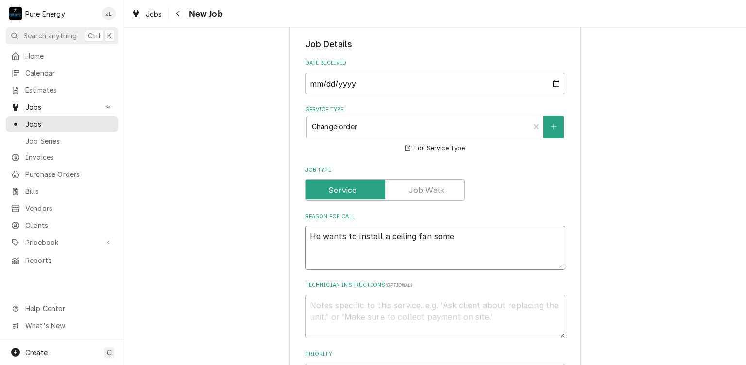
type textarea "x"
type textarea "He wants to install a ceiling fan somep"
type textarea "x"
type textarea "He wants to install a ceiling fan somepl"
type textarea "x"
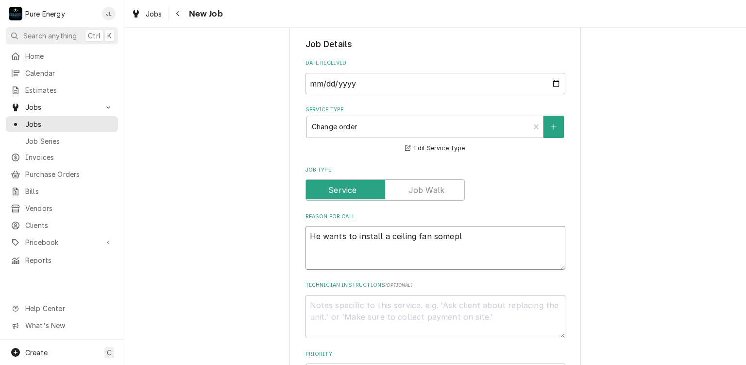
type textarea "He wants to install a ceiling fan somepla"
type textarea "x"
type textarea "He wants to install a ceiling fan someplac"
type textarea "x"
type textarea "He wants to install a ceiling fan someplace"
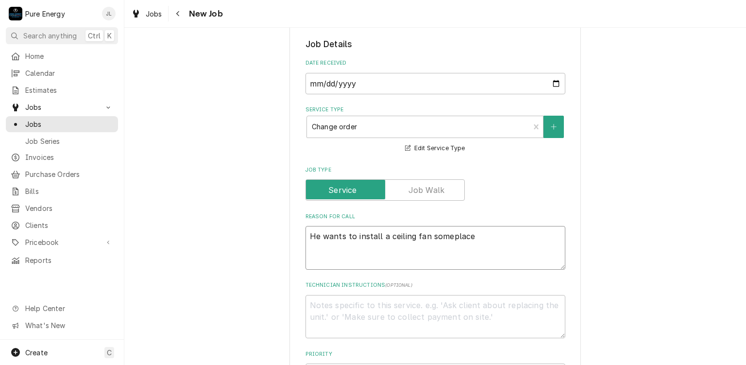
type textarea "x"
type textarea "He wants to install a ceiling fan someplace."
type textarea "x"
type textarea "He wants to install a ceiling fan someplace."
type textarea "x"
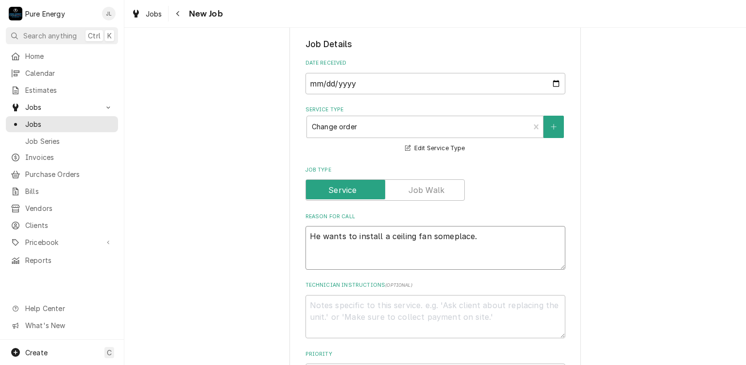
type textarea "He wants to install a ceiling fan someplace."
type textarea "x"
type textarea "He wants to install a ceiling fan someplace."
type textarea "x"
type textarea "He wants to install a ceiling fan someplace. B"
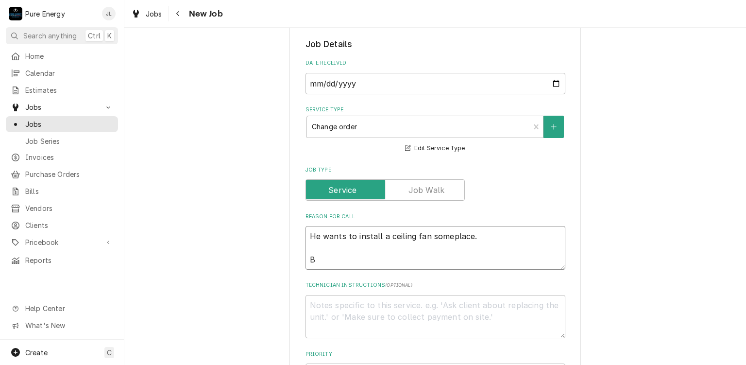
type textarea "x"
type textarea "He wants to install a ceiling fan someplace. Br"
type textarea "x"
type textarea "He wants to install a ceiling fan someplace. Bri"
type textarea "x"
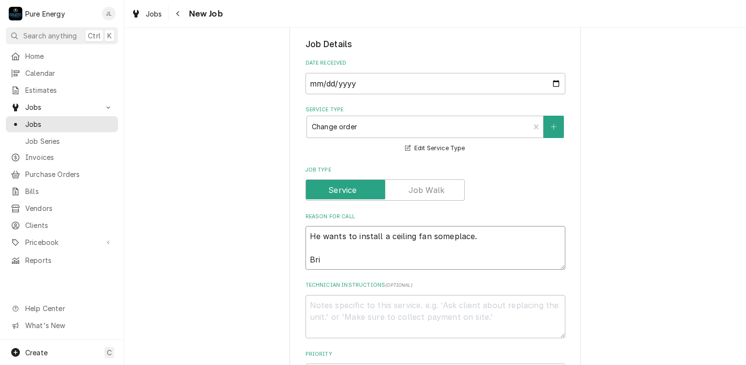
type textarea "He wants to install a ceiling fan someplace. Brin"
type textarea "x"
type textarea "He wants to install a ceiling fan someplace. Bring"
type textarea "x"
type textarea "He wants to install a ceiling fan someplace. Bring"
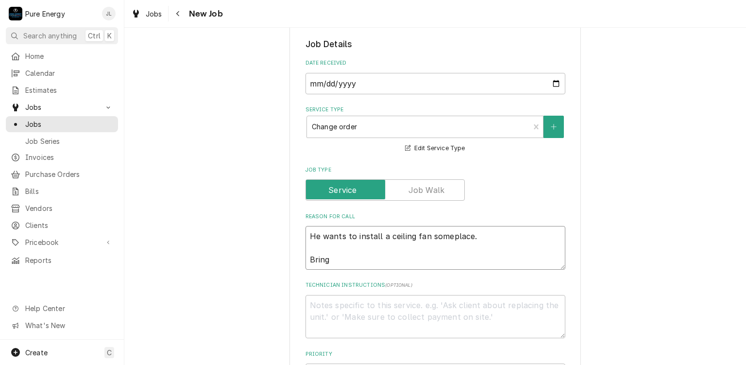
type textarea "x"
type textarea "He wants to install a ceiling fan someplace. Bring 1"
type textarea "x"
type textarea "He wants to install a ceiling fan someplace. Bring 14"
type textarea "x"
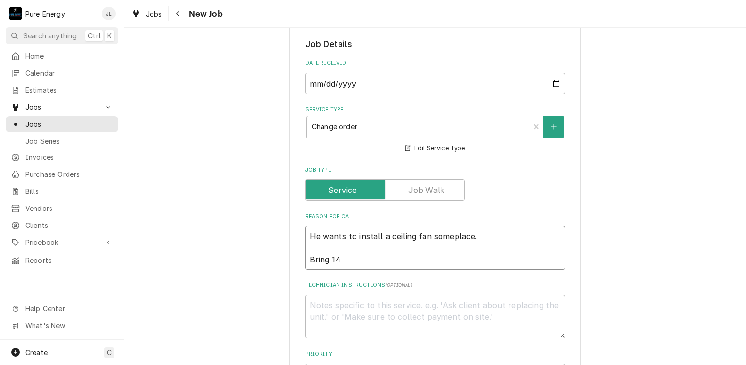
type textarea "He wants to install a ceiling fan someplace. Bring 14"
type textarea "x"
type textarea "He wants to install a ceiling fan someplace. Bring 14"
type textarea "x"
type textarea "He wants to install a ceiling fan someplace. Bring 14-"
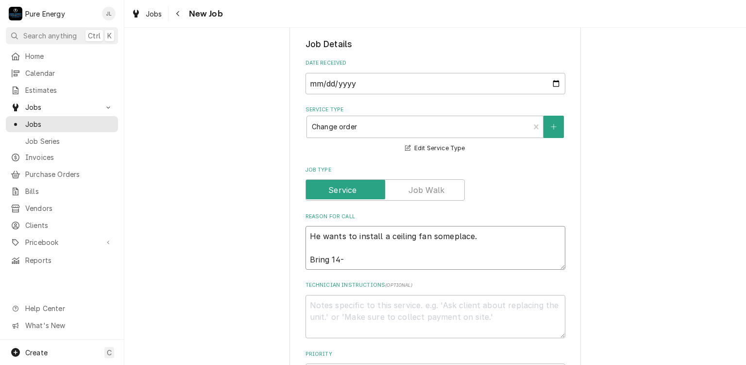
type textarea "x"
type textarea "He wants to install a ceiling fan someplace. Bring 14-2"
type textarea "x"
type textarea "He wants to install a ceiling fan someplace. Bring 14-2"
type textarea "x"
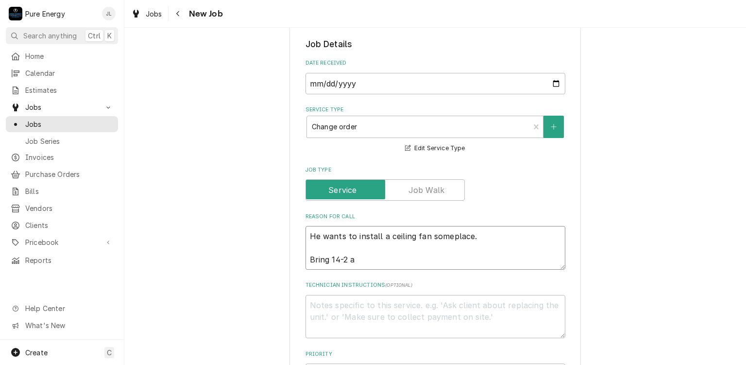
type textarea "He wants to install a ceiling fan someplace. Bring 14-2 an"
type textarea "x"
type textarea "He wants to install a ceiling fan someplace. Bring 14-2 and"
type textarea "x"
type textarea "He wants to install a ceiling fan someplace. Bring 14-2 and 1"
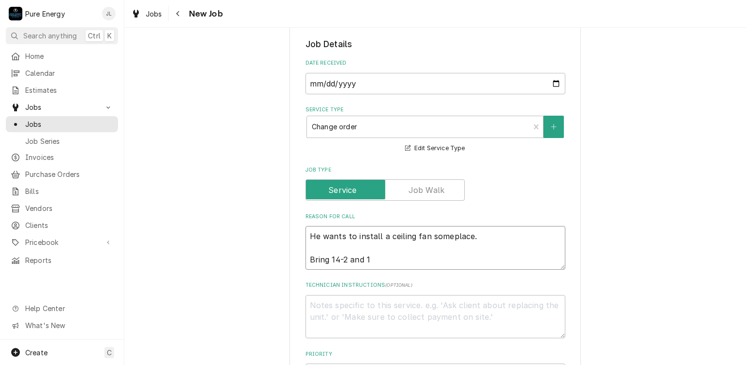
type textarea "x"
type textarea "He wants to install a ceiling fan someplace. Bring 14-2 and 14"
type textarea "x"
type textarea "He wants to install a ceiling fan someplace. Bring 14-2 and 14-"
type textarea "x"
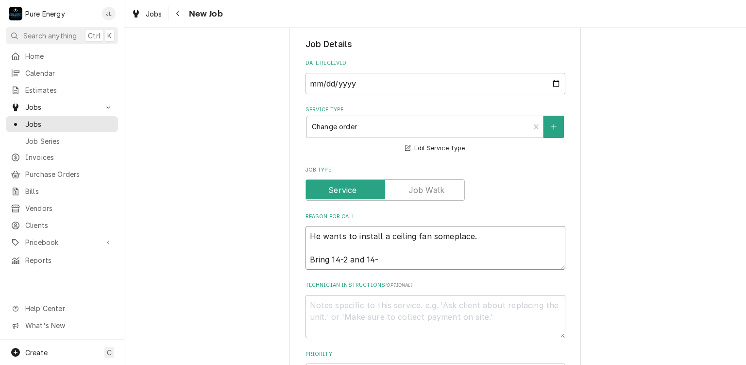
type textarea "He wants to install a ceiling fan someplace. Bring 14-2 and 14-3"
type textarea "x"
type textarea "He wants to install a ceiling fan someplace. Bring 14-2 and 14-3"
type textarea "x"
type textarea "He wants to install a ceiling fan someplace. Bring 14-2 and 14-3 a"
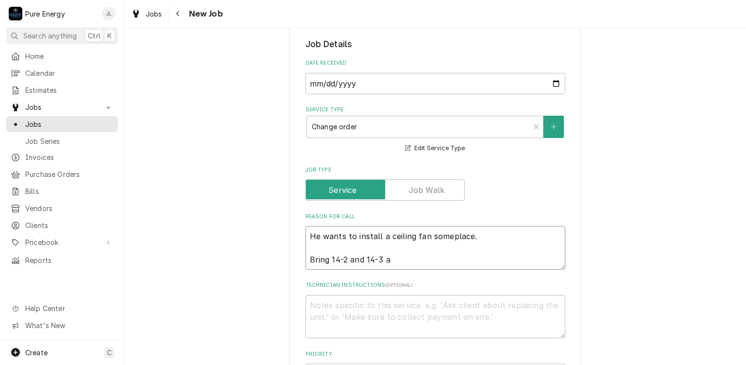
type textarea "x"
type textarea "He wants to install a ceiling fan someplace. Bring 14-2 and 14-3 an"
type textarea "x"
type textarea "He wants to install a ceiling fan someplace. Bring 14-2 and 14-3 and"
type textarea "x"
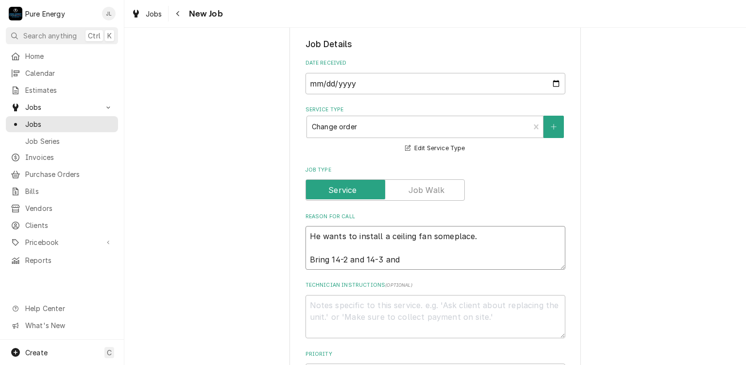
type textarea "He wants to install a ceiling fan someplace. Bring 14-2 and 14-3 and"
type textarea "x"
type textarea "He wants to install a ceiling fan someplace. Bring 14-2 and 14-3 and f"
type textarea "x"
type textarea "He wants to install a ceiling fan someplace. Bring 14-2 and 14-3 and fa"
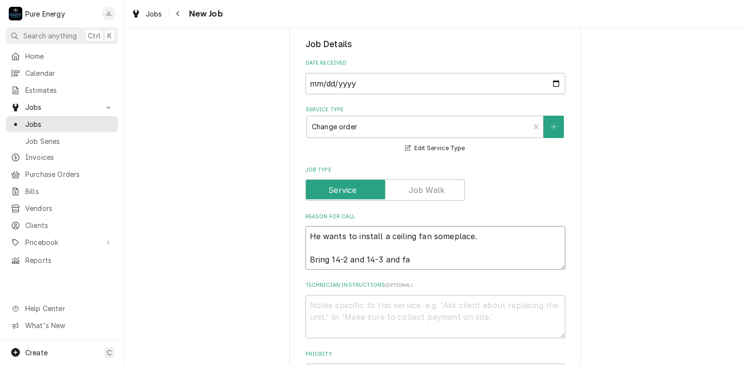
type textarea "x"
type textarea "He wants to install a ceiling fan someplace. Bring 14-2 and 14-3 and fan"
type textarea "x"
type textarea "He wants to install a ceiling fan someplace. Bring 14-2 and 14-3 and fan"
type textarea "x"
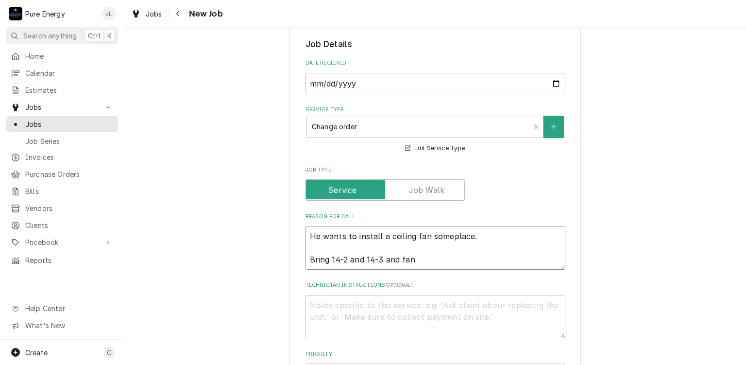
type textarea "He wants to install a ceiling fan someplace. Bring 14-2 and 14-3 and fan r"
type textarea "x"
type textarea "He wants to install a ceiling fan someplace. Bring 14-2 and 14-3 and fan re"
type textarea "x"
type textarea "He wants to install a ceiling fan someplace. Bring 14-2 and 14-3 and fan rem"
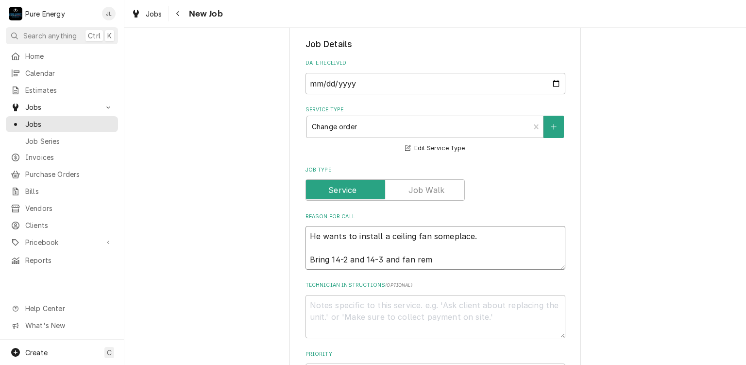
type textarea "x"
type textarea "He wants to install a ceiling fan someplace. Bring 14-2 and 14-3 and fan remo"
type textarea "x"
type textarea "He wants to install a ceiling fan someplace. Bring 14-2 and 14-3 and fan remod"
type textarea "x"
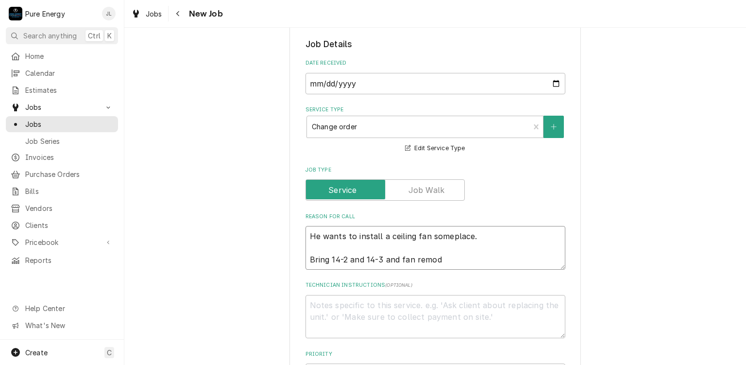
type textarea "He wants to install a ceiling fan someplace. Bring 14-2 and 14-3 and fan remode"
type textarea "x"
type textarea "He wants to install a ceiling fan someplace. Bring 14-2 and 14-3 and fan remodel"
type textarea "x"
type textarea "He wants to install a ceiling fan someplace. Bring 14-2 and 14-3 and fan remodel"
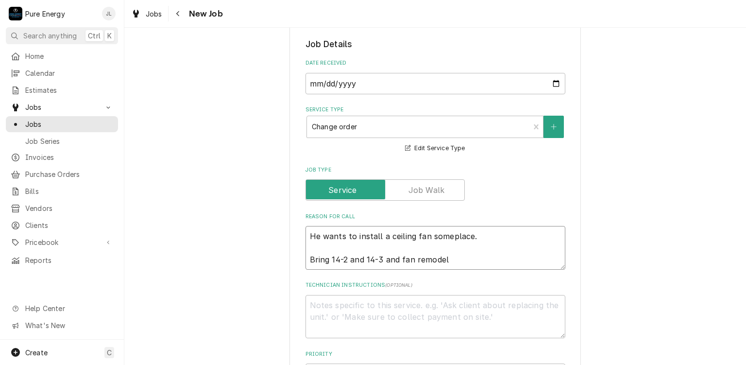
type textarea "x"
type textarea "He wants to install a ceiling fan someplace. Bring 14-2 and 14-3 and fan remode…"
type textarea "x"
type textarea "He wants to install a ceiling fan someplace. Bring 14-2 and 14-3 and fan remode…"
type textarea "x"
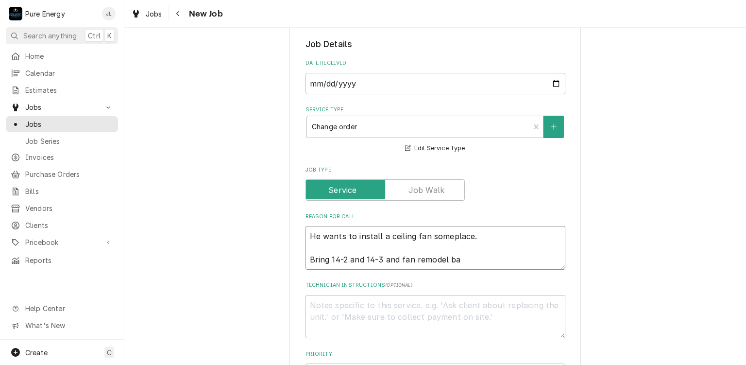
type textarea "He wants to install a ceiling fan someplace. Bring 14-2 and 14-3 and fan remode…"
type textarea "x"
type textarea "He wants to install a ceiling fan someplace. Bring 14-2 and 14-3 and fan remode…"
type textarea "x"
type textarea "He wants to install a ceiling fan someplace. Bring 14-2 and 14-3 and fan remode…"
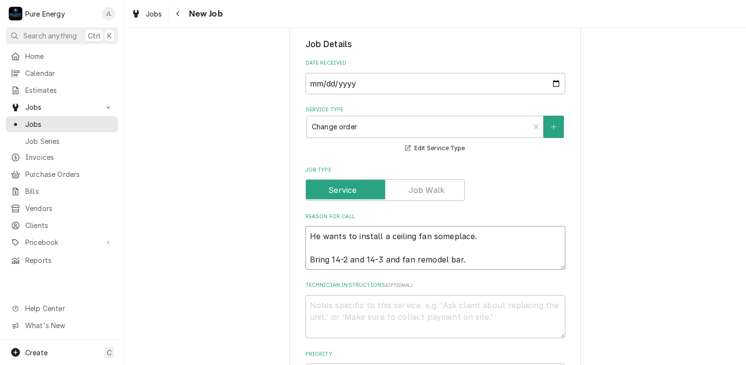
type textarea "x"
type textarea "He wants to install a ceiling fan someplace. Bring 14-2 and 14-3 and fan remode…"
type textarea "x"
type textarea "He wants to install a ceiling fan someplace. Bring 14-2 and 14-3 and fan remode…"
type textarea "x"
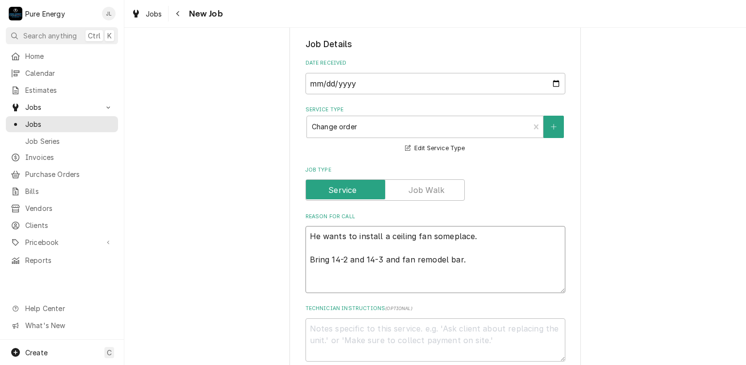
type textarea "He wants to install a ceiling fan someplace. Bring 14-2 and 14-3 and fan remode…"
type textarea "x"
type textarea "He wants to install a ceiling fan someplace. Bring 14-2 and 14-3 and fan remode…"
type textarea "x"
type textarea "He wants to install a ceiling fan someplace. Bring 14-2 and 14-3 and fan remode…"
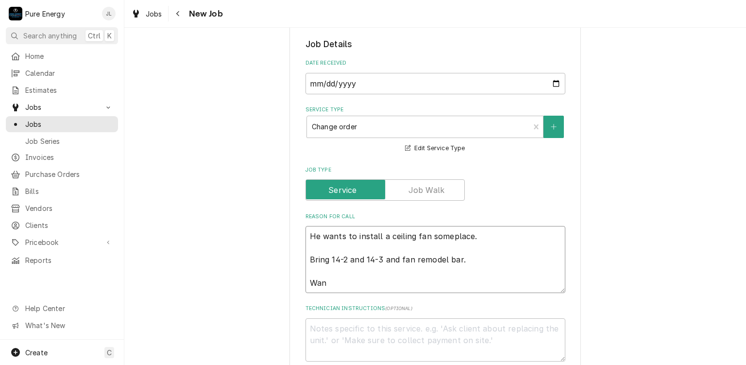
type textarea "x"
type textarea "He wants to install a ceiling fan someplace. Bring 14-2 and 14-3 and fan remode…"
type textarea "x"
type textarea "He wants to install a ceiling fan someplace. Bring 14-2 and 14-3 and fan remode…"
type textarea "x"
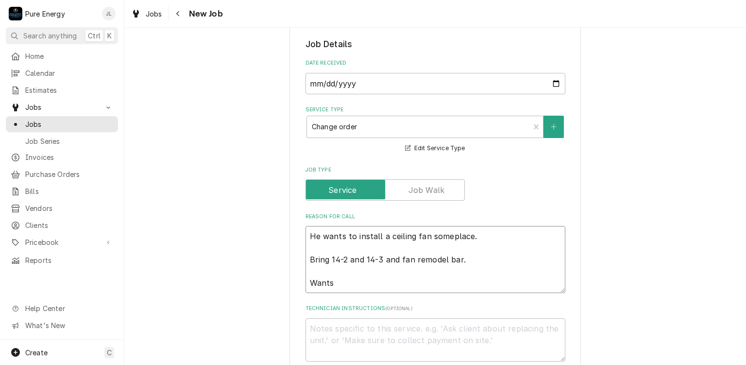
type textarea "He wants to install a ceiling fan someplace. Bring 14-2 and 14-3 and fan remode…"
type textarea "x"
type textarea "He wants to install a ceiling fan someplace. Bring 14-2 and 14-3 and fan remode…"
type textarea "x"
type textarea "He wants to install a ceiling fan someplace. Bring 14-2 and 14-3 and fan remode…"
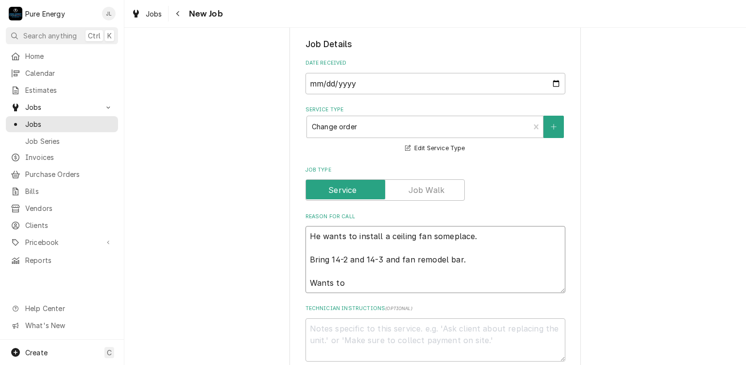
type textarea "x"
type textarea "He wants to install a ceiling fan someplace. Bring 14-2 and 14-3 and fan remode…"
type textarea "x"
type textarea "He wants to install a ceiling fan someplace. Bring 14-2 and 14-3 and fan remode…"
click at [347, 238] on textarea "He wants to install a ceiling fan someplace. Bring 14-2 and 14-3 and fan remode…" at bounding box center [436, 259] width 260 height 67
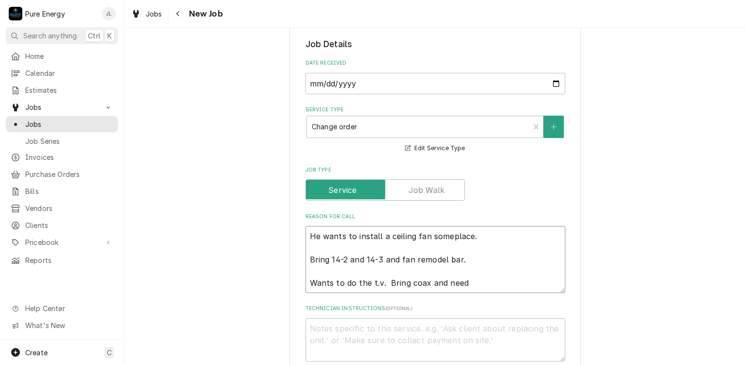
click at [476, 286] on textarea "He wants to install a ceiling fan someplace. Bring 14-2 and 14-3 and fan remode…" at bounding box center [436, 259] width 260 height 67
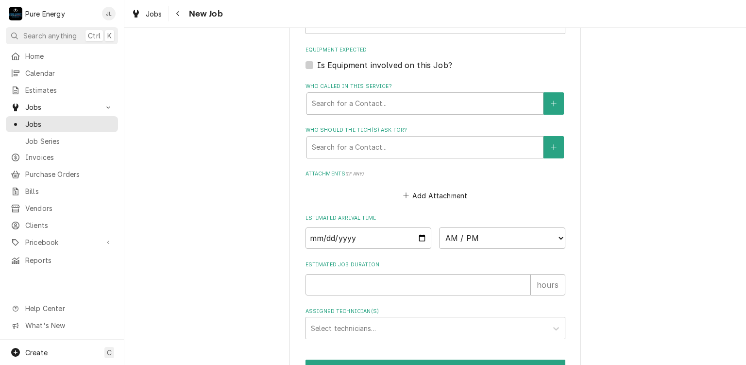
scroll to position [729, 0]
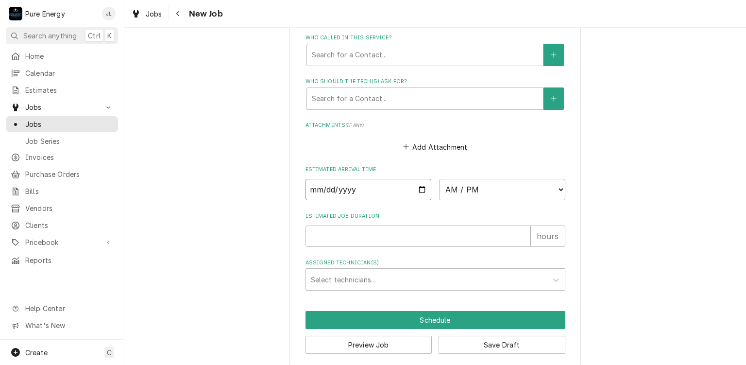
click at [418, 186] on input "Date" at bounding box center [369, 189] width 126 height 21
click at [560, 188] on select "AM / PM 6:00 AM 6:15 AM 6:30 AM 6:45 AM 7:00 AM 7:15 AM 7:30 AM 7:45 AM 8:00 AM…" at bounding box center [502, 189] width 126 height 21
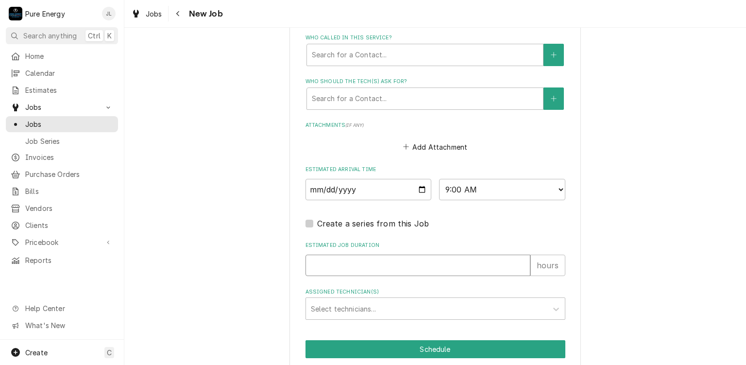
click at [350, 267] on input "Estimated Job Duration" at bounding box center [418, 265] width 225 height 21
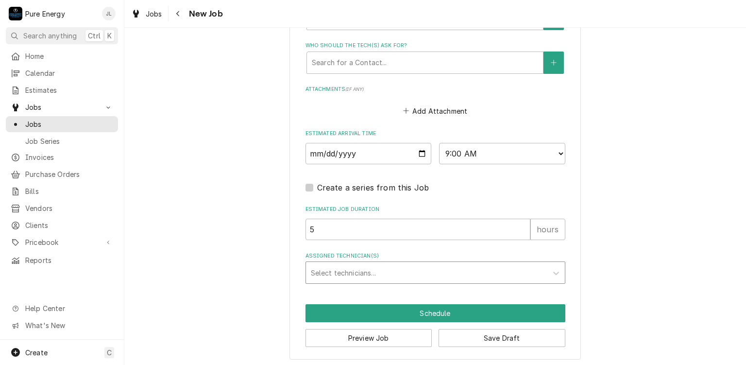
click at [332, 266] on div "Assigned Technician(s)" at bounding box center [427, 272] width 232 height 17
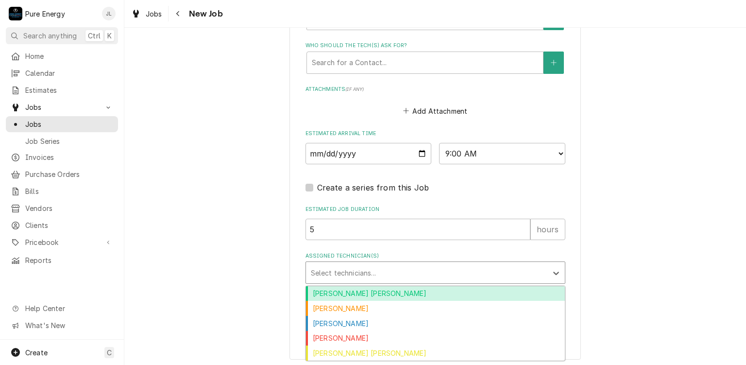
click at [334, 288] on div "Albert Hernandez Soto" at bounding box center [435, 293] width 259 height 15
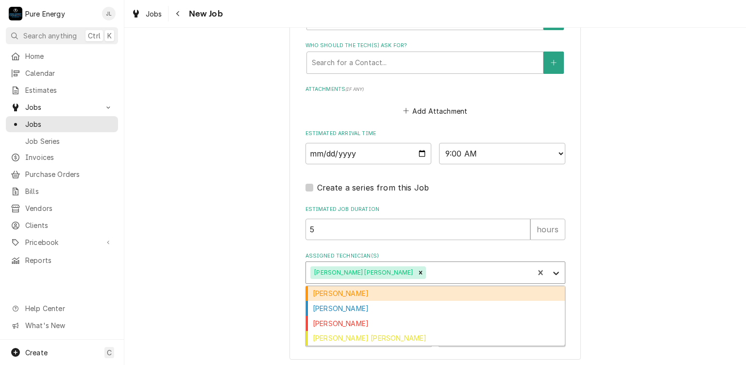
click at [551, 273] on icon "Assigned Technician(s)" at bounding box center [556, 273] width 10 height 10
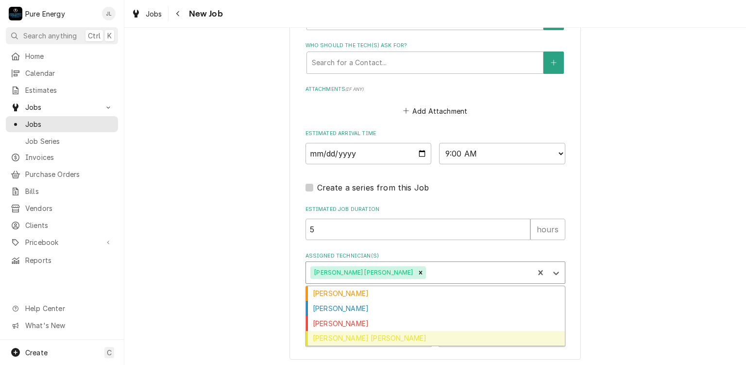
click at [489, 338] on div "Rodolfo Hernandez Lorenzo" at bounding box center [435, 338] width 259 height 15
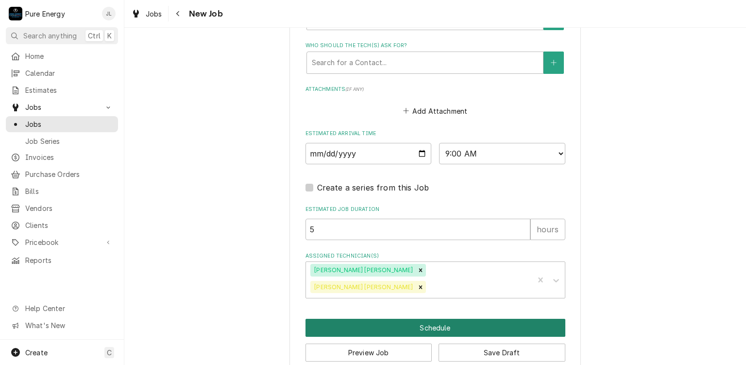
click at [423, 319] on button "Schedule" at bounding box center [436, 328] width 260 height 18
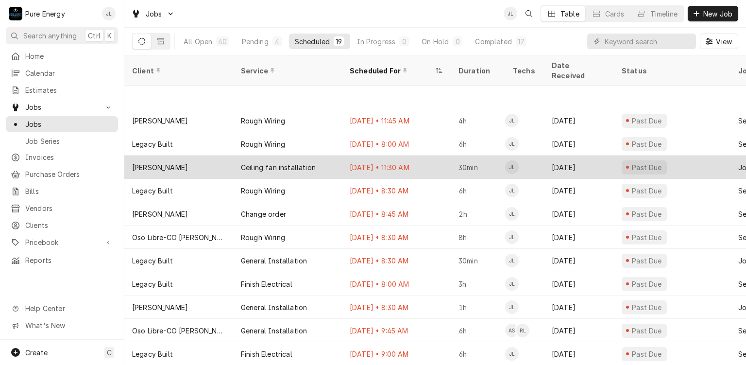
scroll to position [159, 0]
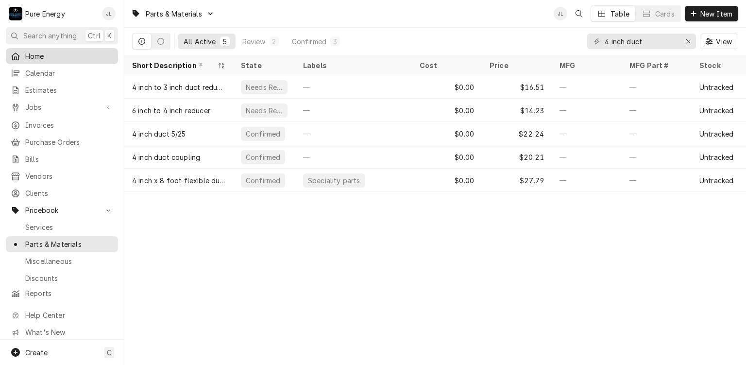
click at [88, 55] on span "Home" at bounding box center [69, 56] width 88 height 10
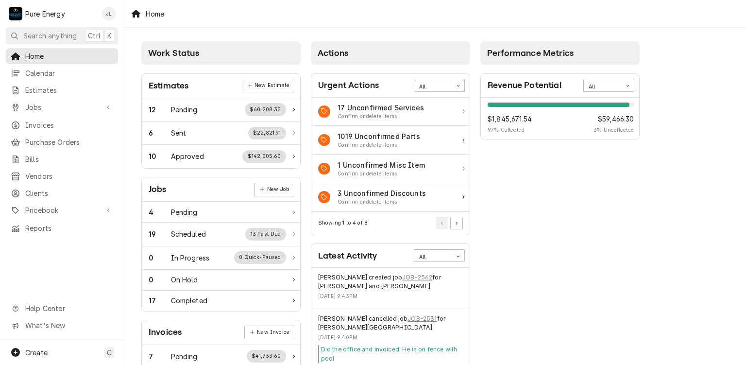
scroll to position [49, 0]
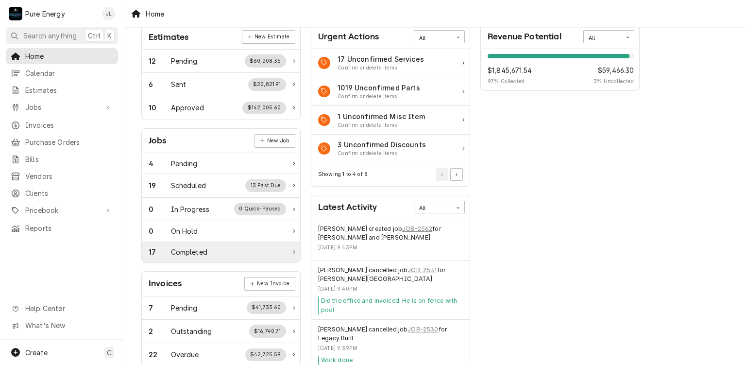
click at [196, 252] on div "Completed" at bounding box center [189, 252] width 36 height 10
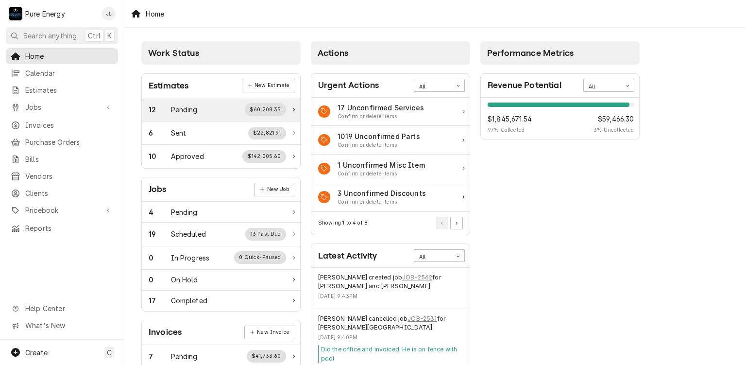
click at [204, 115] on div "12 Pending $60,208.35" at bounding box center [217, 109] width 137 height 13
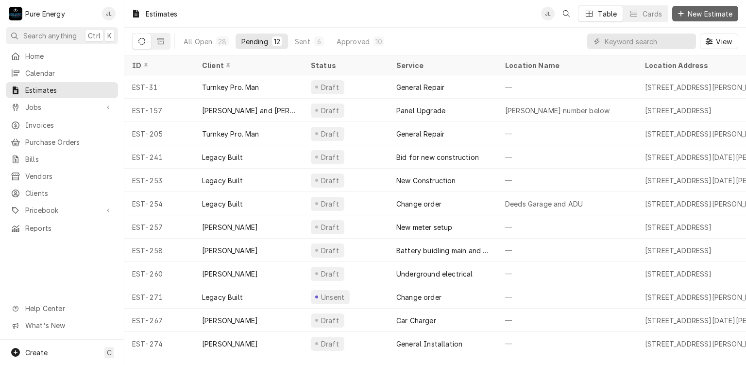
click at [705, 14] on span "New Estimate" at bounding box center [710, 14] width 49 height 10
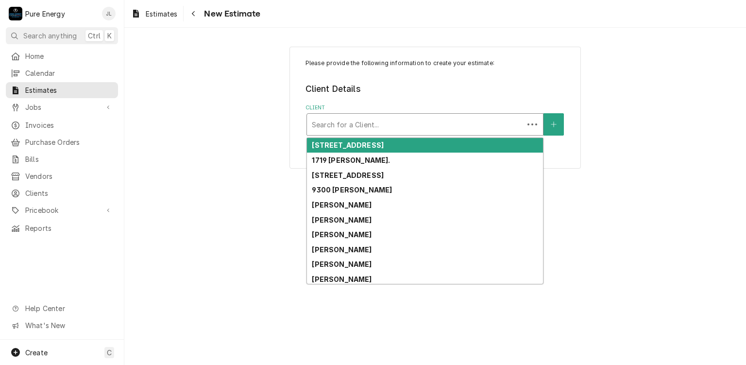
click at [392, 126] on div "Client" at bounding box center [415, 124] width 207 height 17
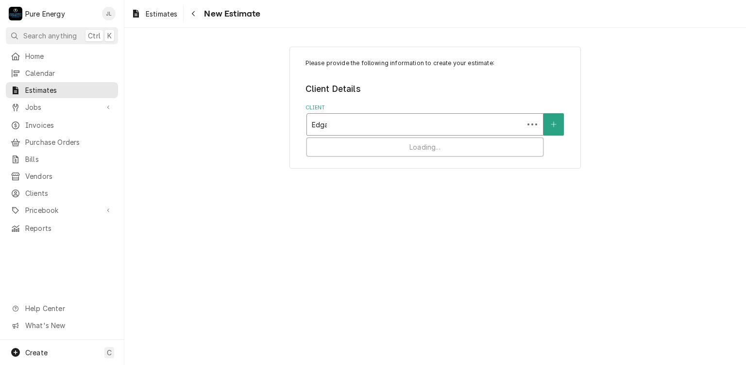
type input "[PERSON_NAME]"
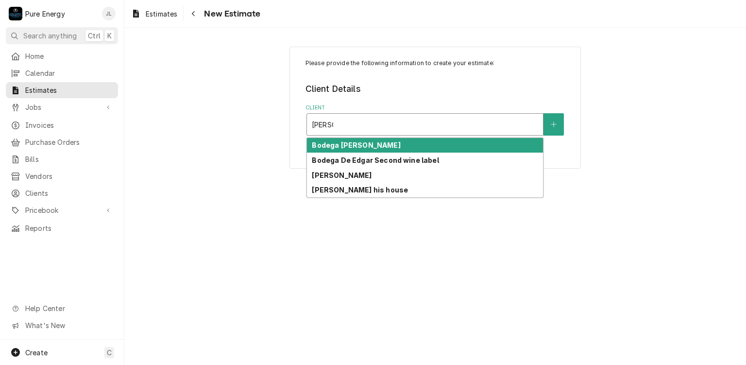
click at [389, 145] on div "Bodega [PERSON_NAME]" at bounding box center [425, 145] width 236 height 15
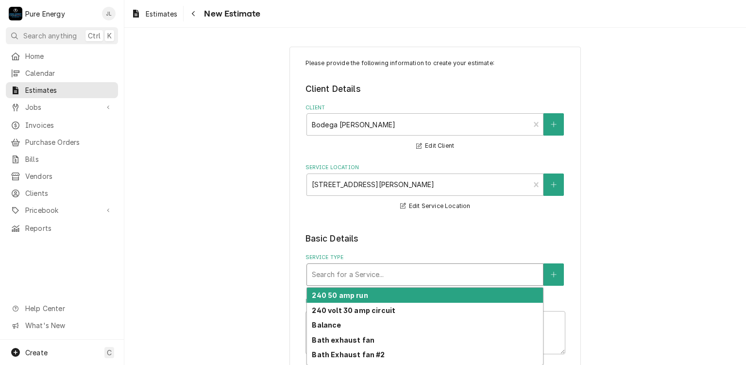
click at [429, 271] on div "Service Type" at bounding box center [425, 274] width 226 height 17
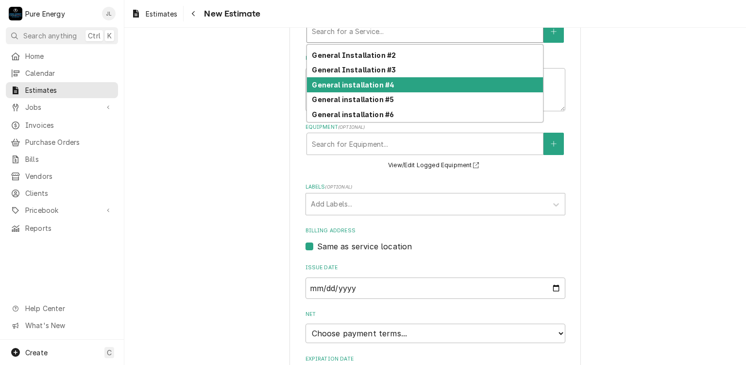
scroll to position [321, 0]
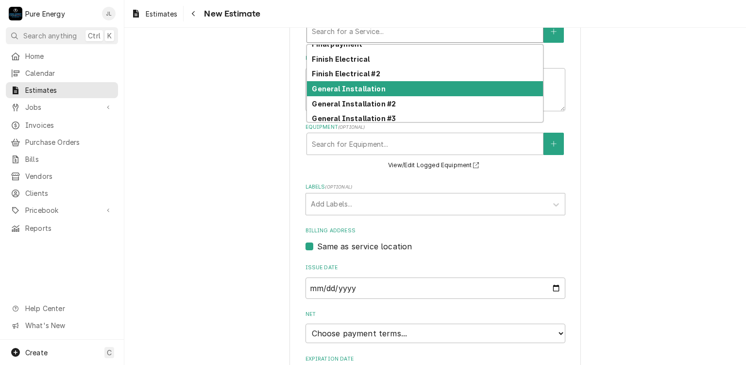
click at [365, 88] on strong "General Installation" at bounding box center [348, 89] width 73 height 8
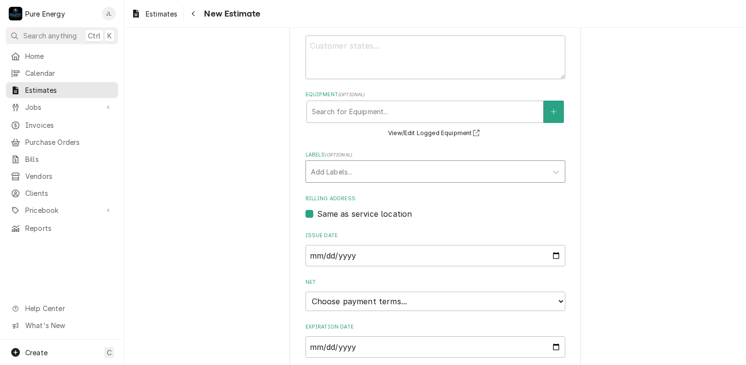
scroll to position [243, 0]
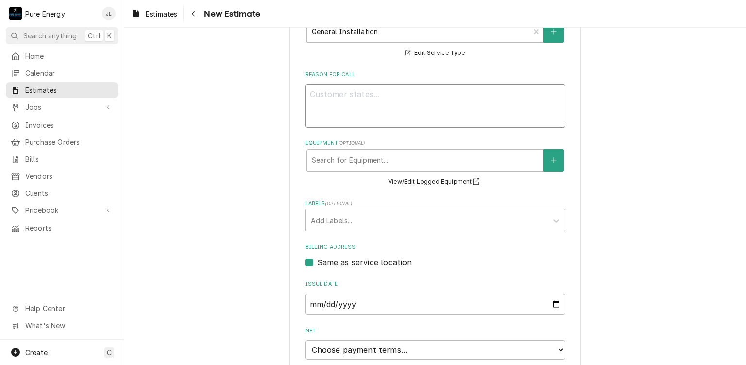
click at [332, 104] on textarea "Reason For Call" at bounding box center [436, 106] width 260 height 44
type textarea "x"
type textarea "A"
type textarea "x"
type textarea "As"
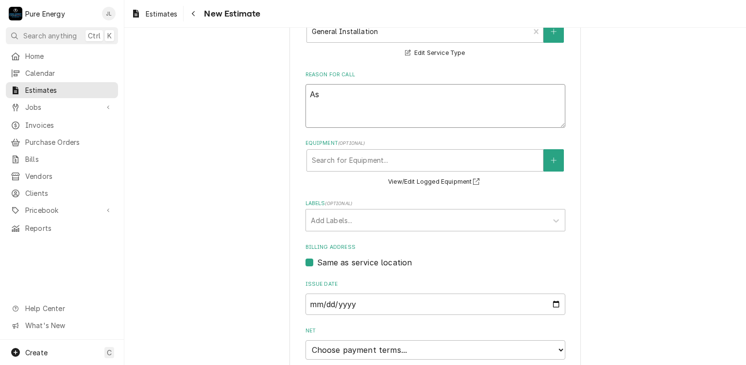
type textarea "x"
type textarea "As d"
type textarea "x"
type textarea "As di"
type textarea "x"
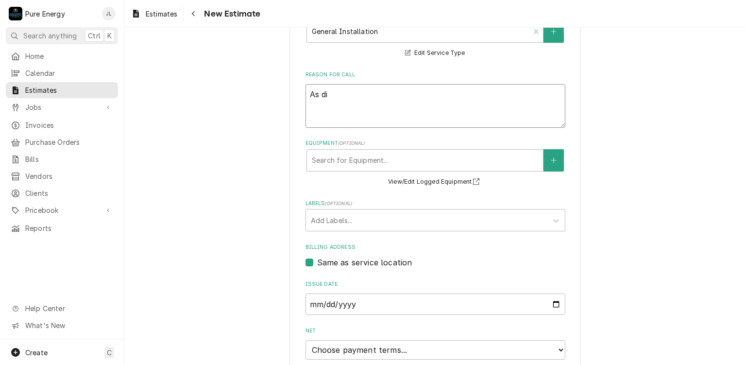
type textarea "As dis"
type textarea "x"
type textarea "As disc"
type textarea "x"
type textarea "As discu"
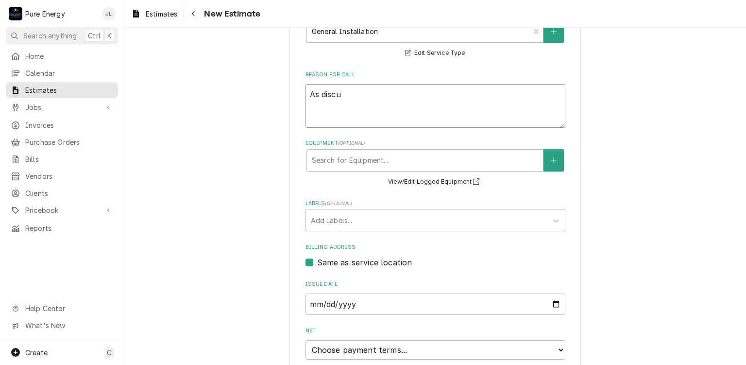
type textarea "x"
type textarea "As discus"
type textarea "x"
type textarea "As discuss"
type textarea "x"
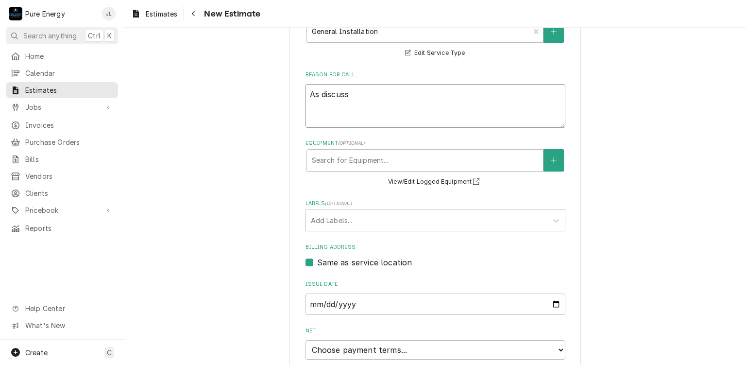
type textarea "As discusse"
type textarea "x"
type textarea "As discussed"
type textarea "x"
type textarea "As discussed o"
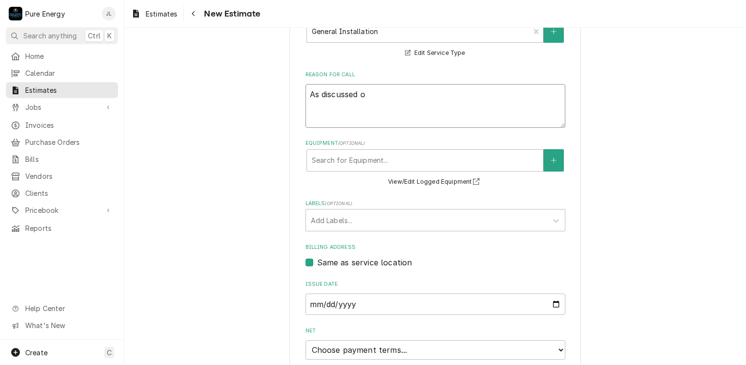
type textarea "x"
type textarea "As discussed on"
type textarea "x"
type textarea "As discussed on"
type textarea "x"
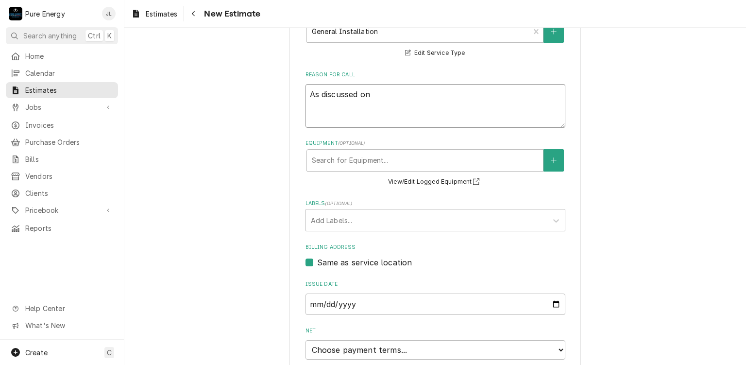
type textarea "As discussed on j"
type textarea "x"
type textarea "As discussed on jo"
type textarea "x"
type textarea "As discussed on job"
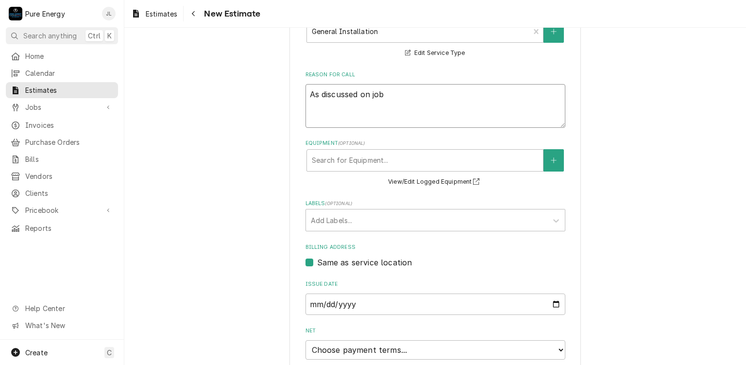
type textarea "x"
type textarea "As discussed on job"
type textarea "x"
type textarea "As discussed on job w"
type textarea "x"
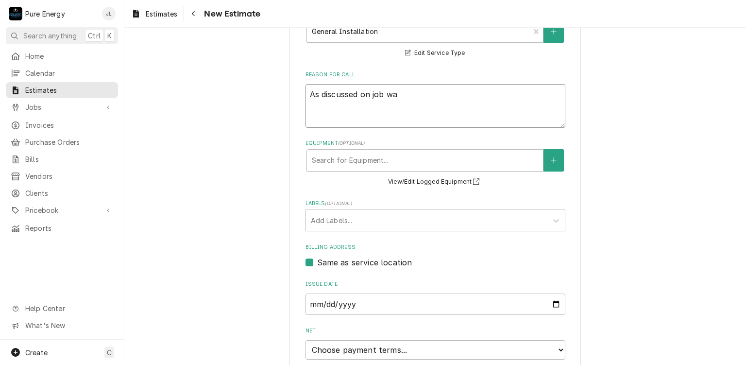
type textarea "As discussed on job wal"
type textarea "x"
type textarea "As discussed on job walk"
type textarea "x"
type textarea "As discussed on job walk."
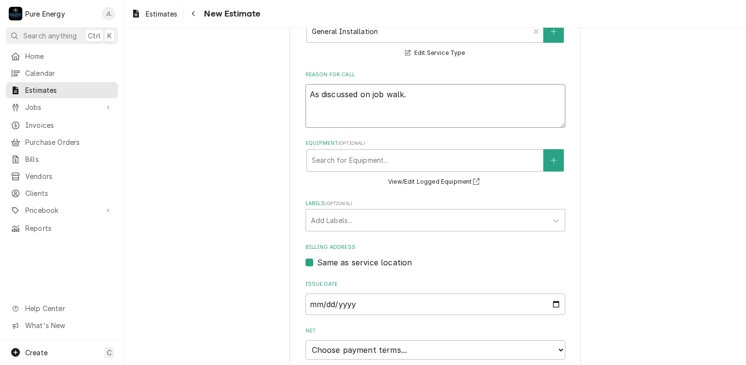
type textarea "x"
type textarea "As discussed on job walk."
type textarea "x"
type textarea "As discussed on job walk"
type textarea "x"
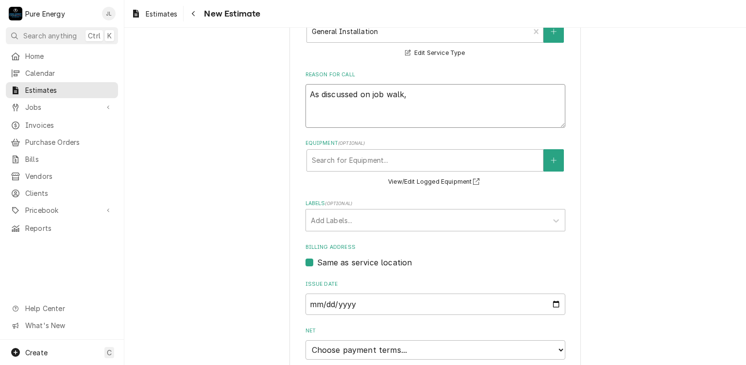
type textarea "As discussed on job walk,"
type textarea "x"
type textarea "As discussed on job walk, b"
type textarea "x"
type textarea "As discussed on job walk, bi"
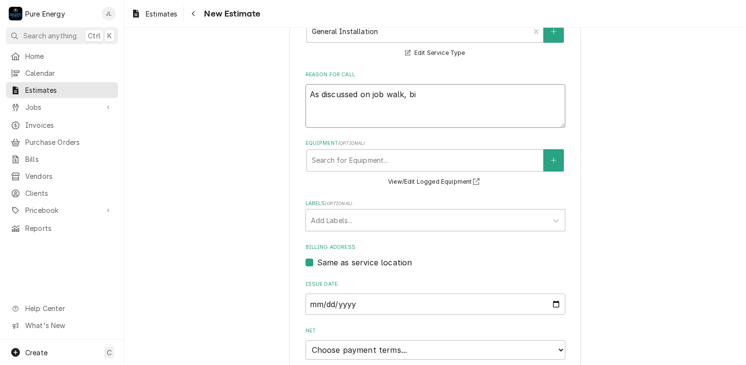
type textarea "x"
type textarea "As discussed on job walk, bid"
type textarea "x"
type textarea "As discussed on job walk, bid to"
type textarea "x"
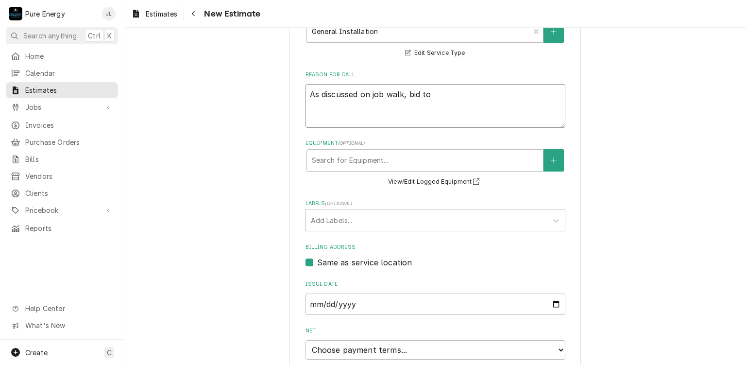
type textarea "As discussed on job walk, bid to"
type textarea "x"
type textarea "As discussed on job walk, bid to a"
type textarea "x"
type textarea "As discussed on job walk, bid to ad"
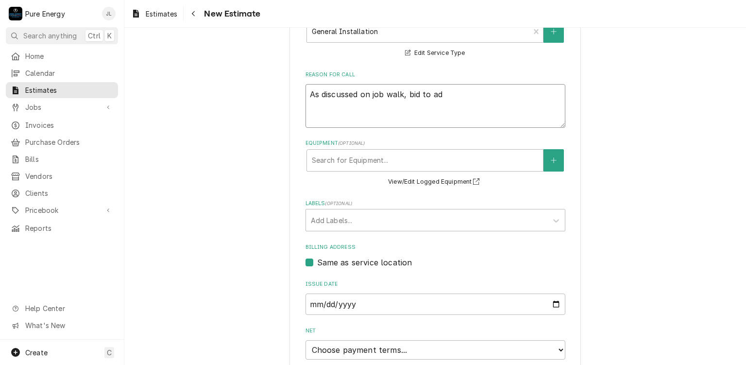
type textarea "x"
type textarea "As discussed on job walk, bid to add"
type textarea "x"
type textarea "As discussed on job walk, bid to add"
type textarea "x"
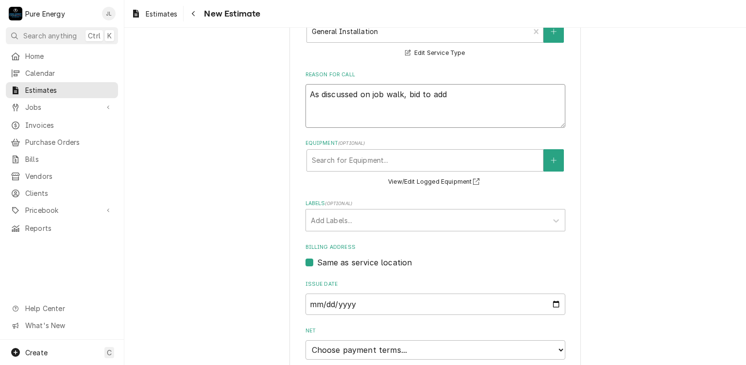
type textarea "As discussed on job walk, bid to add a"
type textarea "x"
type textarea "As discussed on job walk, bid to add a"
type textarea "x"
type textarea "As discussed on job walk, bid to add a s"
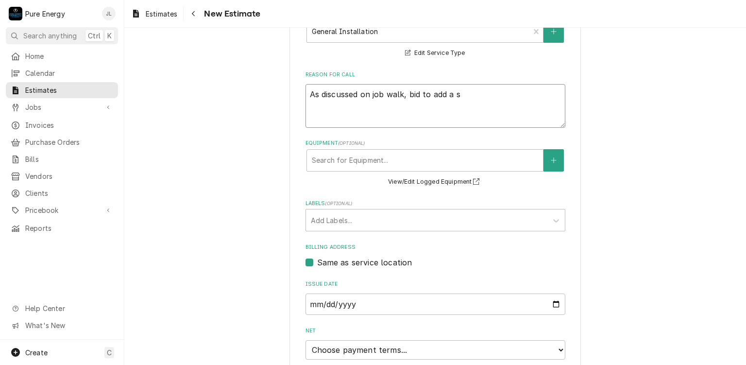
type textarea "x"
type textarea "As discussed on job walk, bid to add a se"
type textarea "x"
type textarea "As discussed on job walk, bid to add a seco"
type textarea "x"
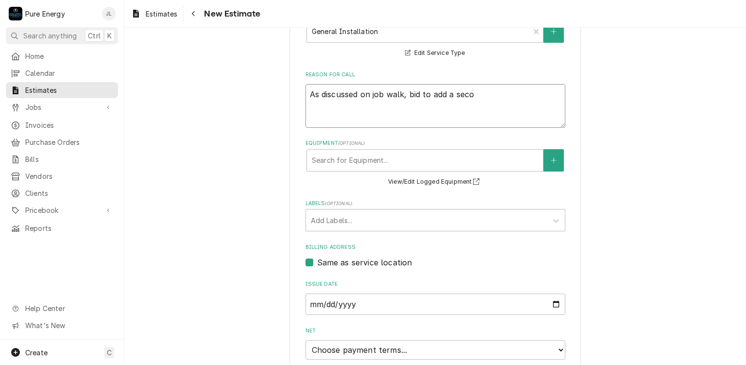
type textarea "As discussed on job walk, bid to add a secon"
type textarea "x"
type textarea "As discussed on job walk, bid to add a second"
type textarea "x"
type textarea "As discussed on job walk, bid to add a second"
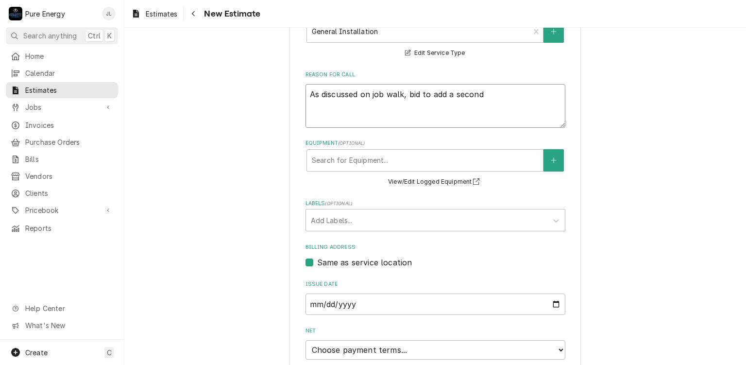
type textarea "x"
type textarea "As discussed on job walk, bid to add a second c"
type textarea "x"
type textarea "As discussed on job walk, bid to add a second ca"
type textarea "x"
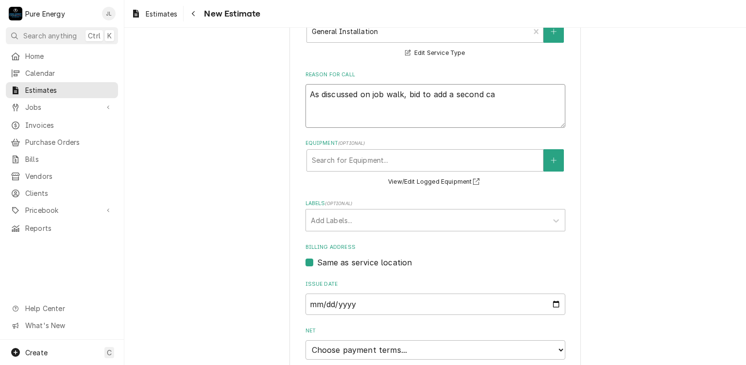
type textarea "As discussed on job walk, bid to add a second car"
type textarea "x"
type textarea "As discussed on job walk, bid to add a second car"
type textarea "x"
type textarea "As discussed on job walk, bid to add a second car c"
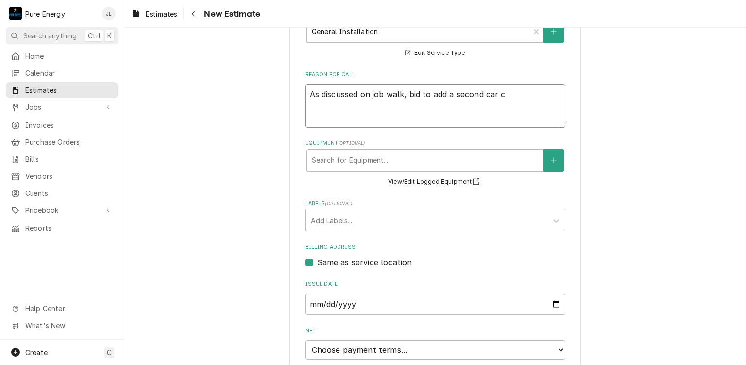
type textarea "x"
type textarea "As discussed on job walk, bid to add a second car ch"
type textarea "x"
type textarea "As discussed on job walk, bid to add a second car cha"
type textarea "x"
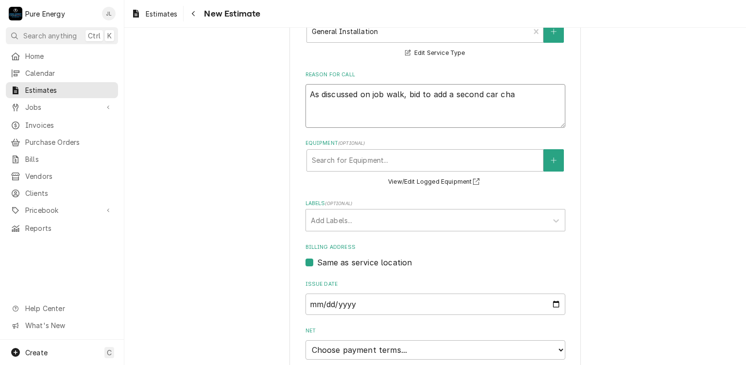
type textarea "As discussed on job walk, bid to add a second car char"
type textarea "x"
type textarea "As discussed on job walk, bid to add a second car charg"
type textarea "x"
type textarea "As discussed on job walk, bid to add a second car charge"
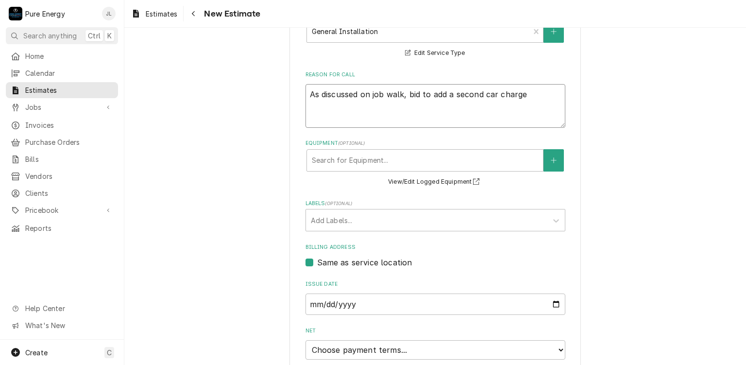
type textarea "x"
type textarea "As discussed on job walk, bid to add a second car charger"
type textarea "x"
type textarea "As discussed on job walk, bid to add a second car charger."
type textarea "x"
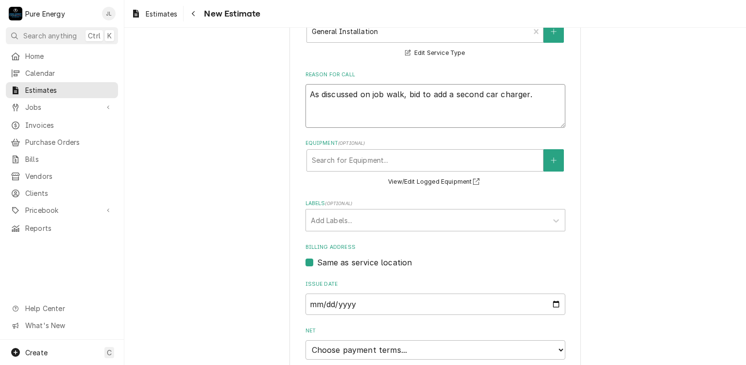
type textarea "As discussed on job walk, bid to add a second car charger."
type textarea "x"
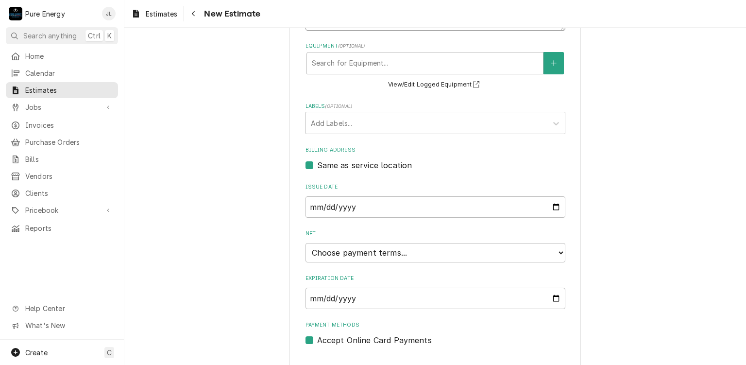
scroll to position [360, 0]
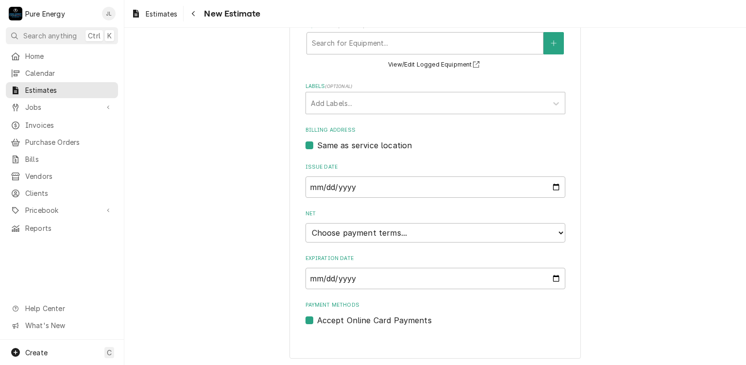
type textarea "As discussed on job walk, bid to add a second car charger."
click at [377, 281] on input "Expiration Date" at bounding box center [436, 278] width 260 height 21
click at [550, 276] on input "Expiration Date" at bounding box center [436, 278] width 260 height 21
click at [559, 231] on select "Choose payment terms... Same Day Net 7 Net 14 Net 21 Net 30 Net 45 Net 60 Net 90" at bounding box center [436, 232] width 260 height 19
click at [551, 277] on input "2025-09-11" at bounding box center [436, 278] width 260 height 21
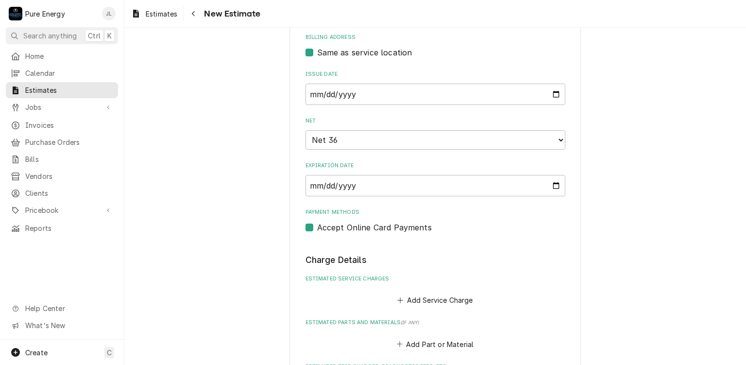
scroll to position [501, 0]
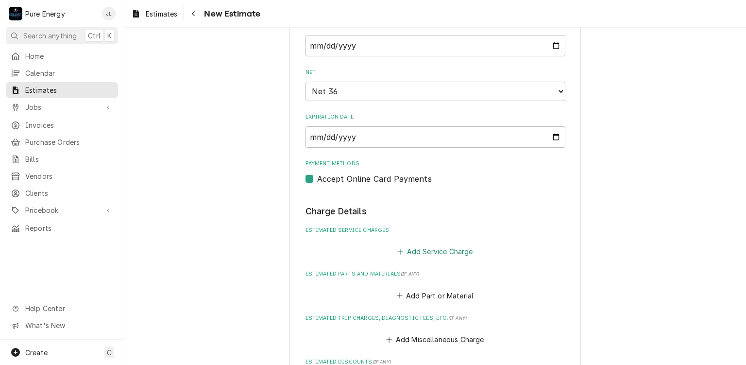
click at [434, 251] on button "Add Service Charge" at bounding box center [435, 252] width 79 height 14
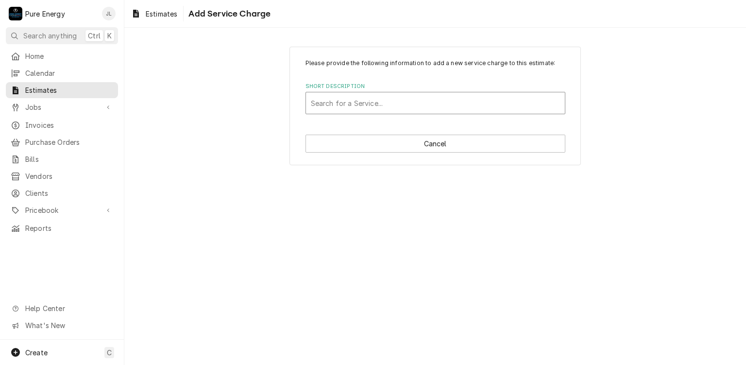
click at [382, 104] on div "Short Description" at bounding box center [435, 102] width 249 height 17
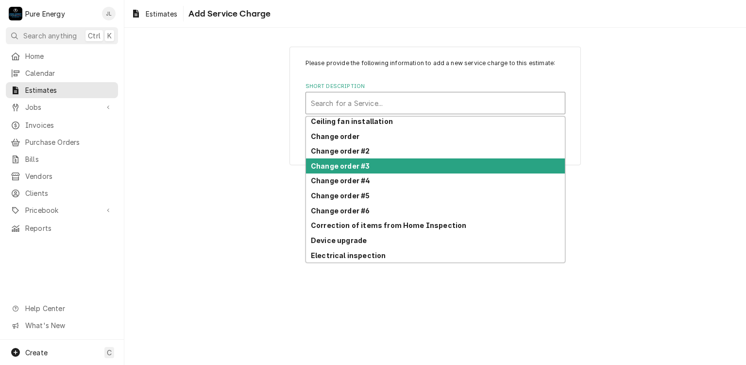
scroll to position [103, 0]
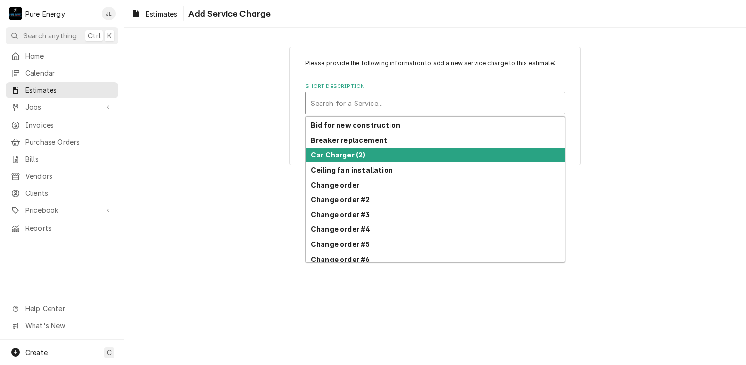
click at [381, 149] on div "Car Charger (2)" at bounding box center [435, 155] width 259 height 15
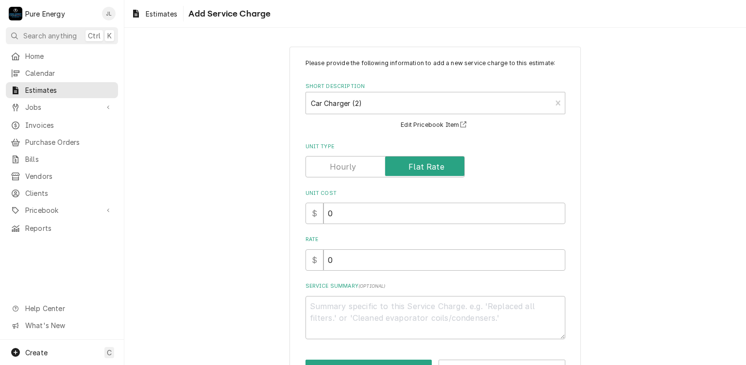
scroll to position [33, 0]
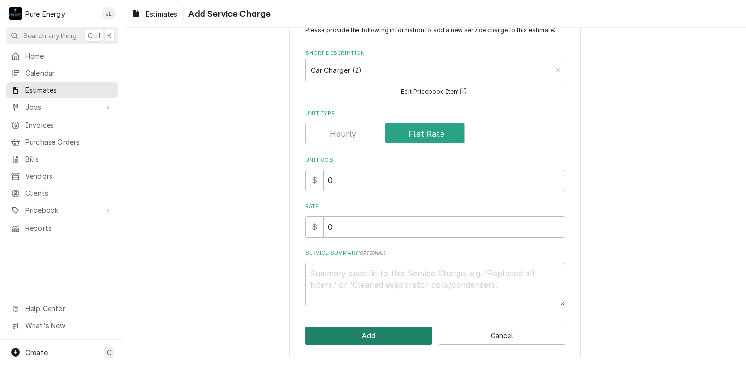
click at [380, 332] on button "Add" at bounding box center [369, 335] width 127 height 18
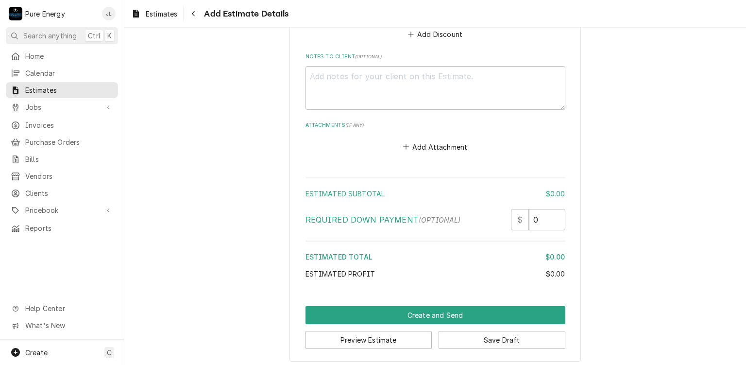
scroll to position [929, 0]
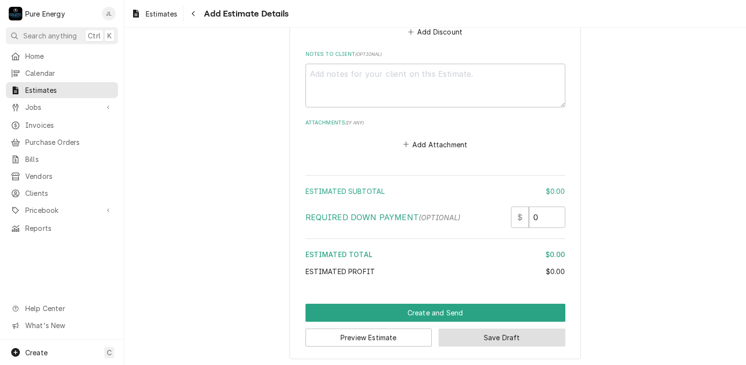
click at [470, 333] on button "Save Draft" at bounding box center [502, 337] width 127 height 18
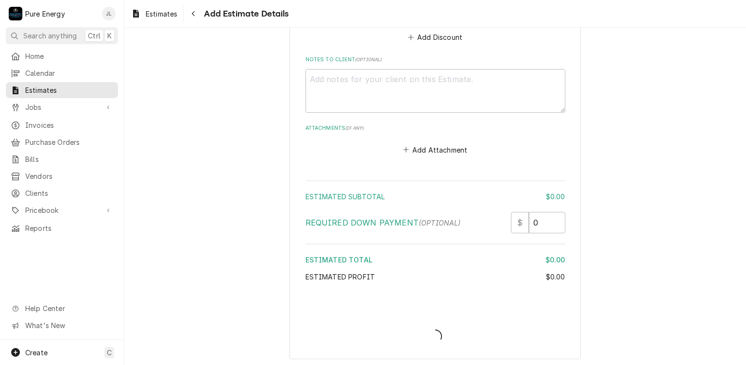
type textarea "x"
